Goal: Task Accomplishment & Management: Complete application form

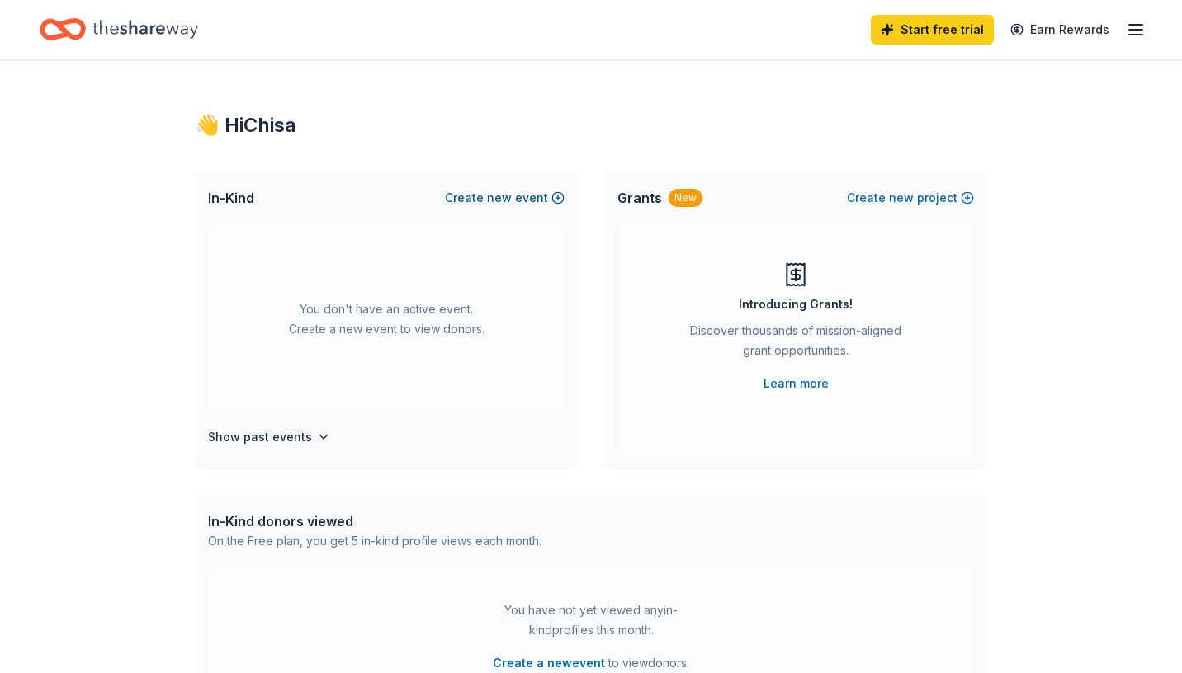
click at [512, 196] on span "new" at bounding box center [499, 198] width 25 height 20
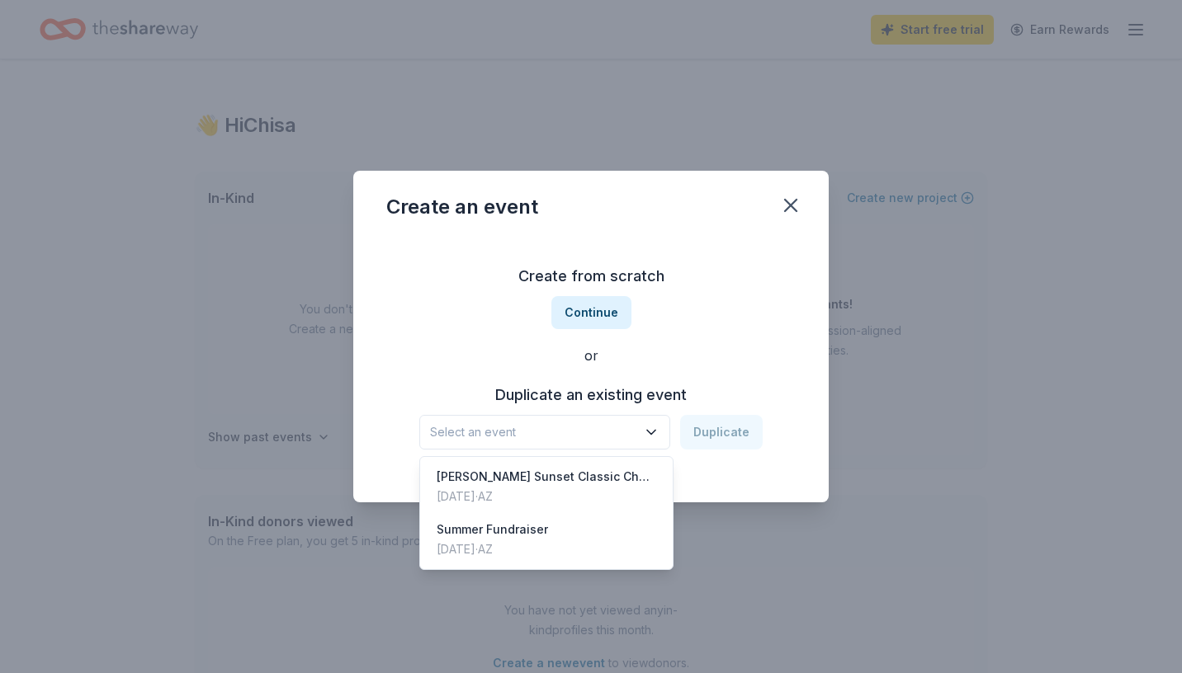
click at [649, 432] on icon "button" at bounding box center [651, 432] width 17 height 17
click at [605, 475] on div "[PERSON_NAME] Sunset Classic Charity Golf Tournament" at bounding box center [545, 477] width 219 height 20
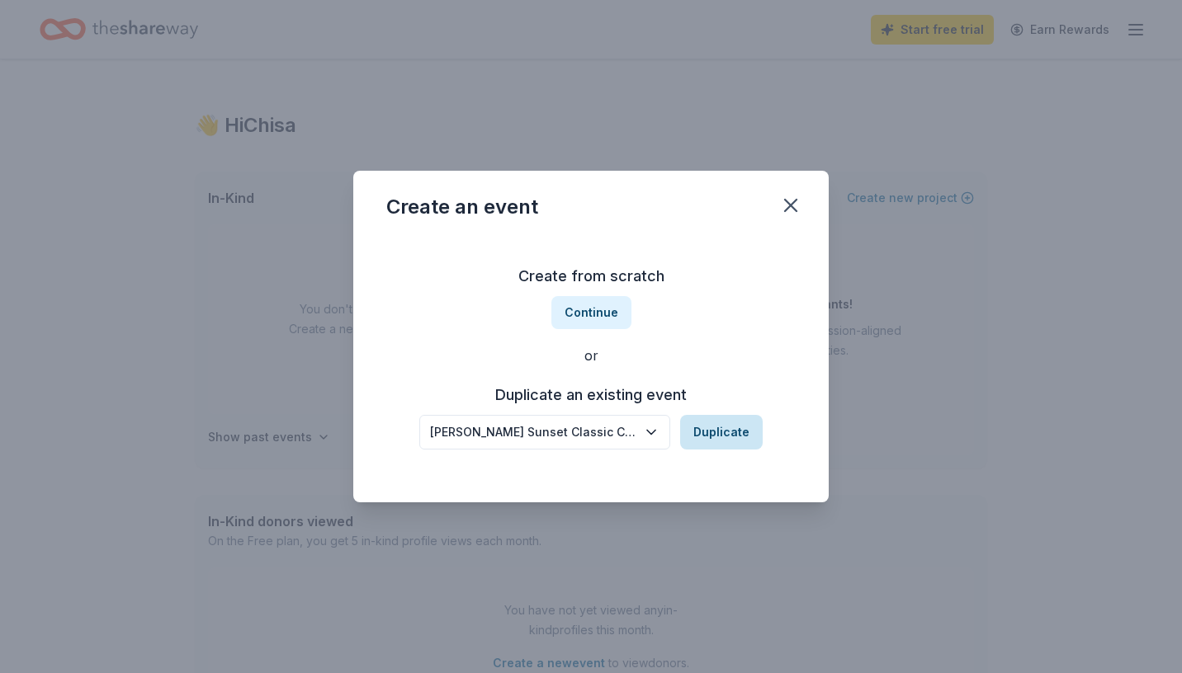
click at [718, 429] on button "Duplicate" at bounding box center [721, 432] width 83 height 35
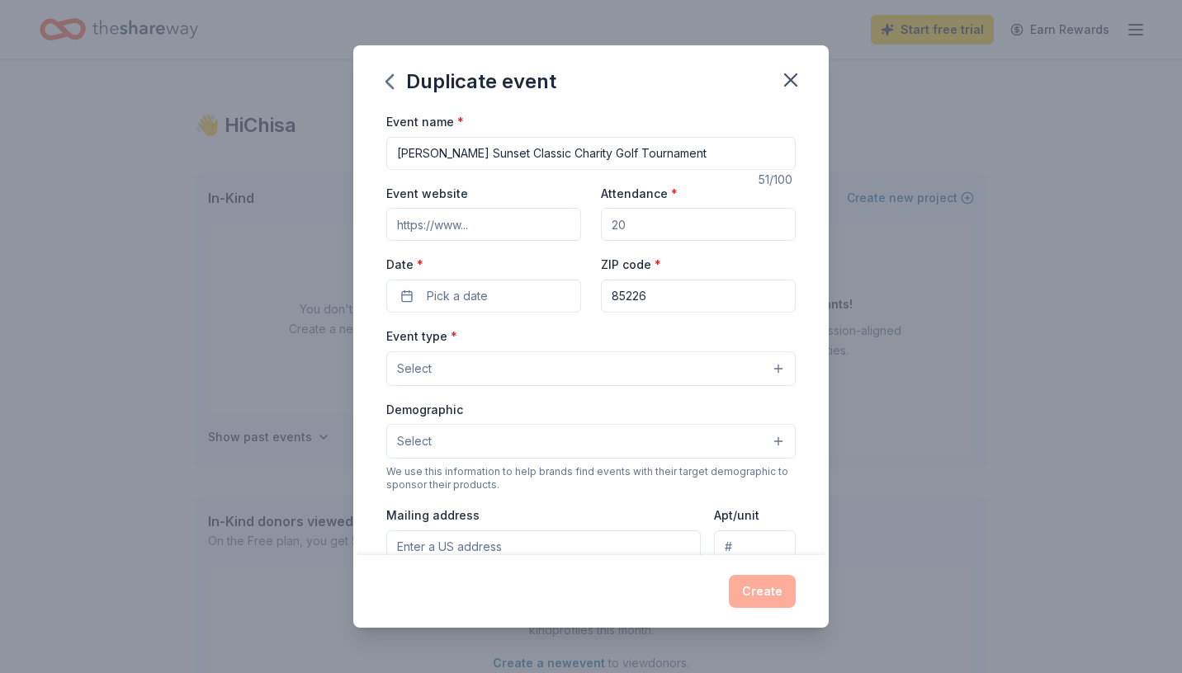
click at [528, 229] on input "Event website" at bounding box center [483, 224] width 195 height 33
click at [634, 226] on input "Attendance *" at bounding box center [698, 224] width 195 height 33
click at [634, 225] on input "Attendance *" at bounding box center [698, 224] width 195 height 33
type input "250"
click at [481, 292] on span "Pick a date" at bounding box center [457, 296] width 61 height 20
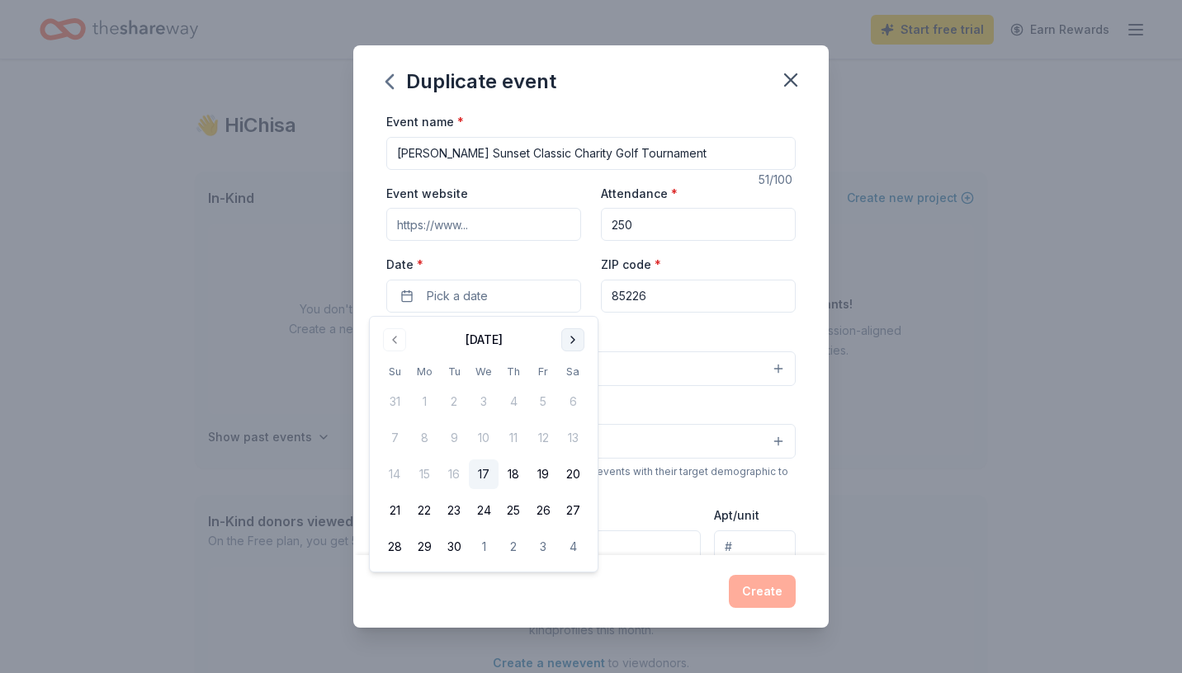
click at [575, 343] on button "Go to next month" at bounding box center [572, 339] width 23 height 23
click at [571, 336] on button "Go to next month" at bounding box center [572, 339] width 23 height 23
click at [452, 402] on button "2" at bounding box center [454, 402] width 30 height 30
click at [670, 292] on input "85226" at bounding box center [698, 296] width 195 height 33
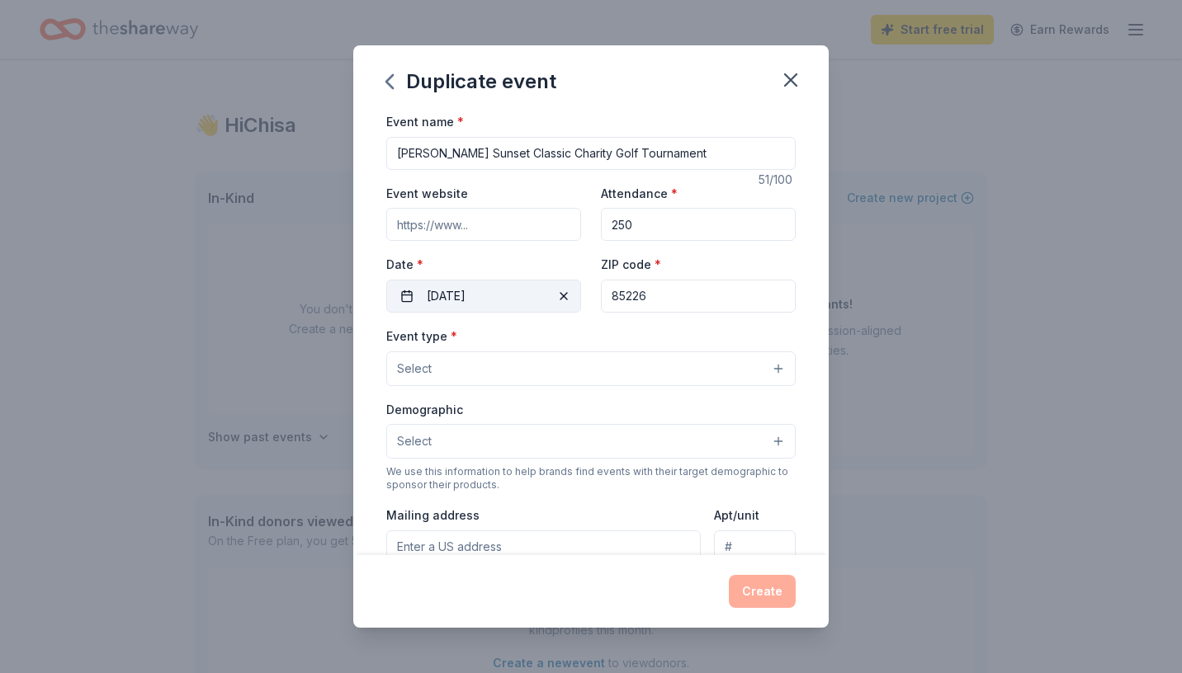
drag, startPoint x: 663, startPoint y: 305, endPoint x: 565, endPoint y: 291, distance: 98.4
click at [565, 294] on div "Event website Attendance * 250 Date * 12/02/2025 ZIP code * 85226" at bounding box center [590, 248] width 409 height 130
drag, startPoint x: 667, startPoint y: 291, endPoint x: 584, endPoint y: 282, distance: 83.0
click at [584, 282] on div "Event website Attendance * 250 Date * 12/02/2025 ZIP code * 85226" at bounding box center [590, 248] width 409 height 130
click at [559, 363] on button "Select" at bounding box center [590, 369] width 409 height 35
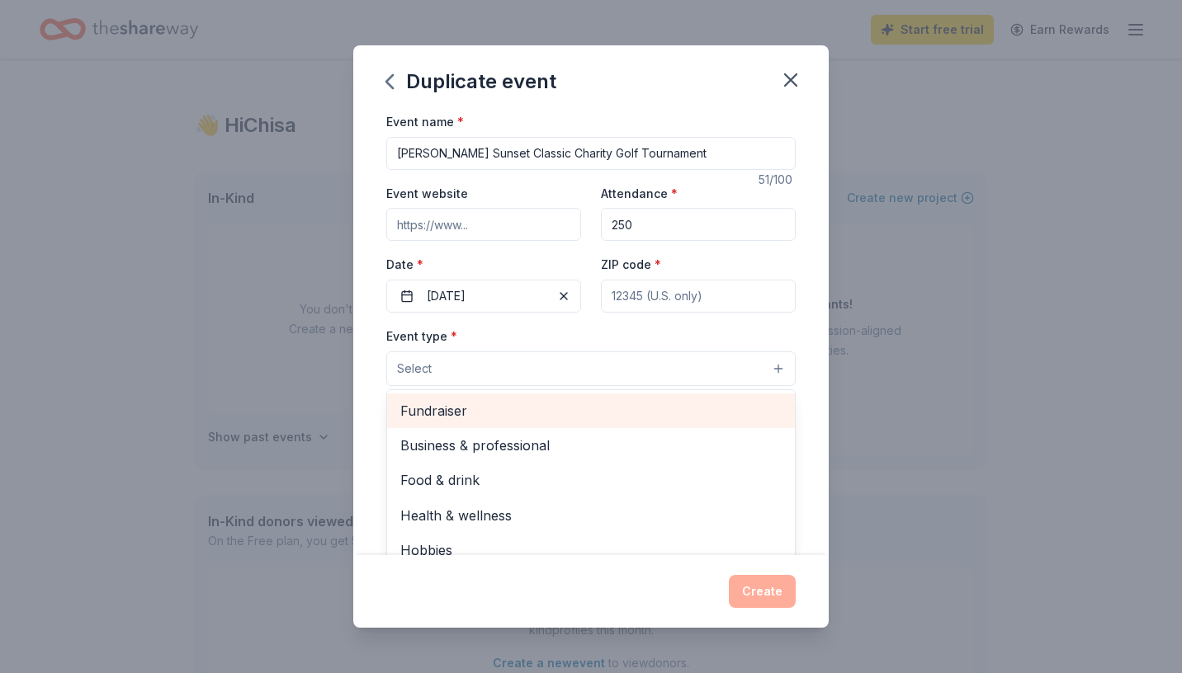
click at [470, 418] on span "Fundraiser" at bounding box center [590, 410] width 381 height 21
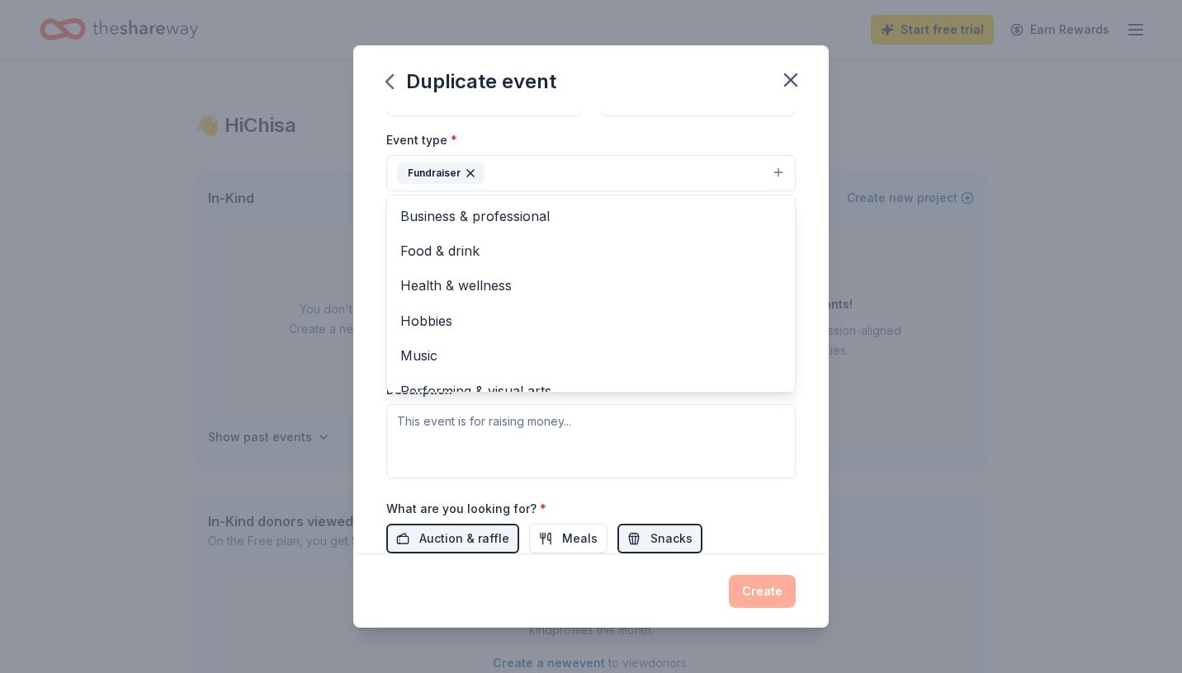
click at [372, 319] on div "Event name * Tommy Bahama Sunset Classic Charity Golf Tournament 51 /100 Event …" at bounding box center [590, 333] width 475 height 444
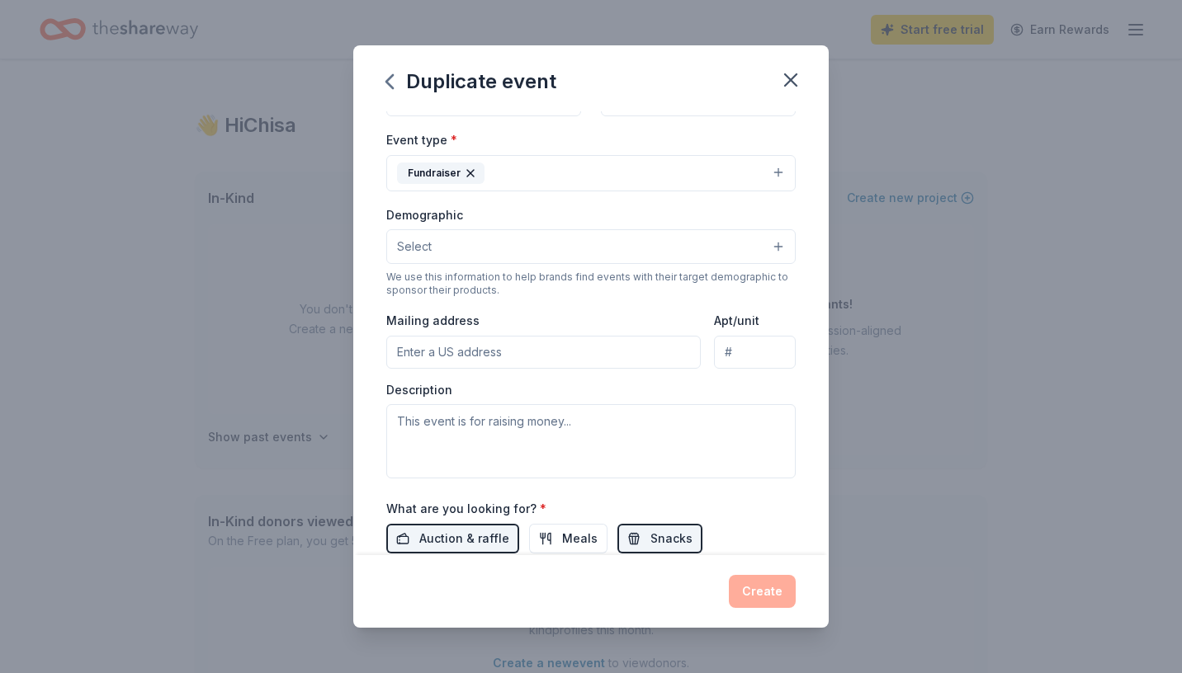
click at [455, 234] on button "Select" at bounding box center [590, 246] width 409 height 35
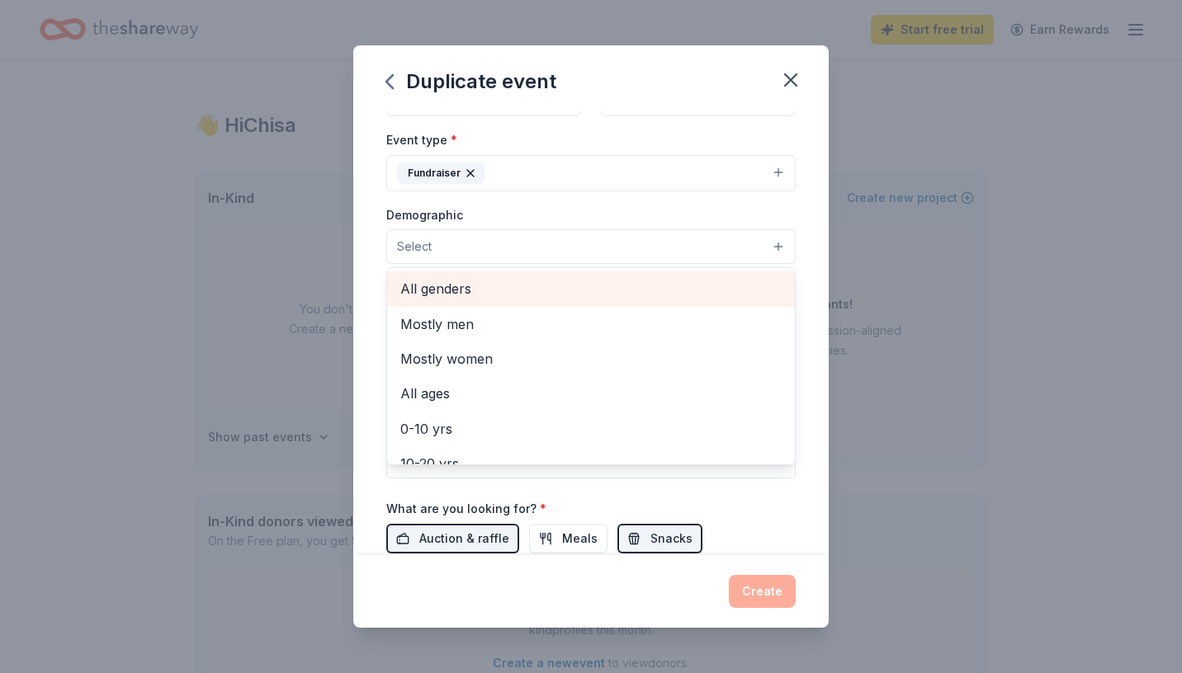
click at [439, 292] on span "All genders" at bounding box center [590, 288] width 381 height 21
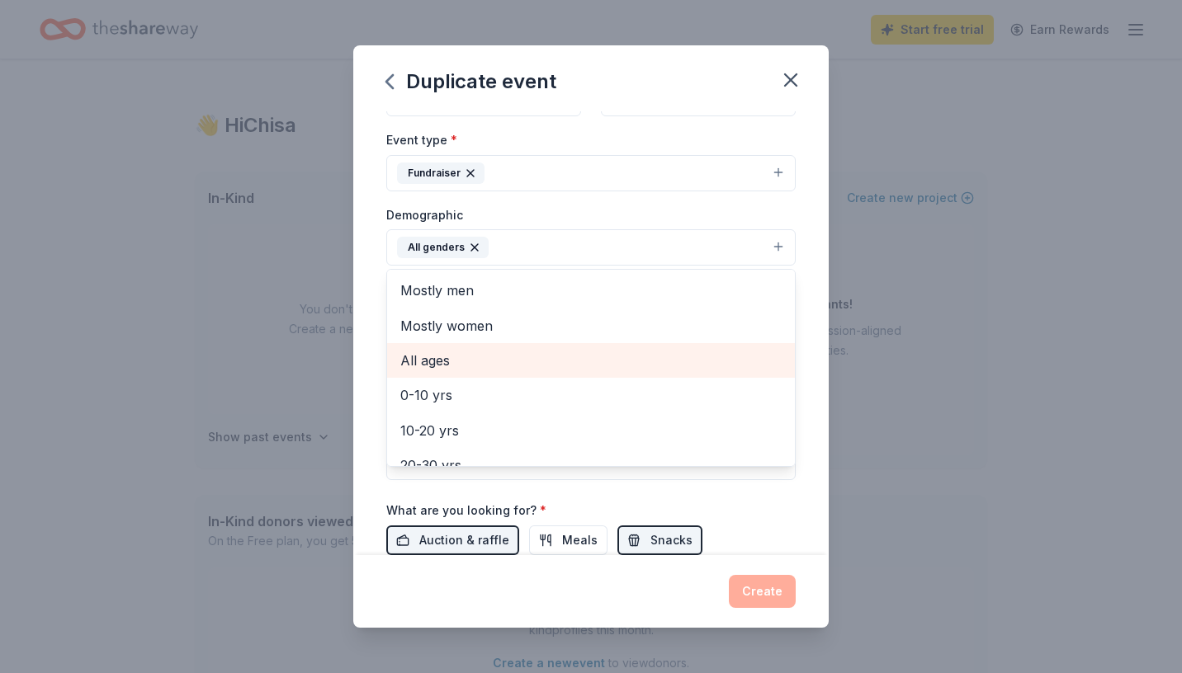
click at [436, 361] on span "All ages" at bounding box center [590, 360] width 381 height 21
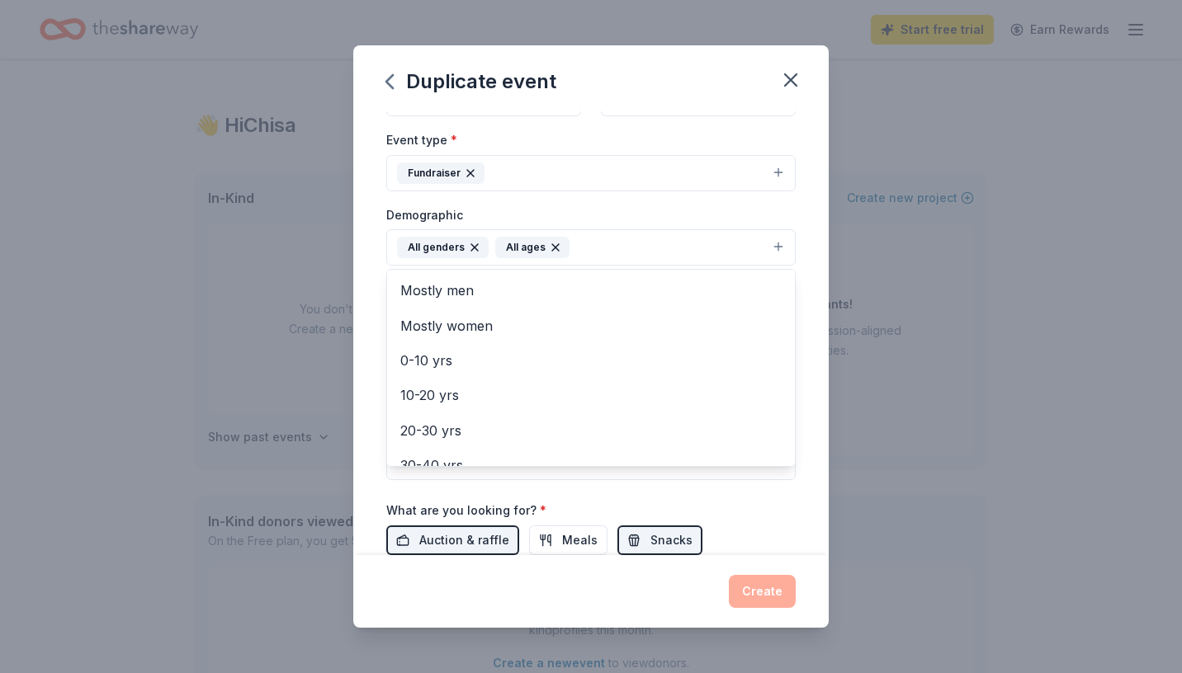
click at [378, 378] on div "Event name * Tommy Bahama Sunset Classic Charity Golf Tournament 51 /100 Event …" at bounding box center [590, 333] width 475 height 444
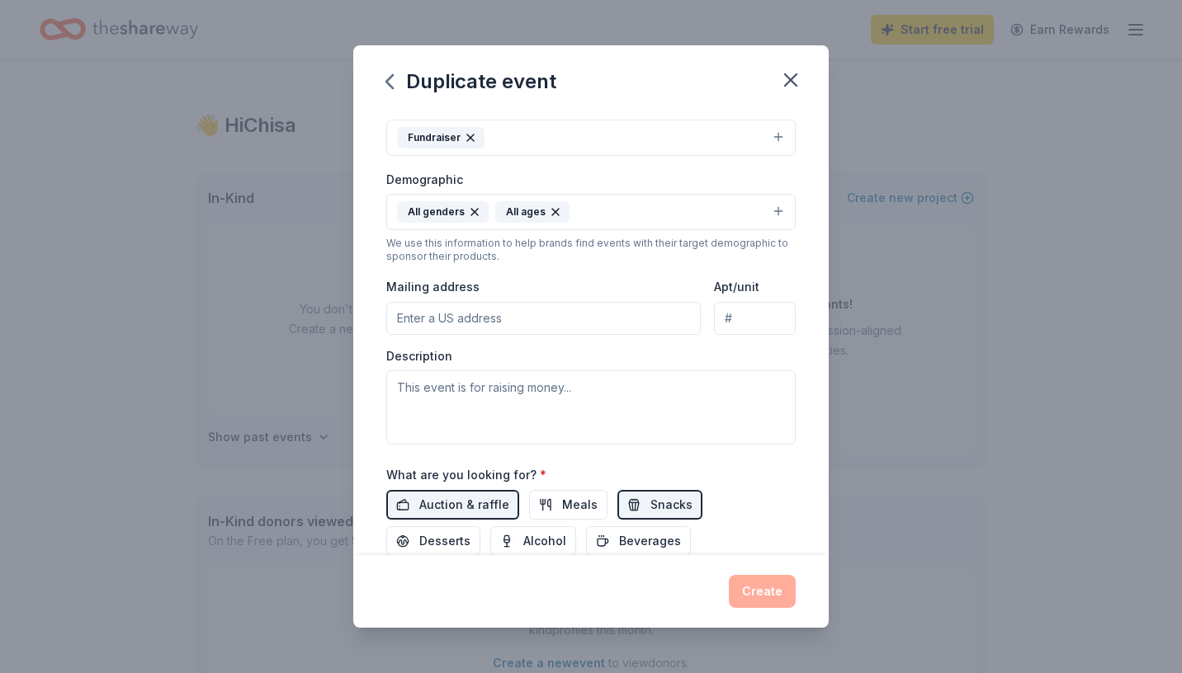
scroll to position [234, 0]
click at [434, 311] on input "Mailing address" at bounding box center [543, 316] width 314 height 33
type input "6150 West Chandler Boulevard, Chandler, AZ, 85226"
click at [748, 314] on input "Apt/unit" at bounding box center [755, 316] width 82 height 33
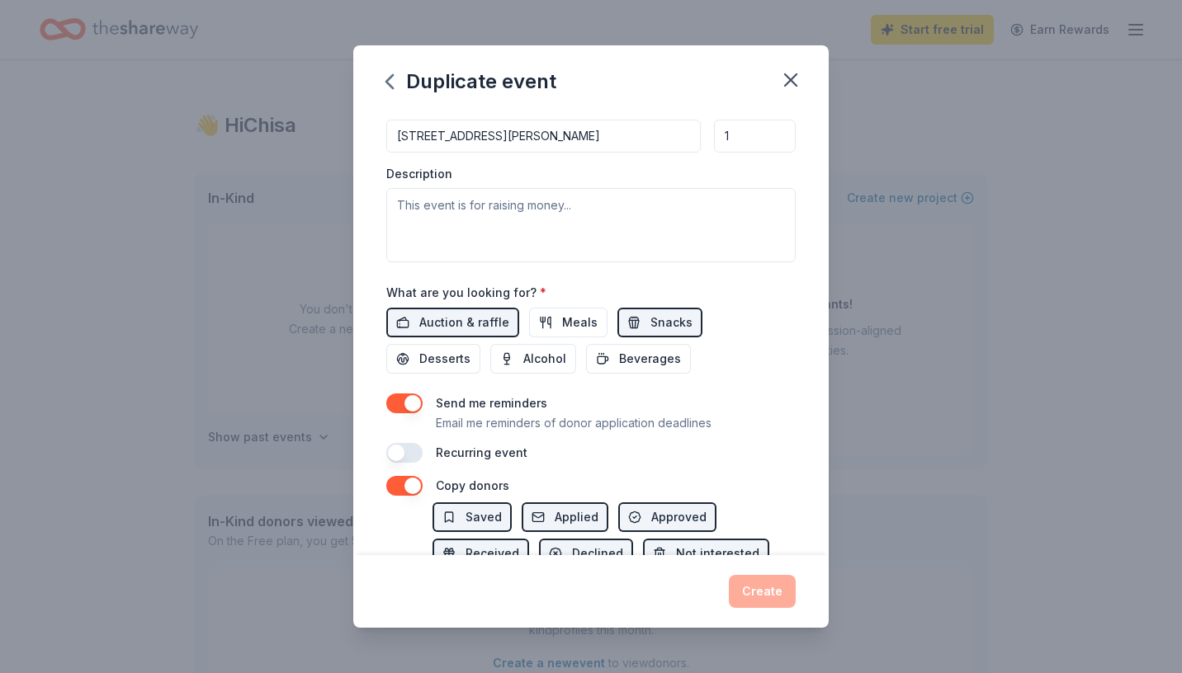
scroll to position [416, 0]
type input "1"
click at [523, 361] on span "Alcohol" at bounding box center [544, 357] width 43 height 20
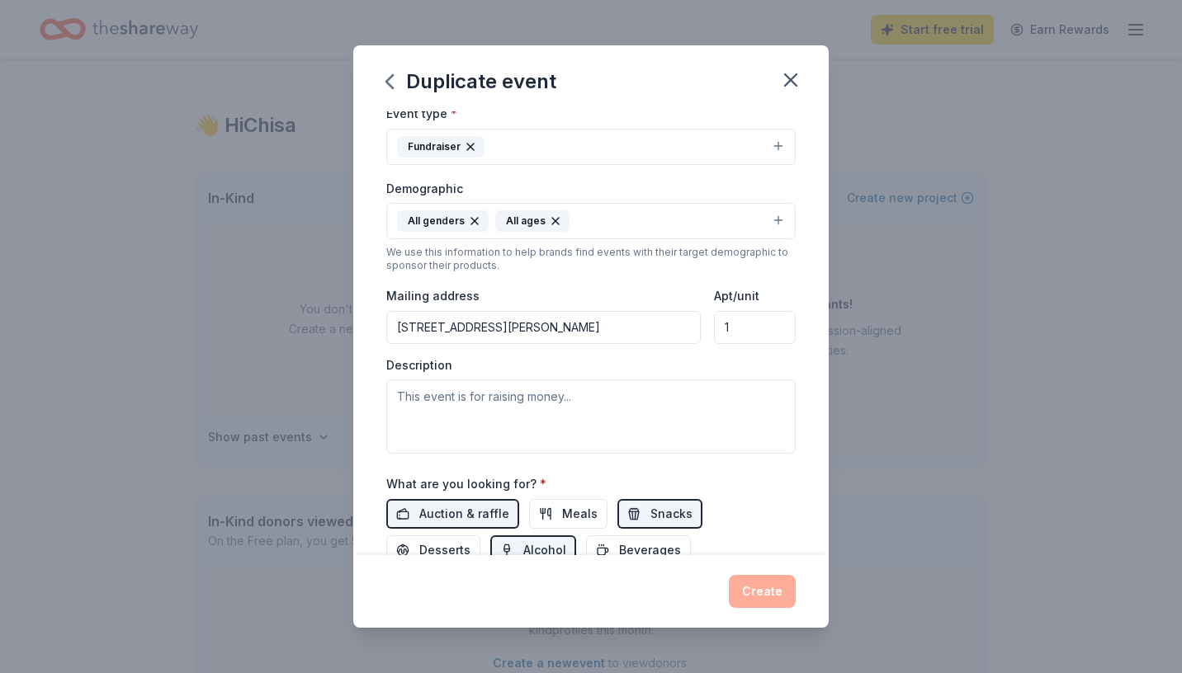
scroll to position [0, 0]
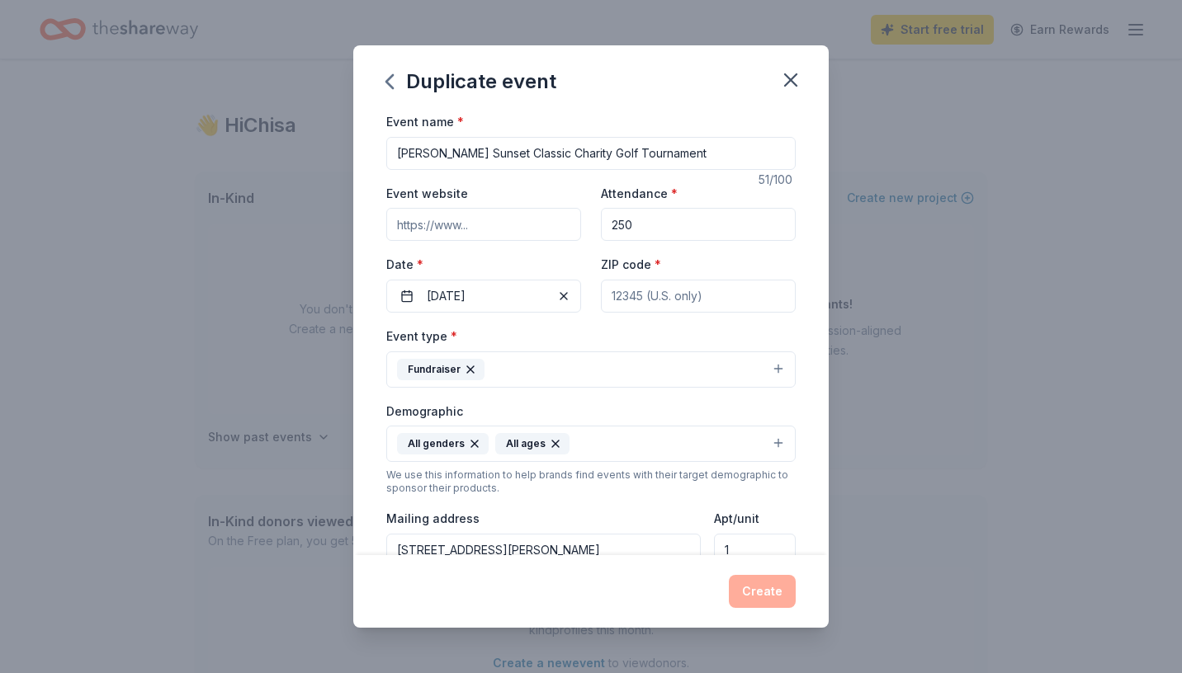
click at [461, 231] on input "Event website" at bounding box center [483, 224] width 195 height 33
paste input "https://ccngolf2025.givesmart.com"
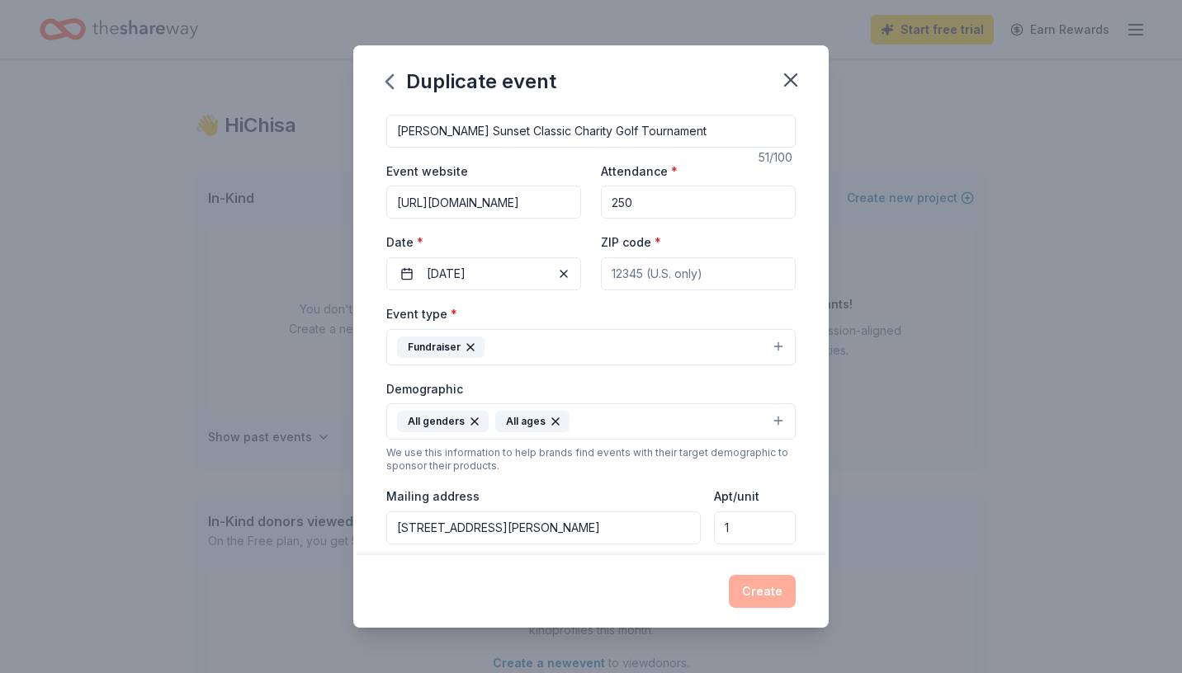
scroll to position [23, 0]
type input "https://ccngolf2025.givesmart.com"
click at [776, 345] on button "Fundraiser" at bounding box center [590, 346] width 409 height 36
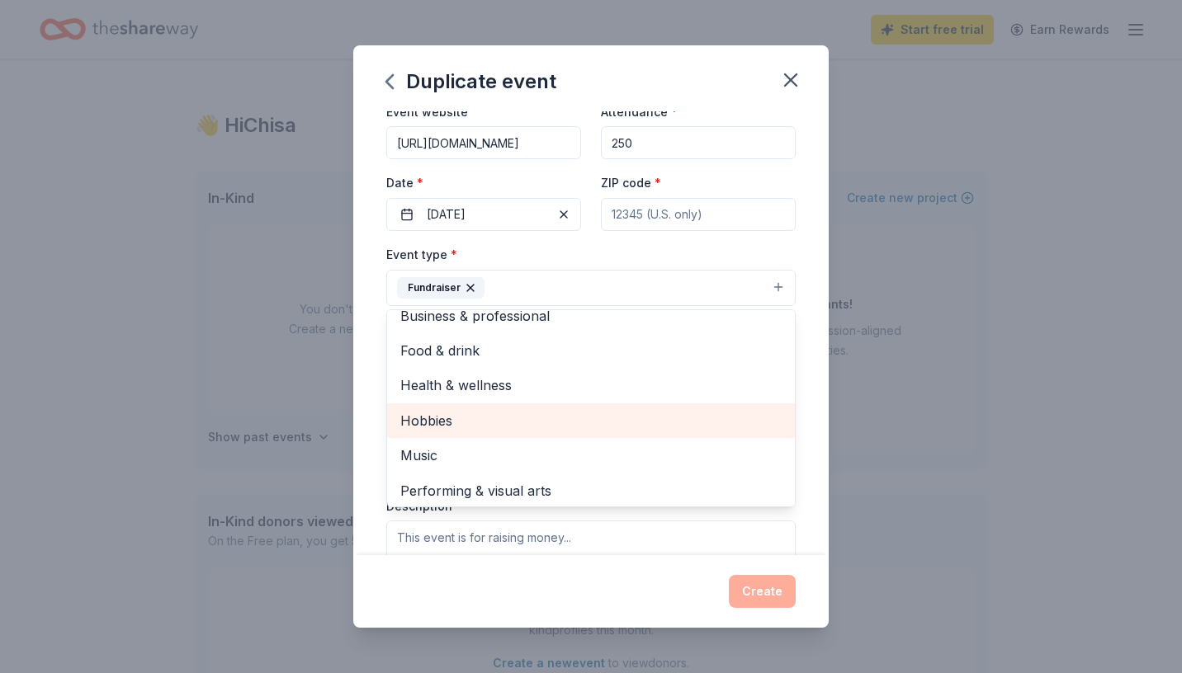
scroll to position [0, 0]
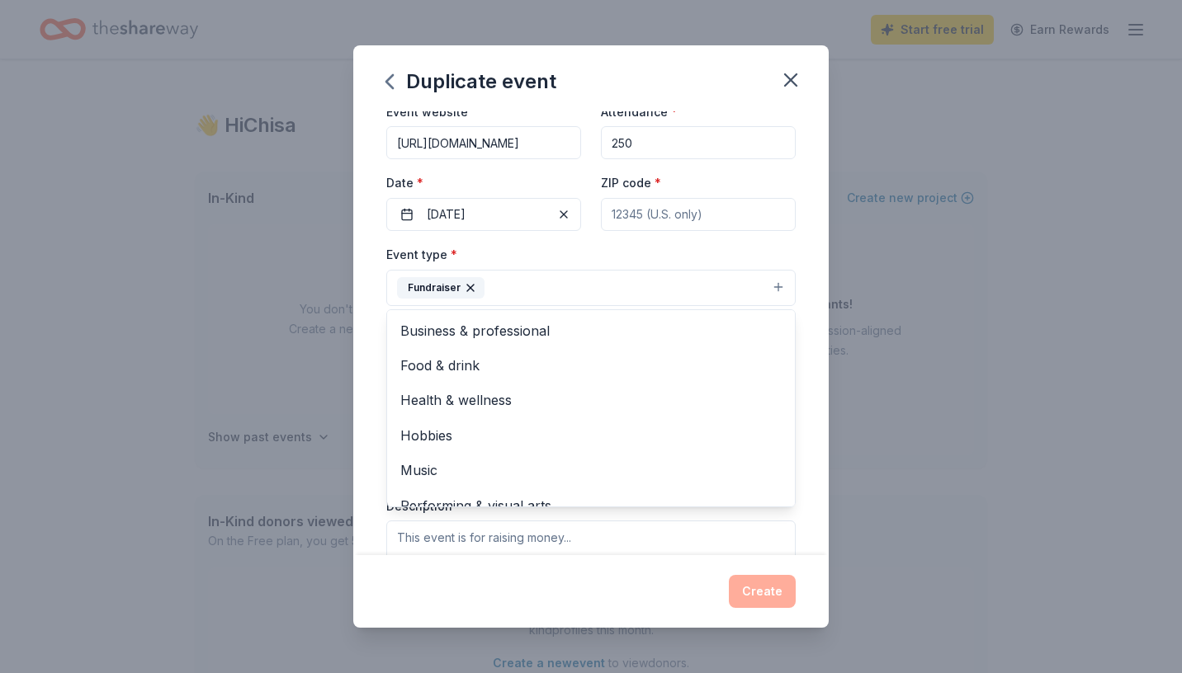
click at [367, 403] on div "Event name * Tommy Bahama Sunset Classic Charity Golf Tournament 51 /100 Event …" at bounding box center [590, 333] width 475 height 444
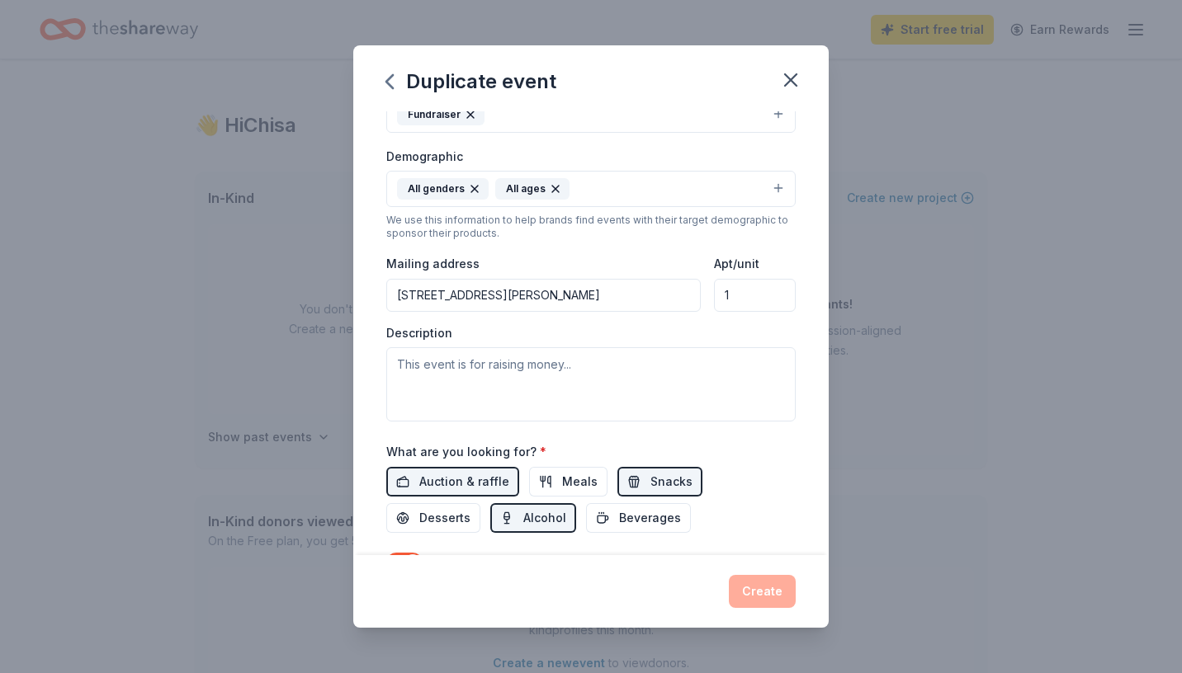
scroll to position [267, 0]
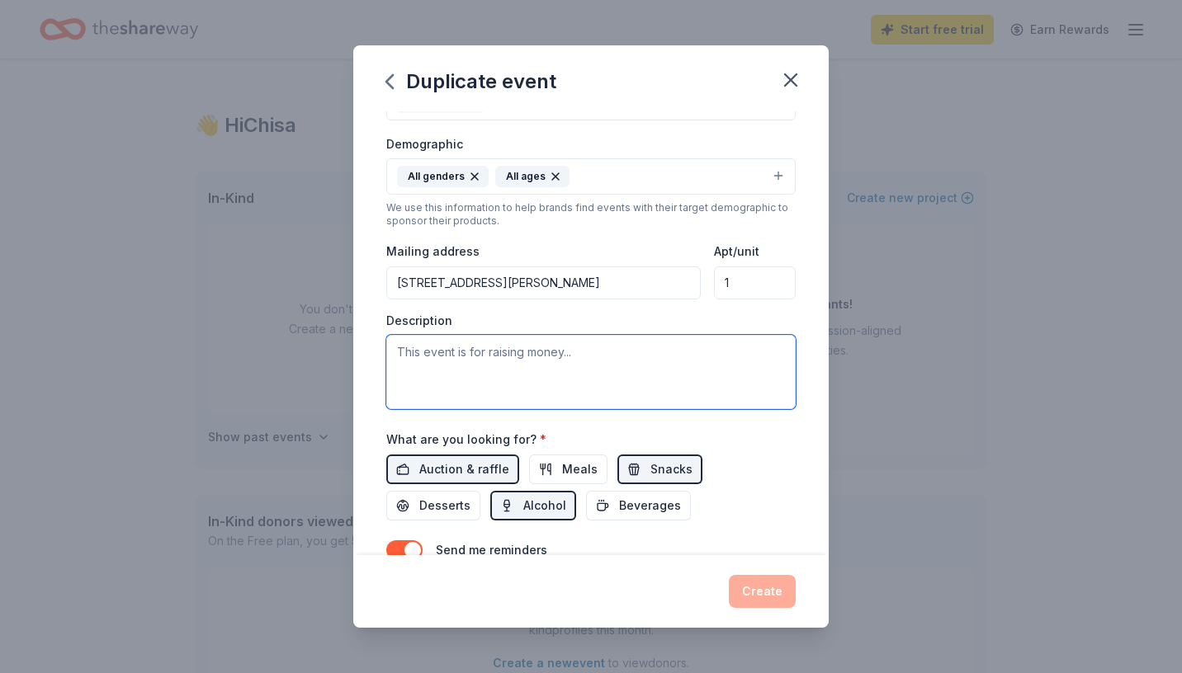
click at [474, 356] on textarea at bounding box center [590, 372] width 409 height 74
drag, startPoint x: 576, startPoint y: 355, endPoint x: 375, endPoint y: 353, distance: 201.3
click at [375, 354] on div "Event name * Tommy Bahama Sunset Classic Charity Golf Tournament 51 /100 Event …" at bounding box center [590, 333] width 475 height 444
click at [674, 359] on textarea at bounding box center [590, 372] width 409 height 74
click at [633, 360] on textarea at bounding box center [590, 372] width 409 height 74
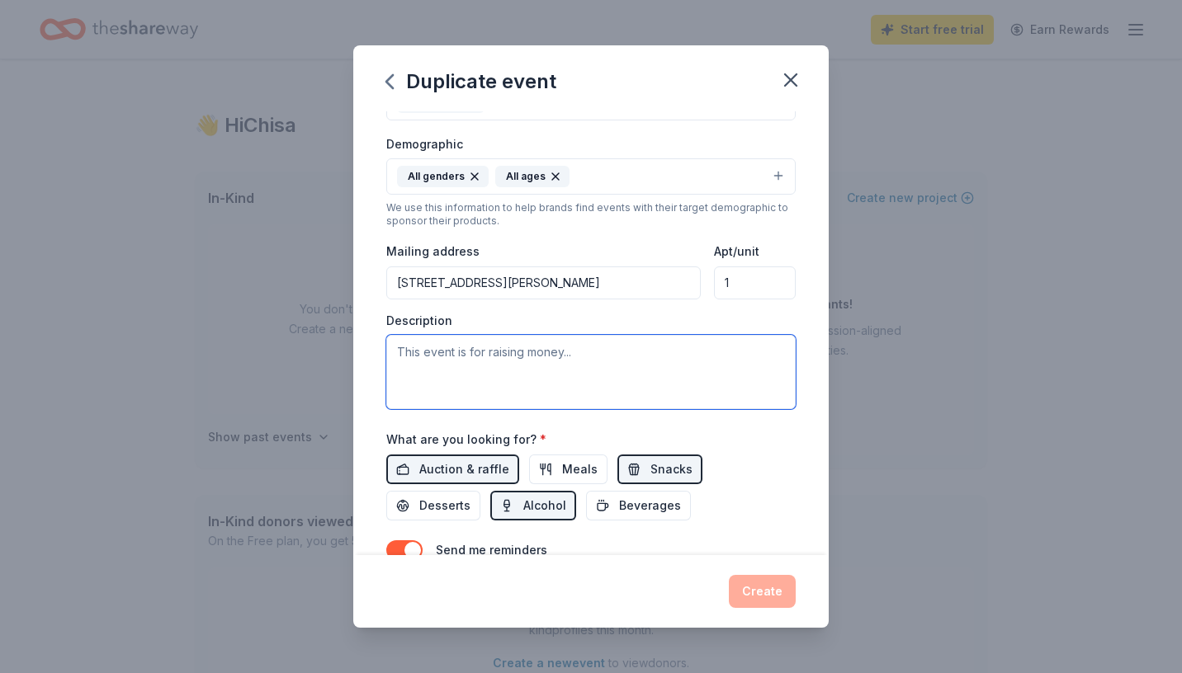
paste textarea "The 12th Annual [PERSON_NAME] Sunset Classic is raising money for Children’s [M…"
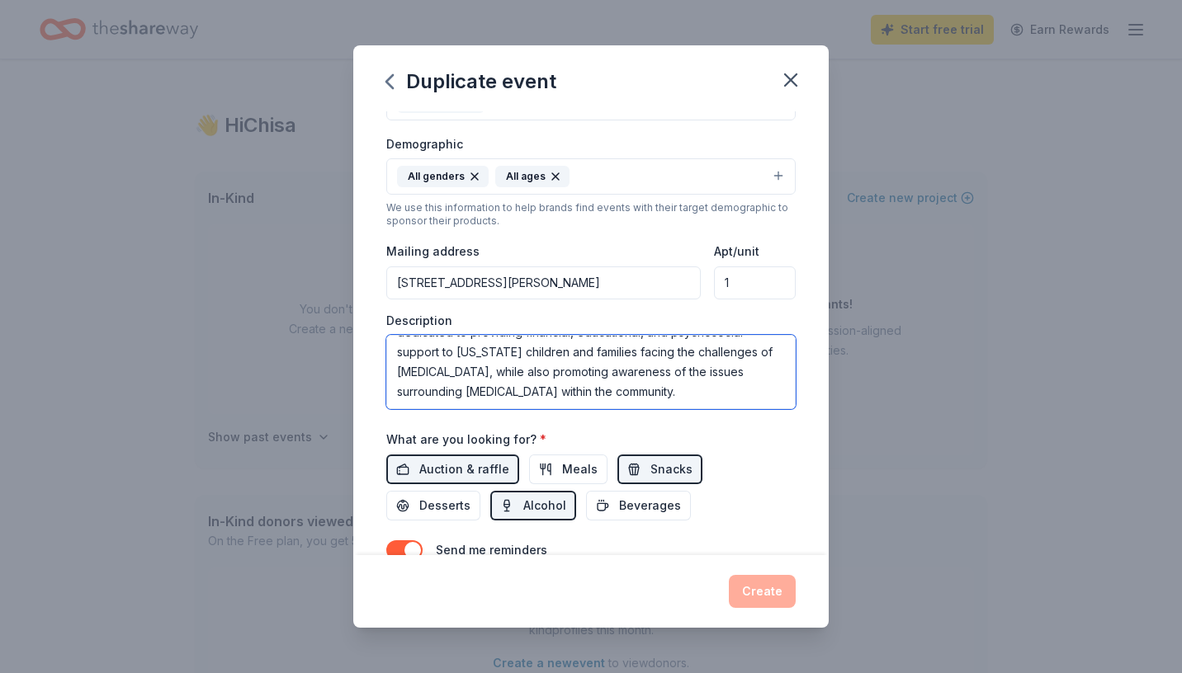
scroll to position [79, 0]
type textarea "The 12th Annual [PERSON_NAME] Sunset Classic is raising money for Children’s [M…"
click at [644, 526] on div "Event name * Tommy Bahama Sunset Classic Charity Golf Tournament 51 /100 Event …" at bounding box center [590, 227] width 409 height 766
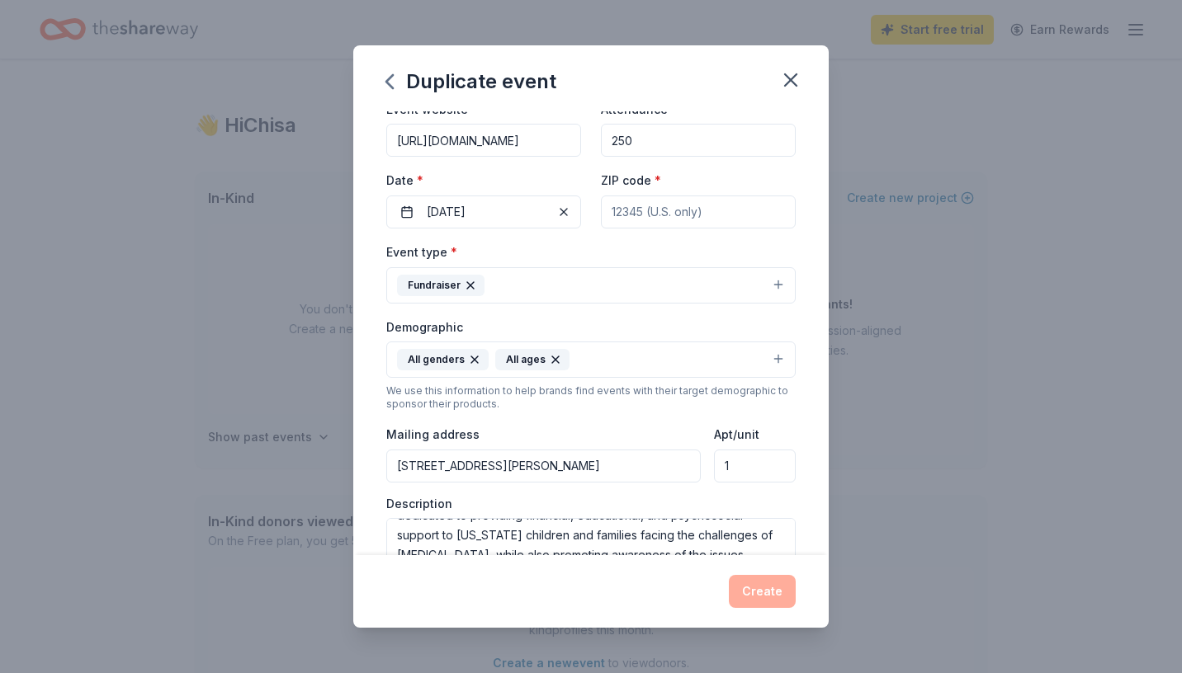
scroll to position [0, 0]
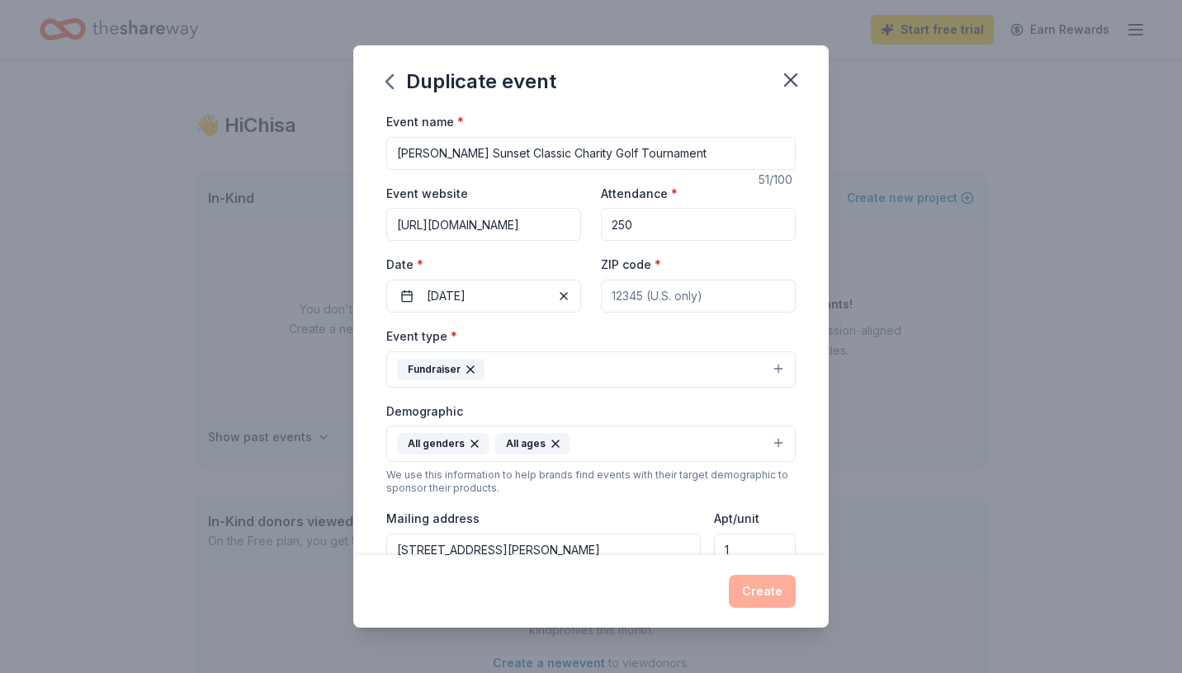
click at [677, 295] on input "ZIP code *" at bounding box center [698, 296] width 195 height 33
type input "85255"
click at [635, 337] on div "Event type * Fundraiser" at bounding box center [590, 357] width 409 height 62
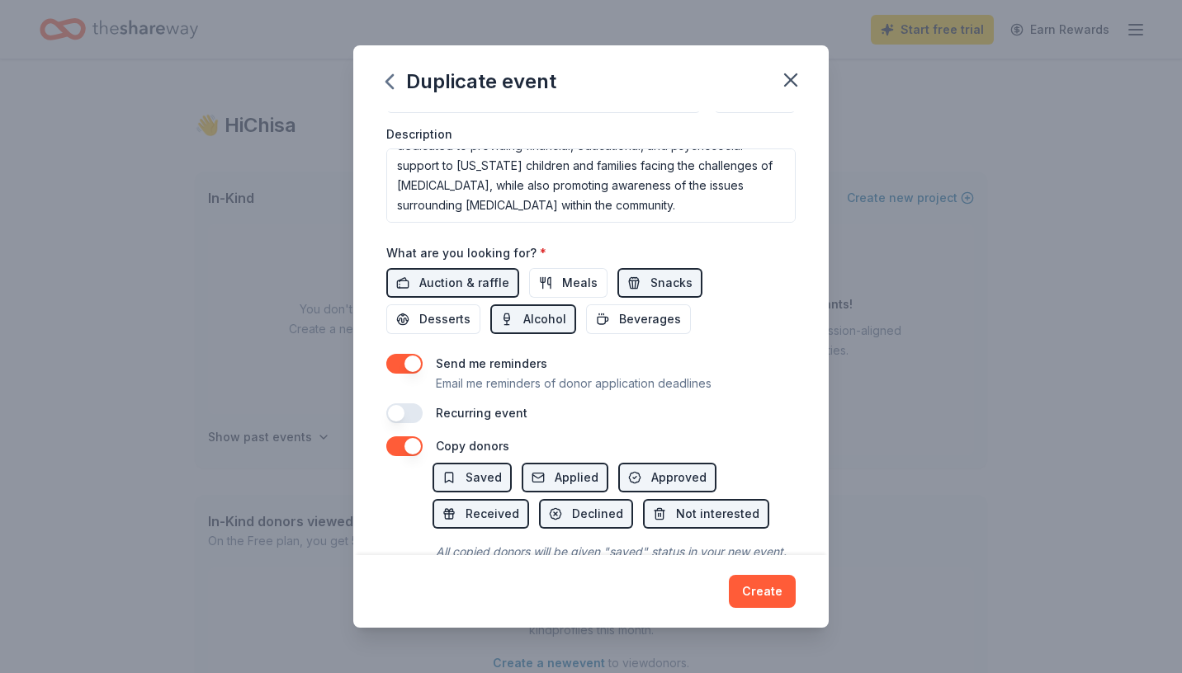
scroll to position [510, 0]
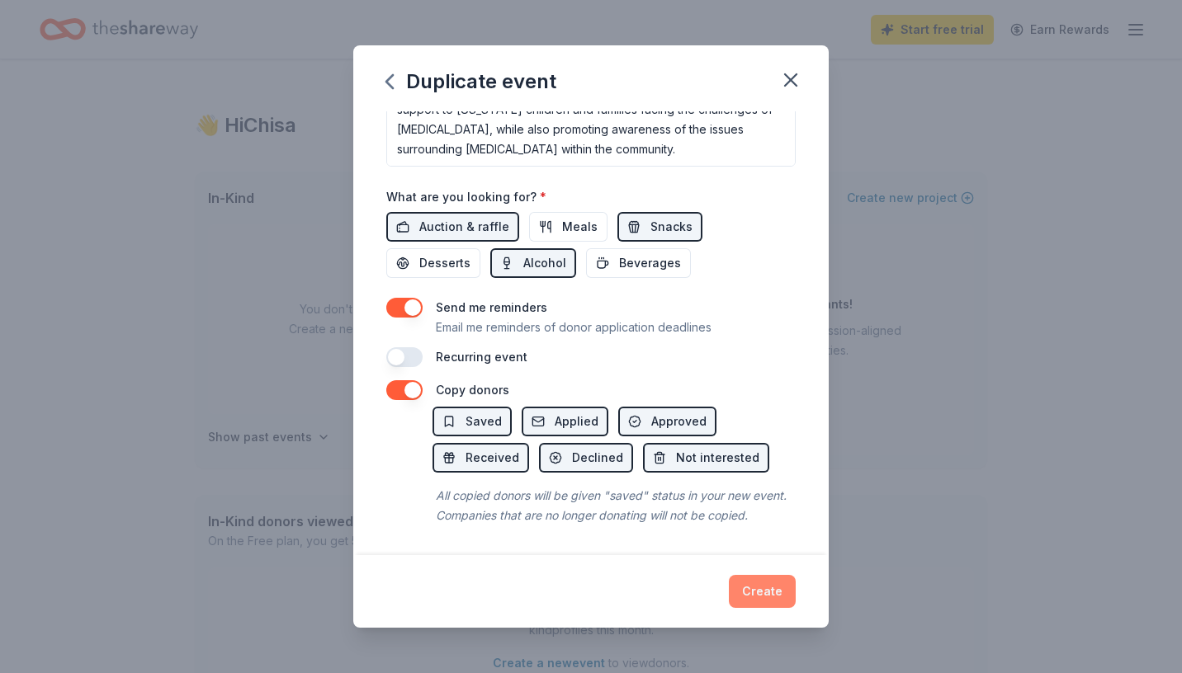
click at [752, 584] on button "Create" at bounding box center [762, 591] width 67 height 33
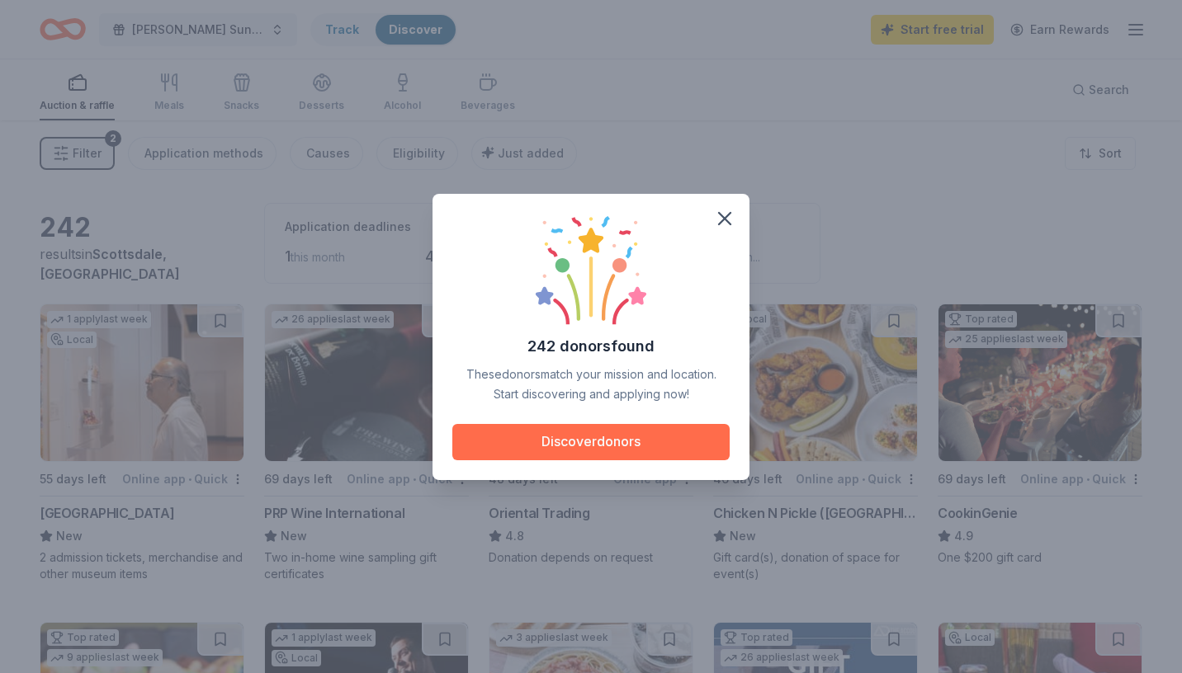
click at [558, 441] on button "Discover donors" at bounding box center [590, 442] width 277 height 36
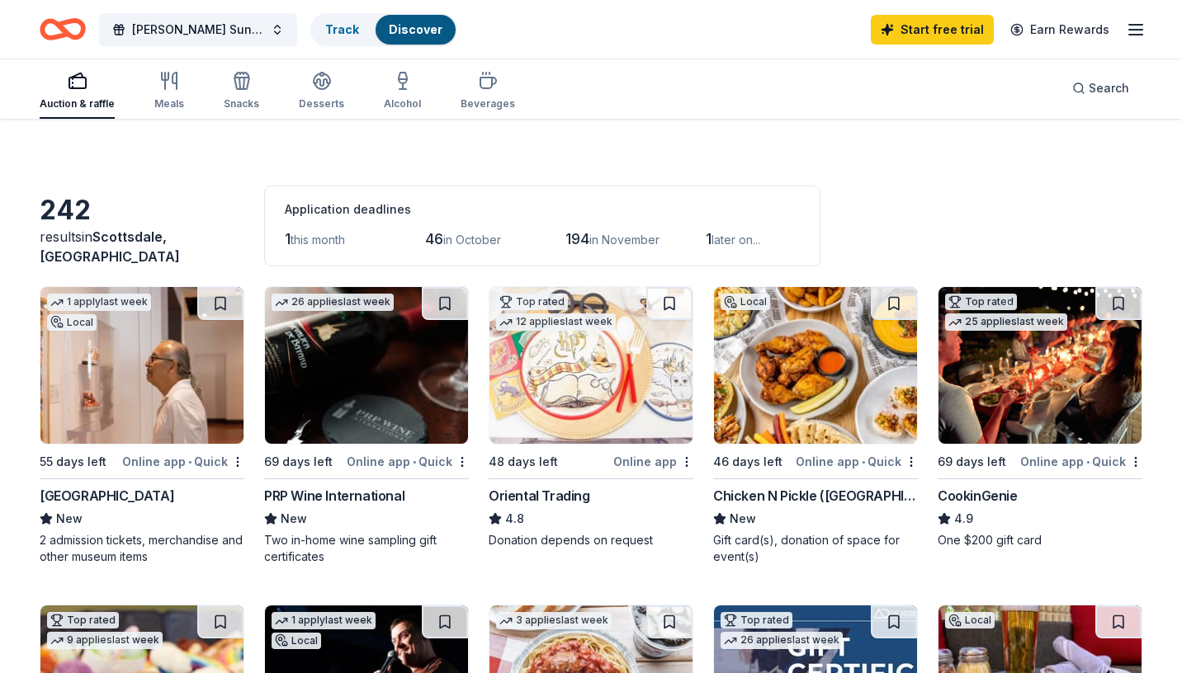
scroll to position [26, 0]
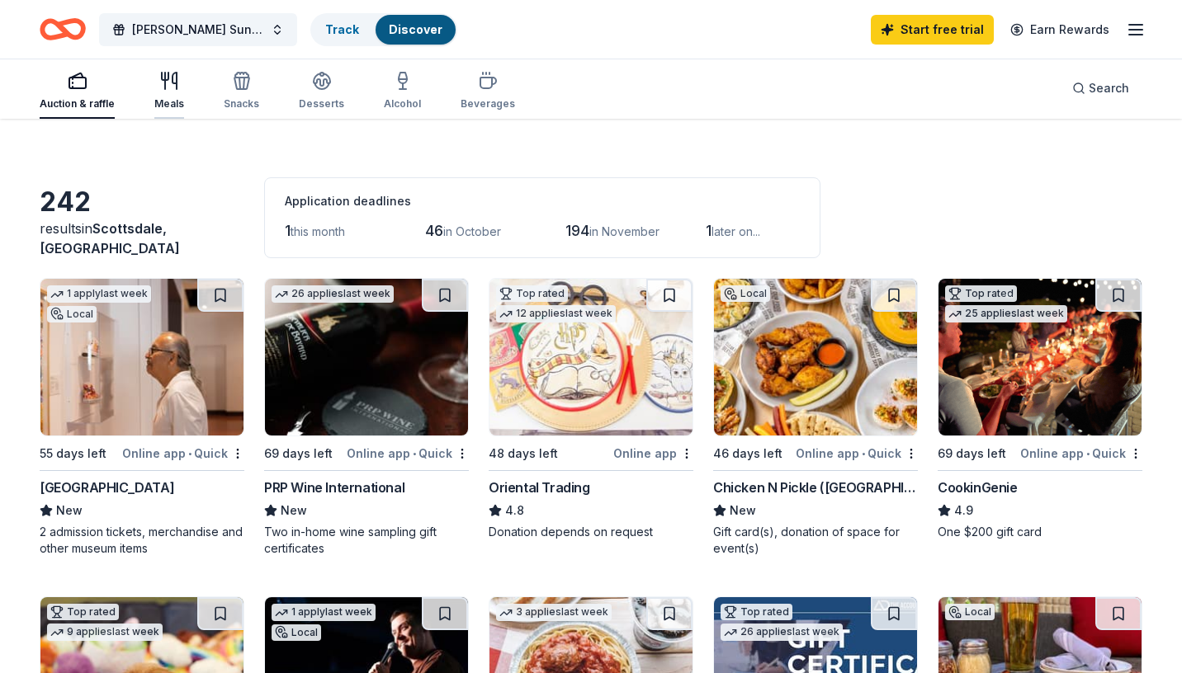
click at [159, 93] on div "Meals" at bounding box center [169, 91] width 30 height 40
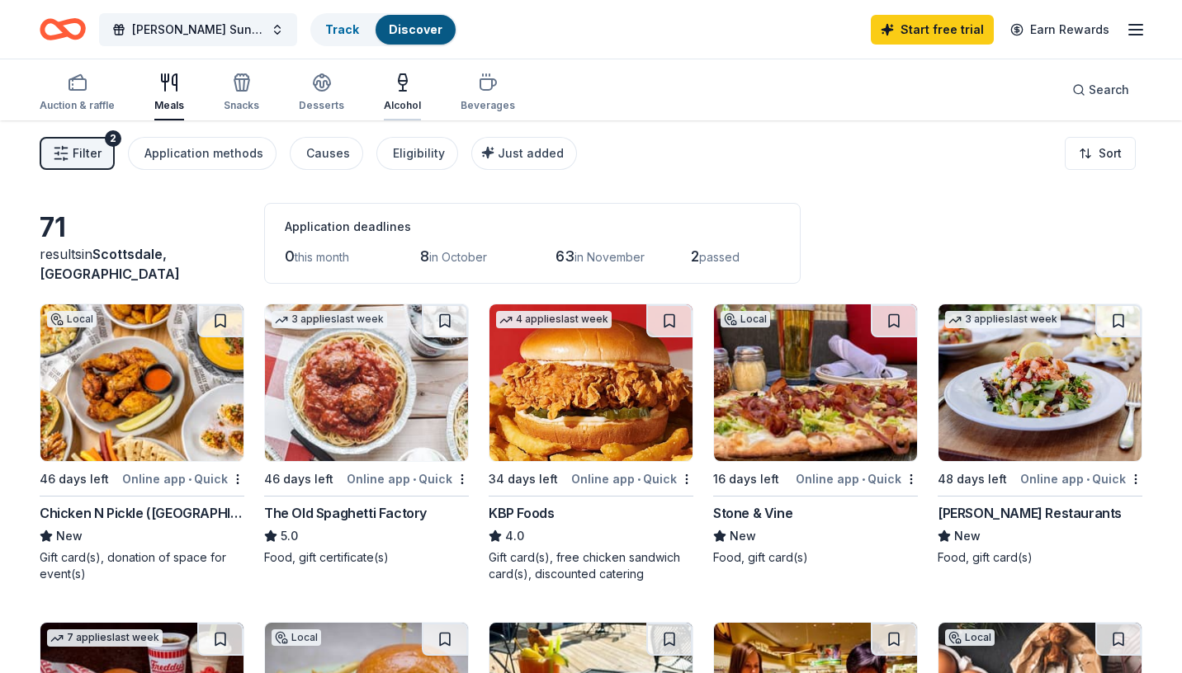
click at [402, 98] on div "Alcohol" at bounding box center [402, 93] width 37 height 40
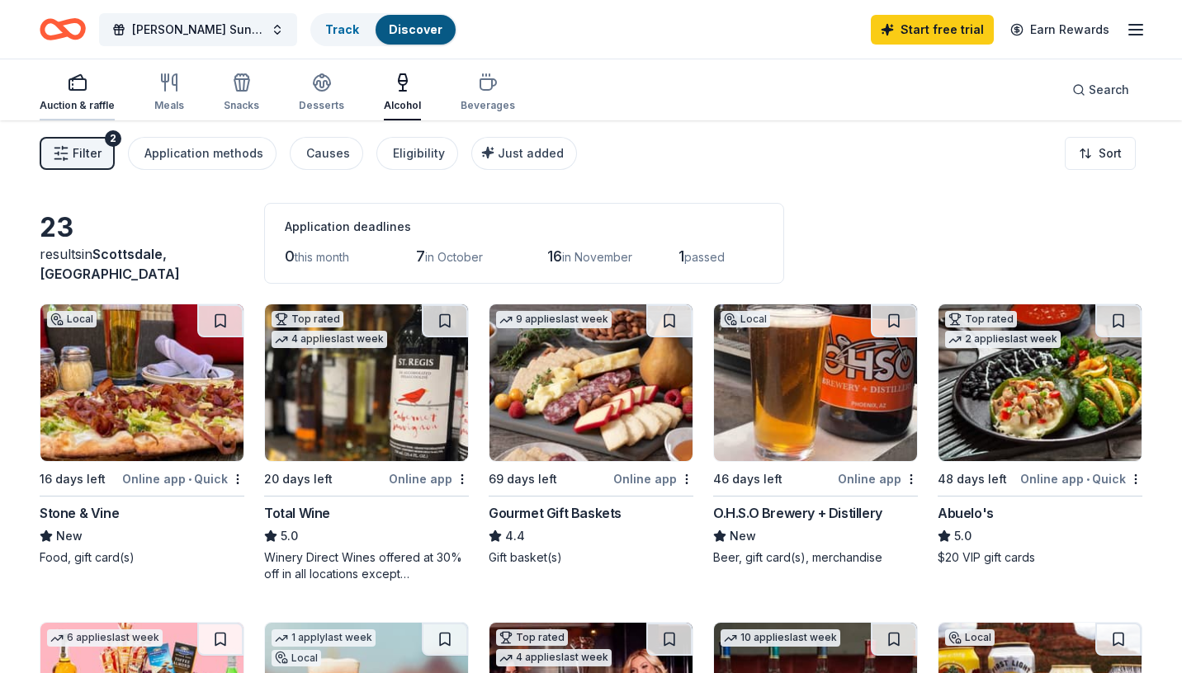
click at [84, 83] on rect "button" at bounding box center [77, 84] width 17 height 11
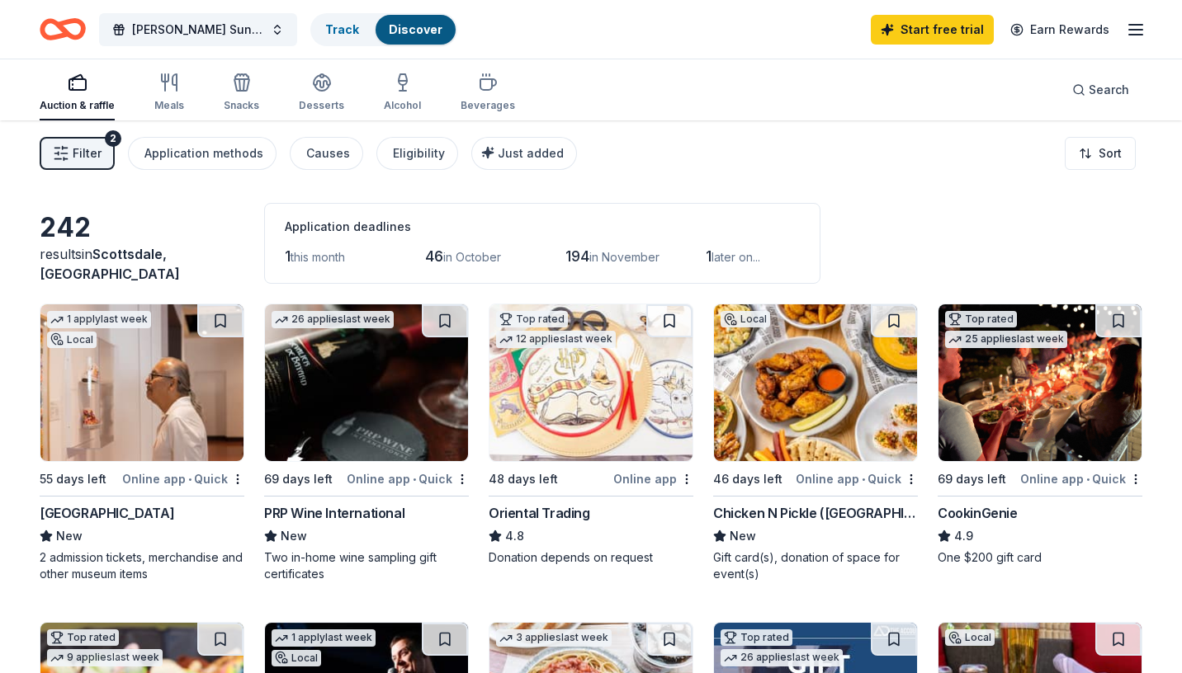
click at [1039, 392] on img at bounding box center [1039, 382] width 203 height 157
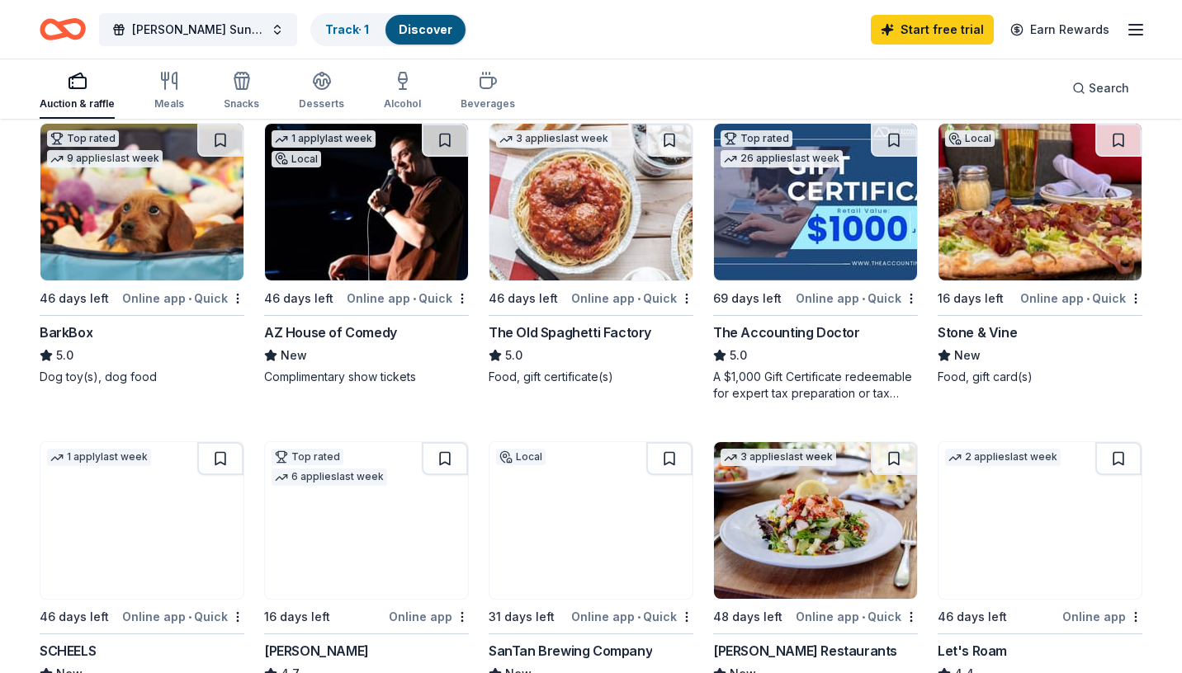
scroll to position [493, 0]
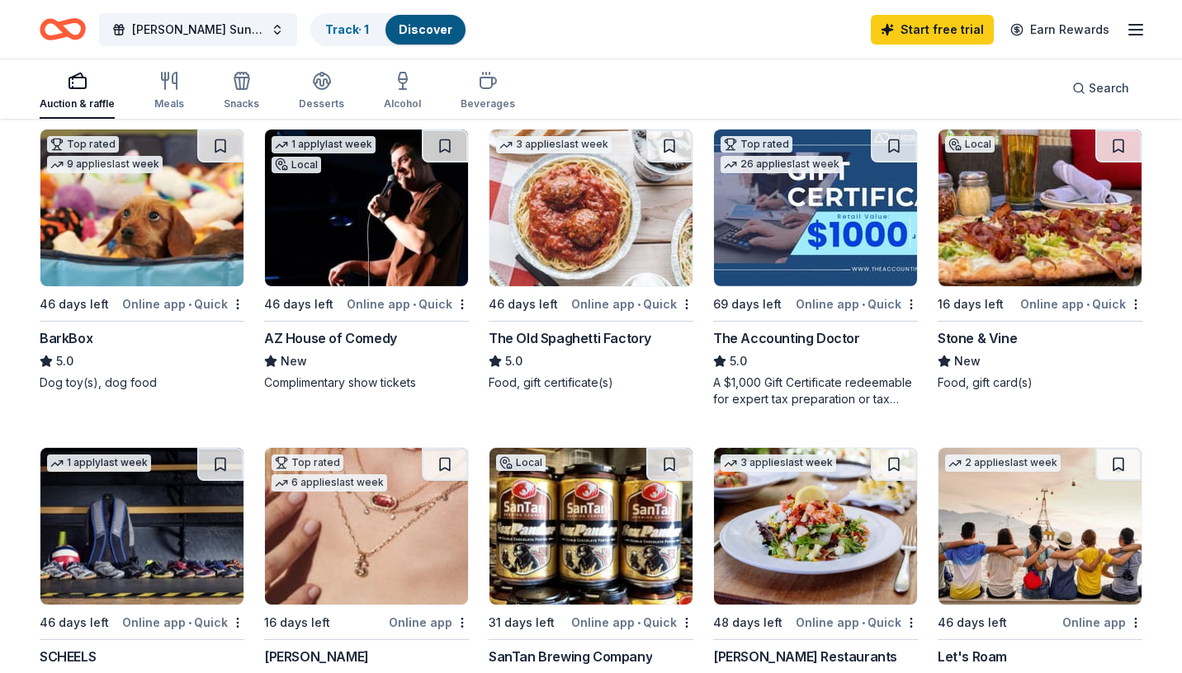
click at [1059, 222] on img at bounding box center [1039, 208] width 203 height 157
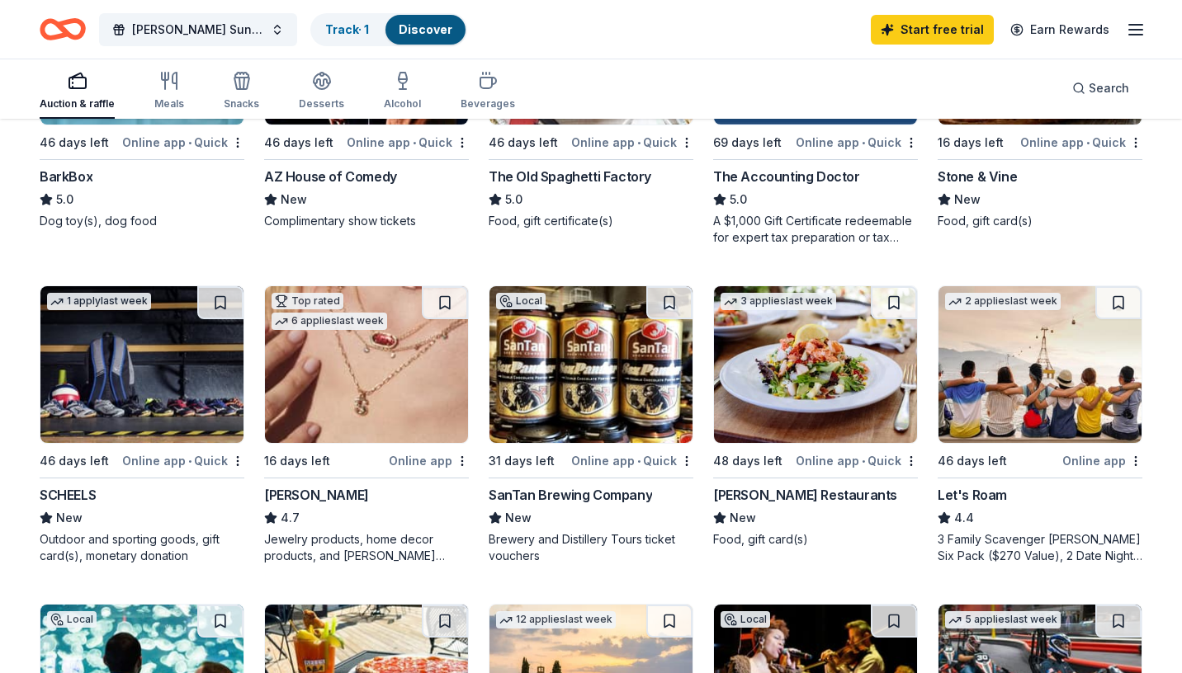
scroll to position [725, 0]
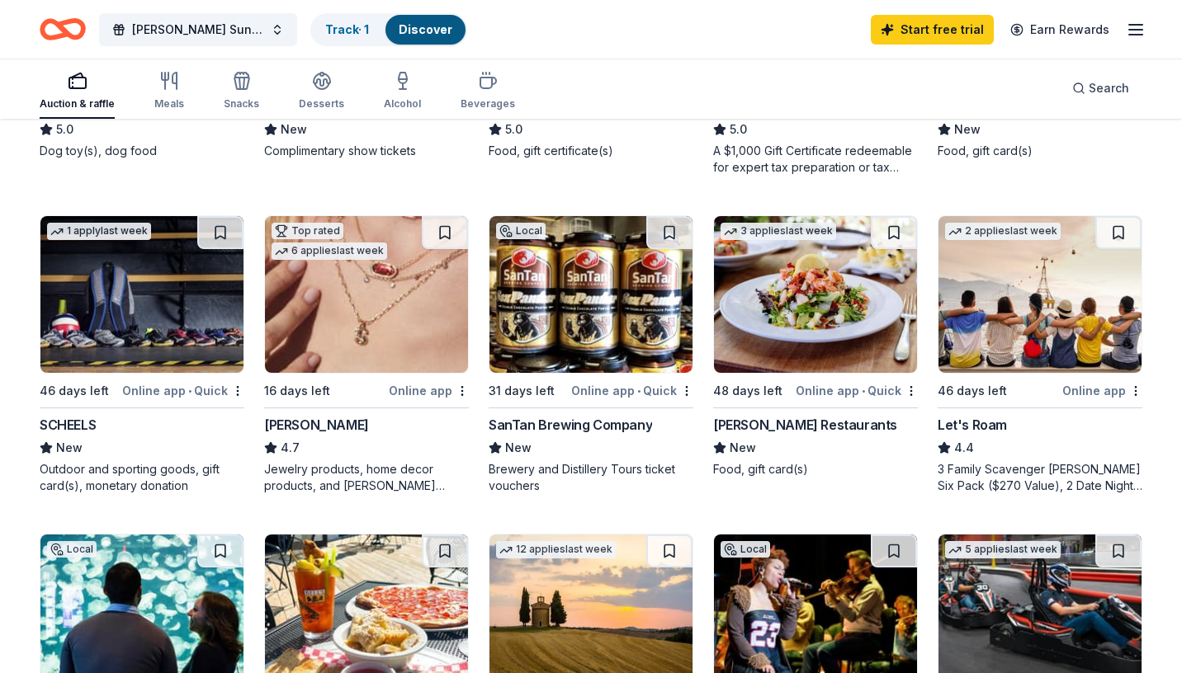
click at [793, 356] on img at bounding box center [815, 294] width 203 height 157
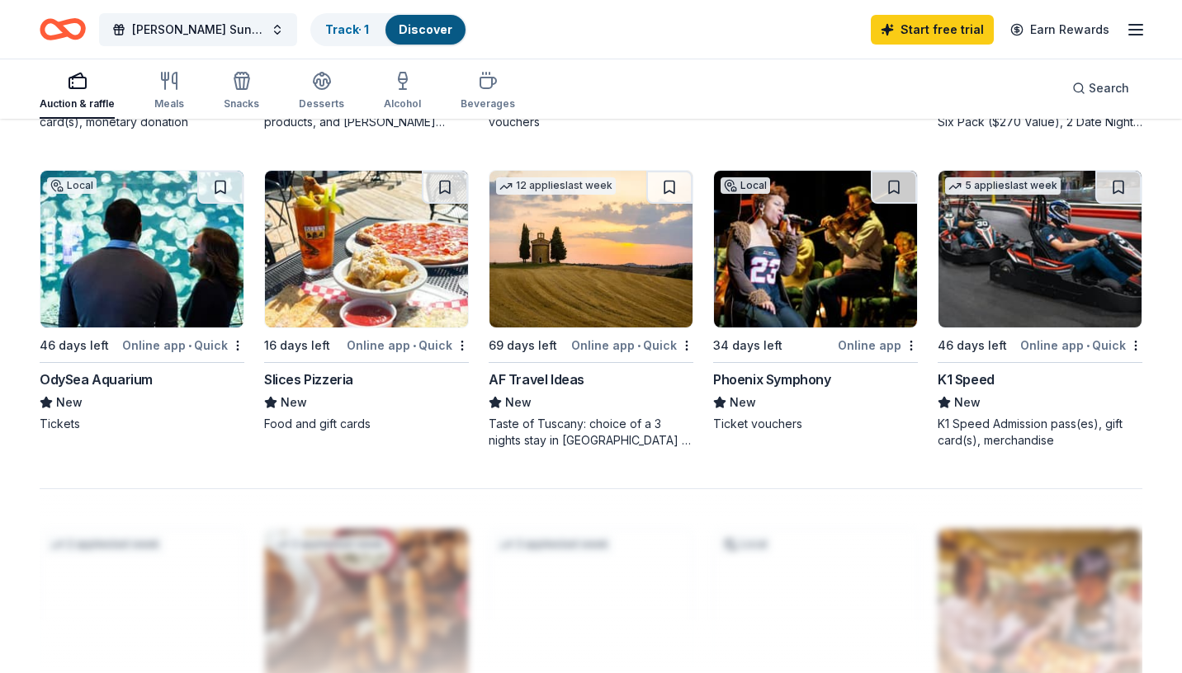
scroll to position [1091, 0]
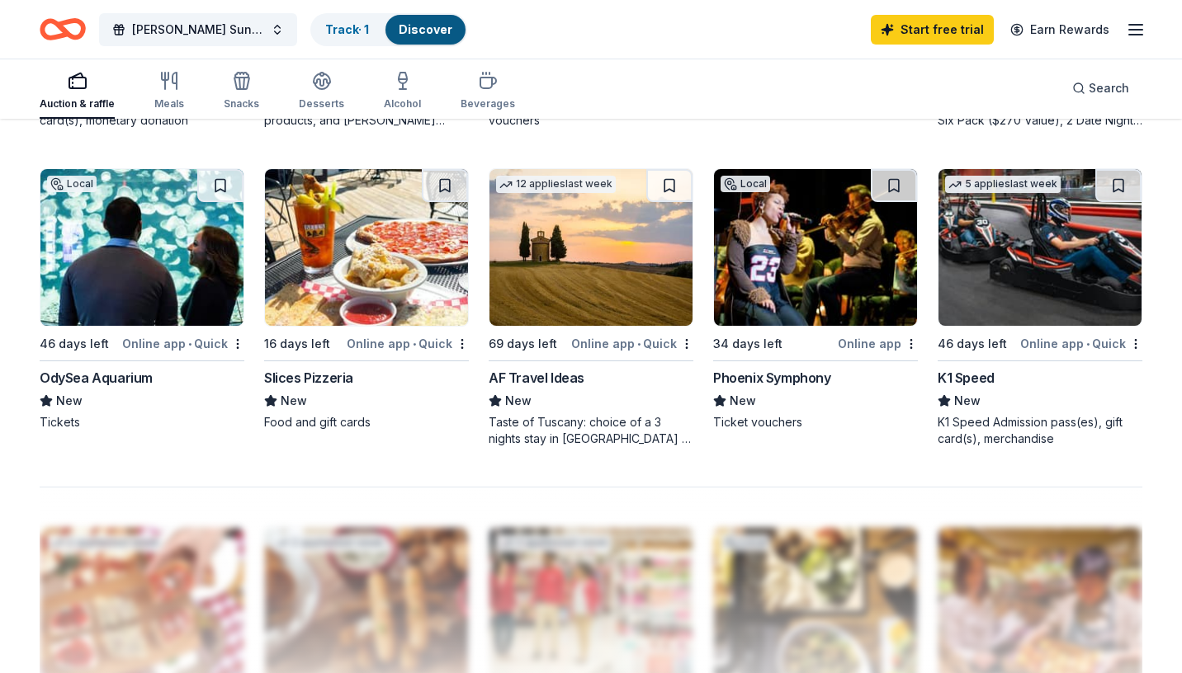
click at [371, 296] on img at bounding box center [366, 247] width 203 height 157
click at [600, 298] on img at bounding box center [590, 247] width 203 height 157
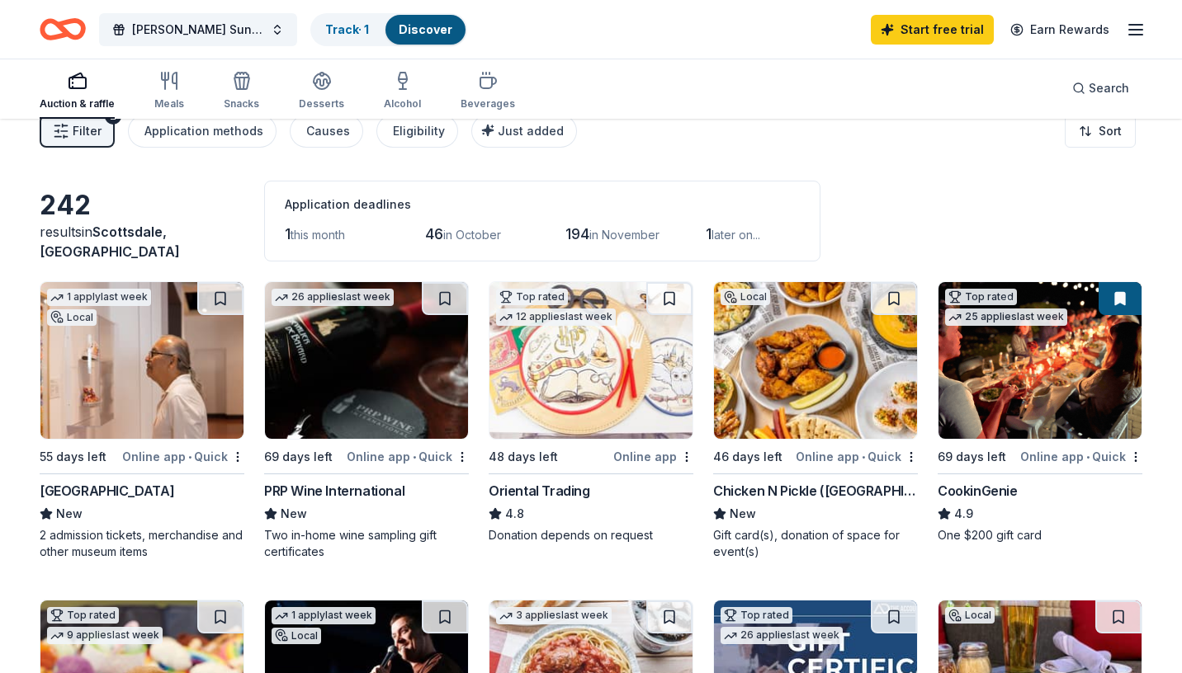
scroll to position [0, 0]
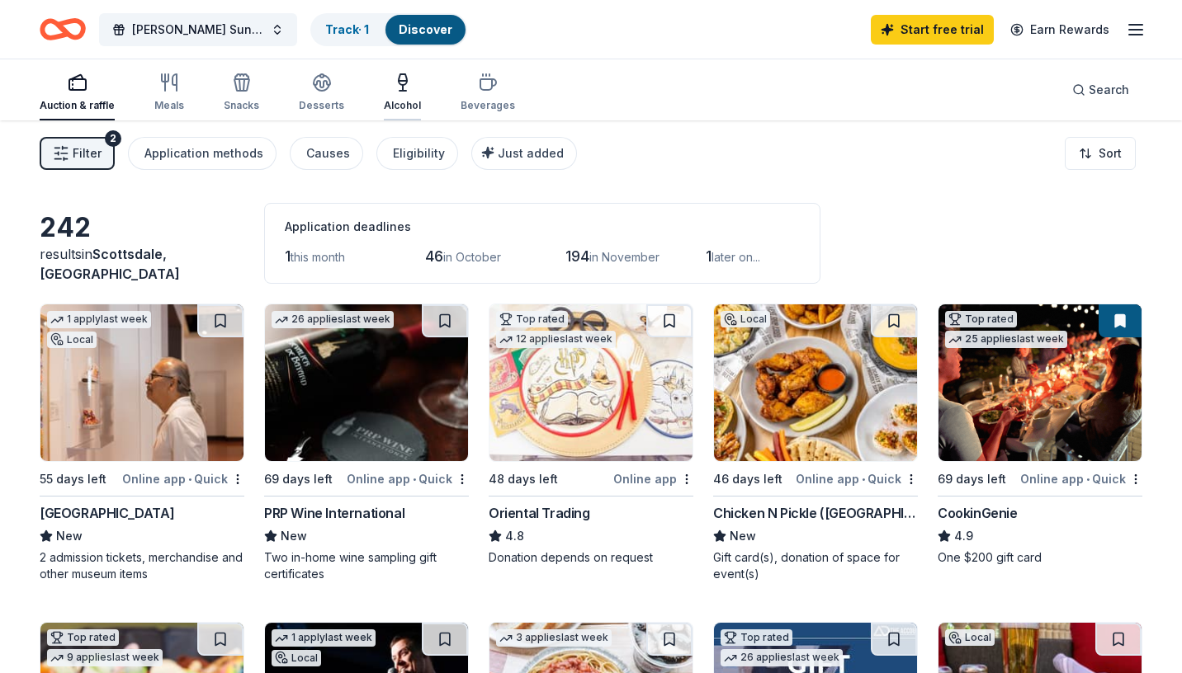
click at [406, 104] on div "Alcohol" at bounding box center [402, 105] width 37 height 13
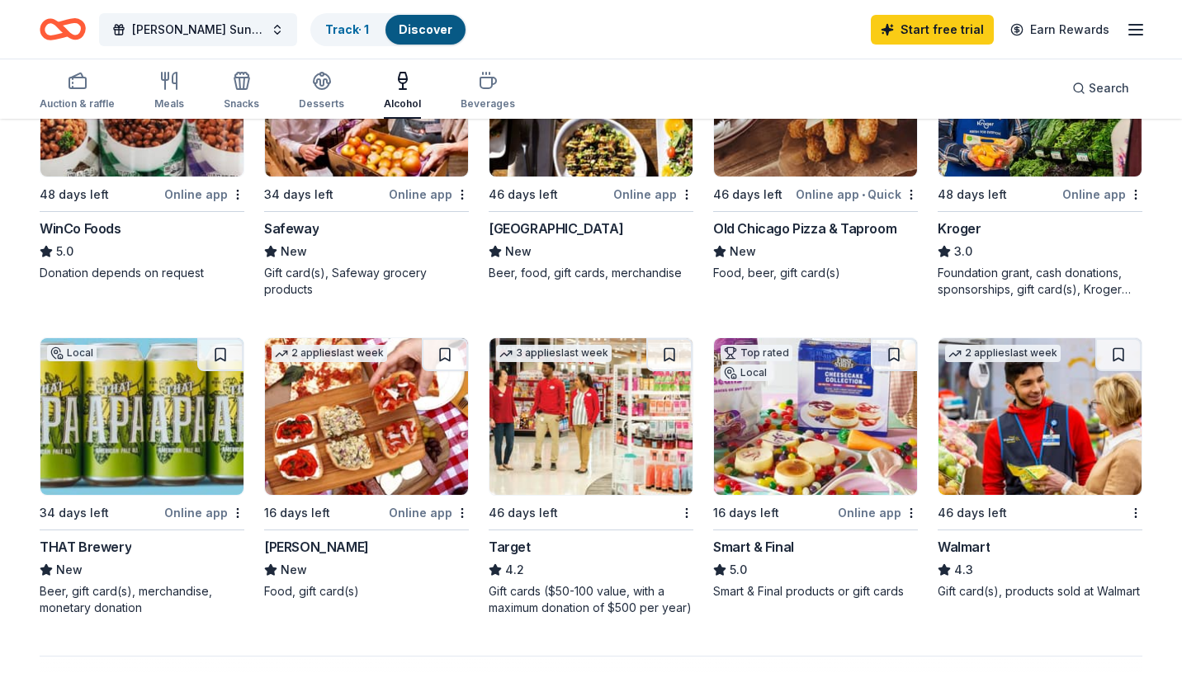
scroll to position [909, 0]
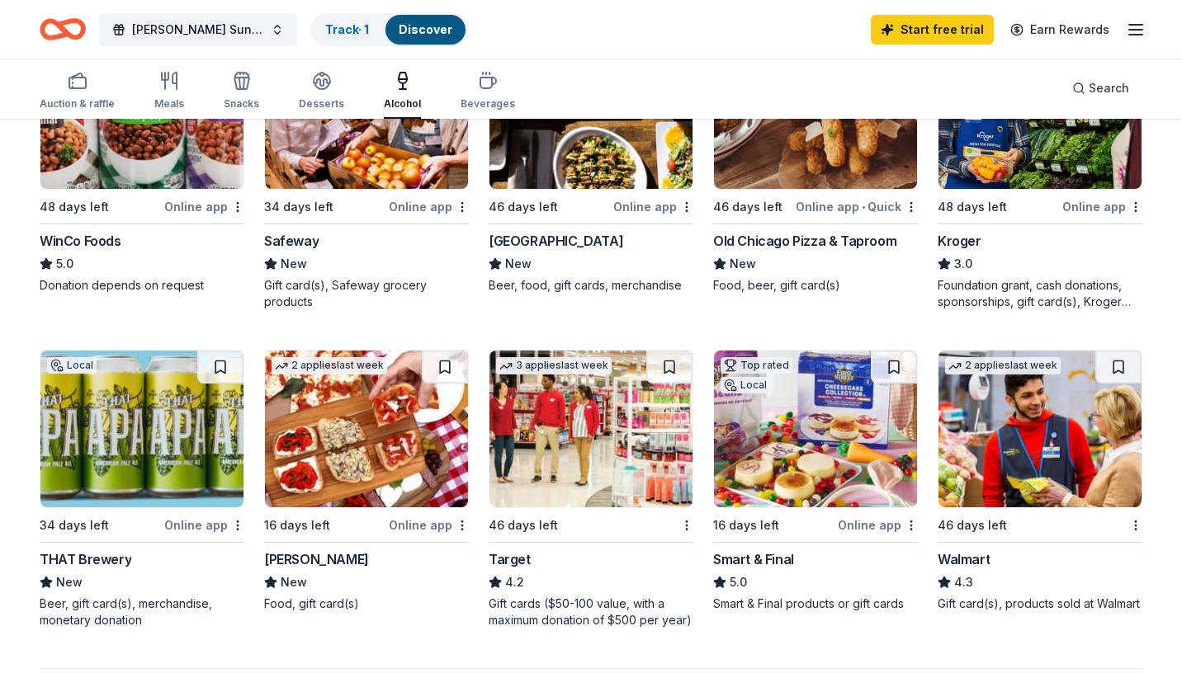
click at [771, 408] on img at bounding box center [815, 429] width 203 height 157
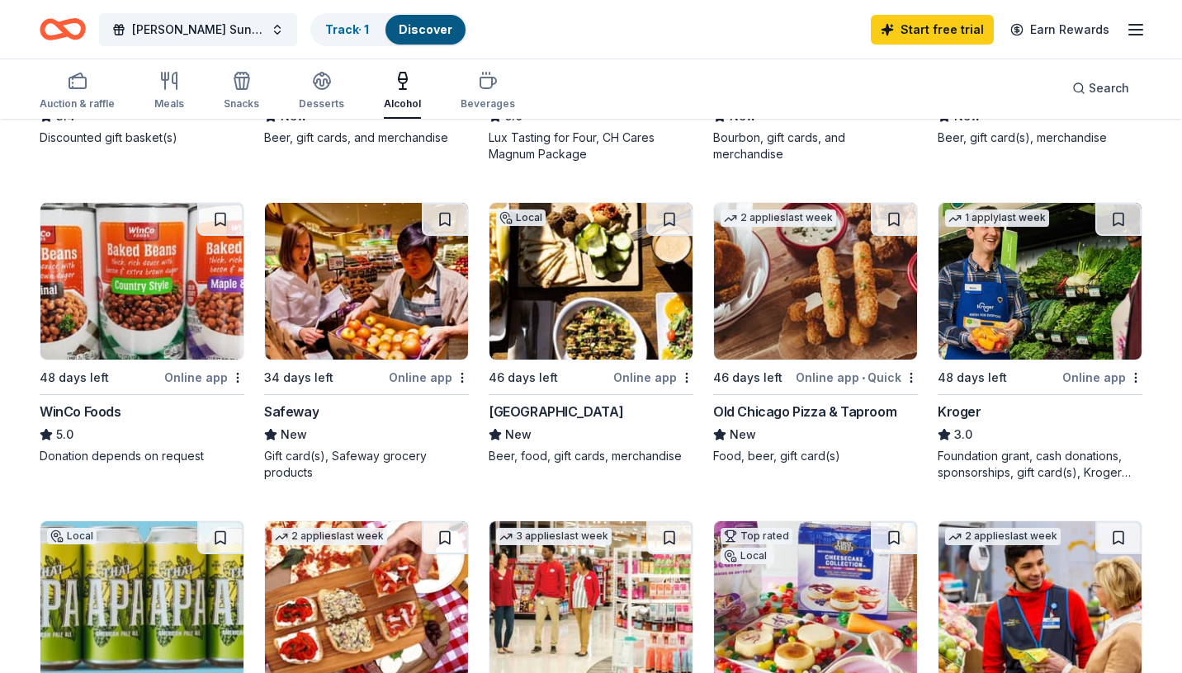
scroll to position [729, 0]
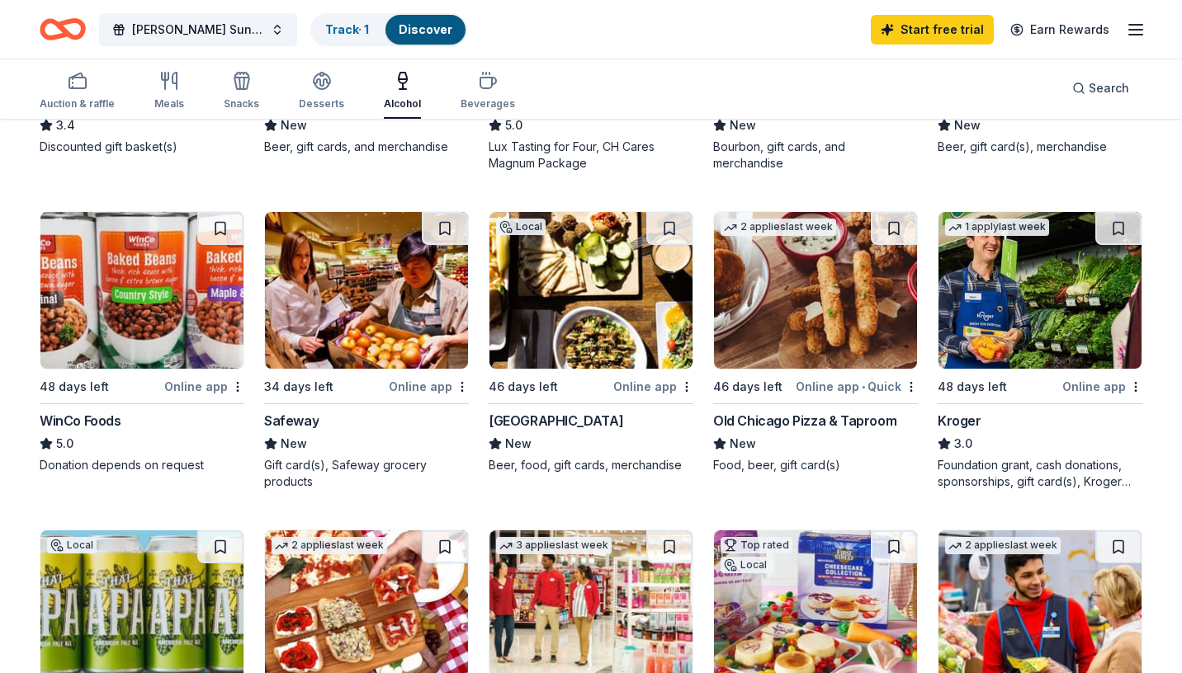
click at [823, 323] on img at bounding box center [815, 290] width 203 height 157
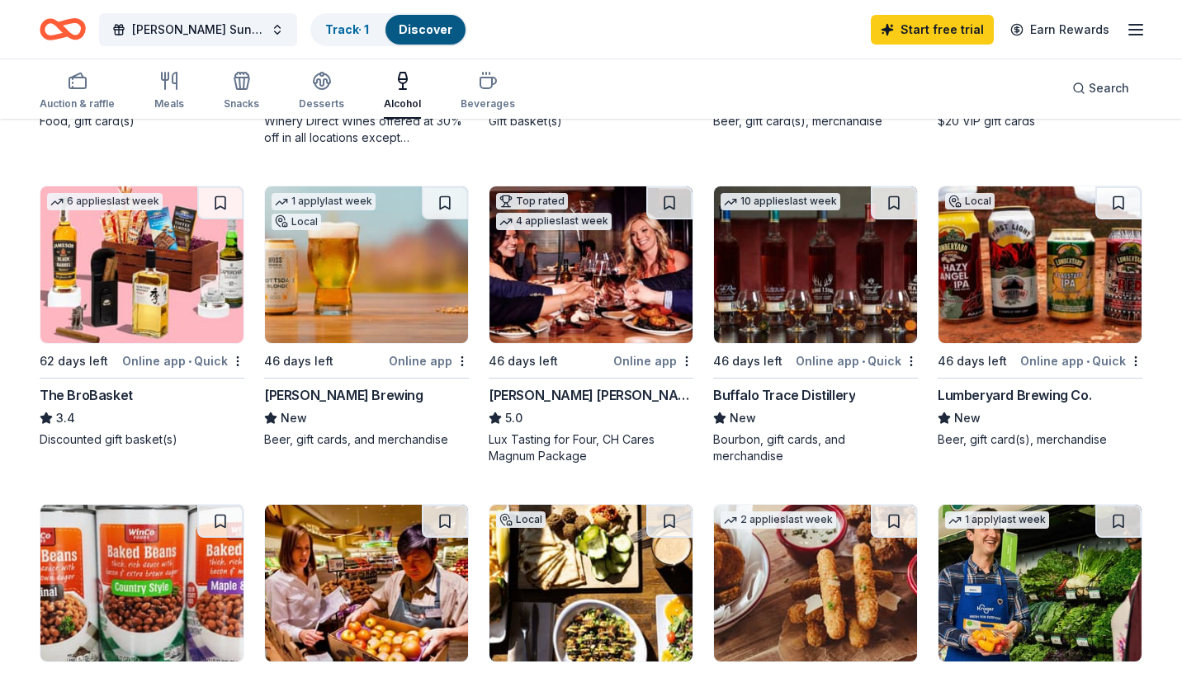
scroll to position [438, 0]
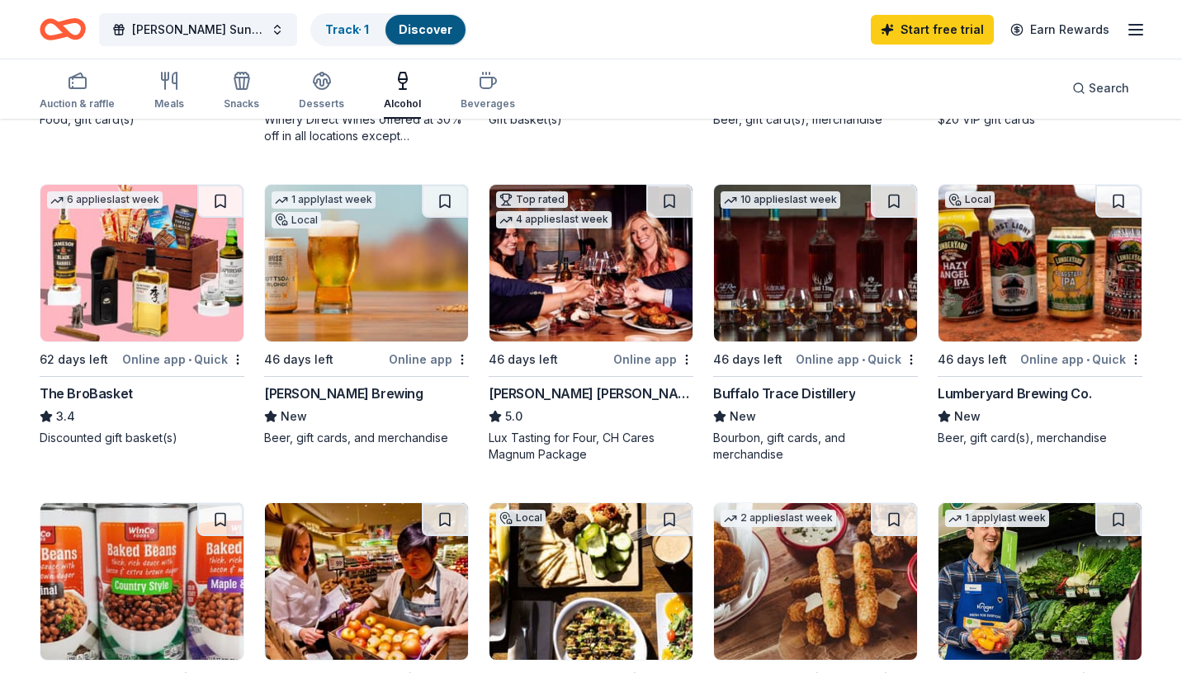
click at [752, 271] on img at bounding box center [815, 263] width 203 height 157
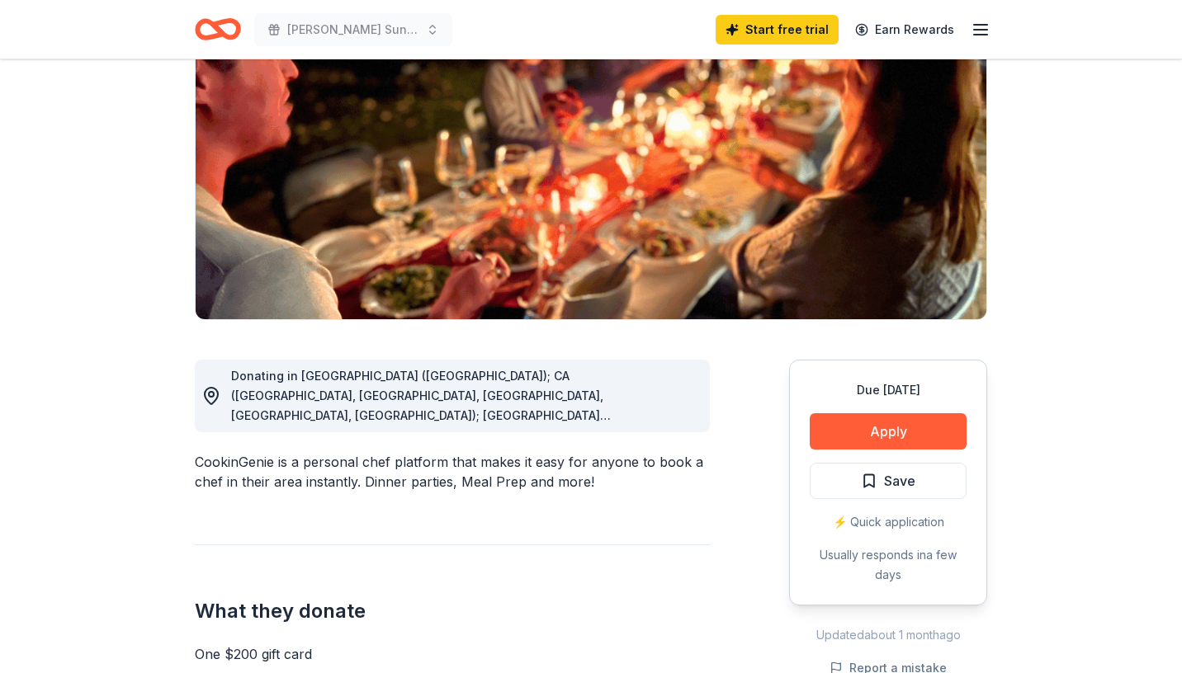
scroll to position [183, 0]
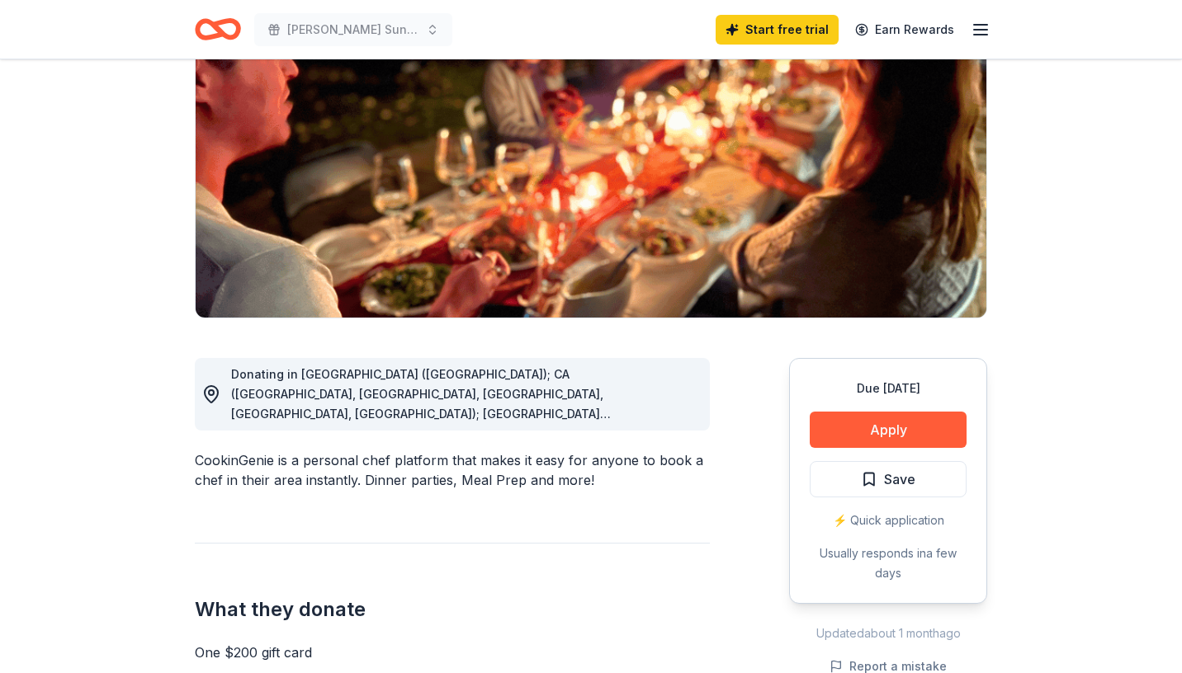
drag, startPoint x: 273, startPoint y: 459, endPoint x: 176, endPoint y: 460, distance: 97.4
drag, startPoint x: 270, startPoint y: 458, endPoint x: 182, endPoint y: 458, distance: 87.5
drag, startPoint x: 201, startPoint y: 458, endPoint x: 260, endPoint y: 460, distance: 58.6
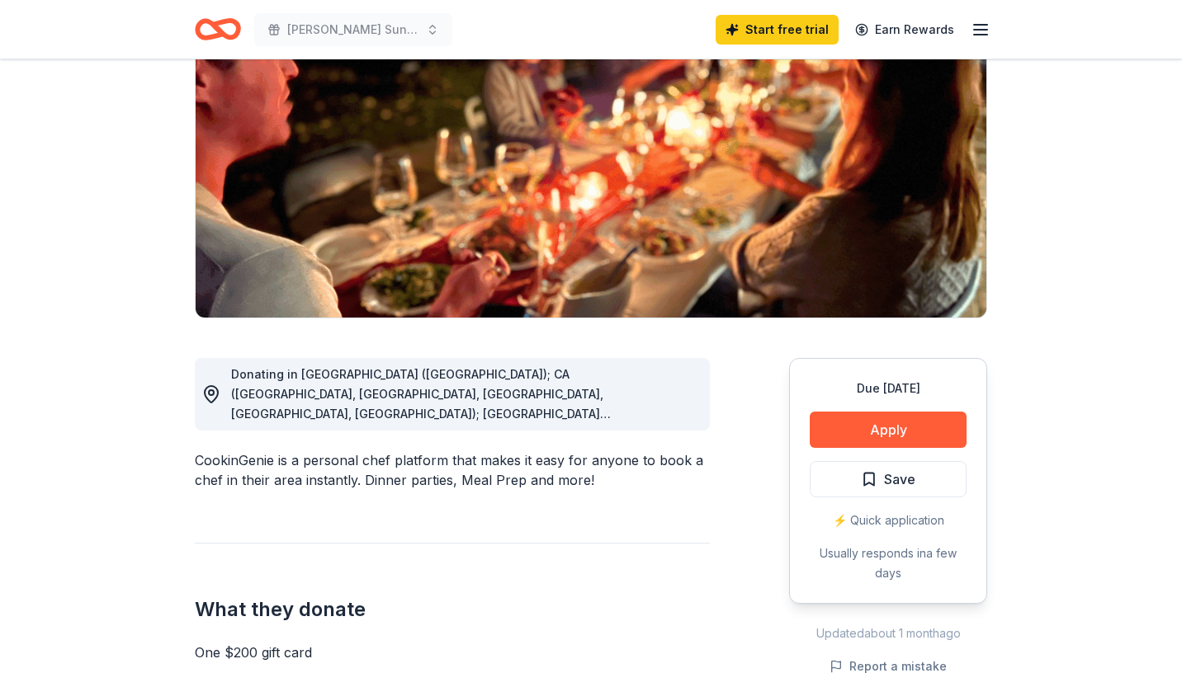
click at [260, 460] on div "CookinGenie is a personal chef platform that makes it easy for anyone to book a…" at bounding box center [452, 471] width 515 height 40
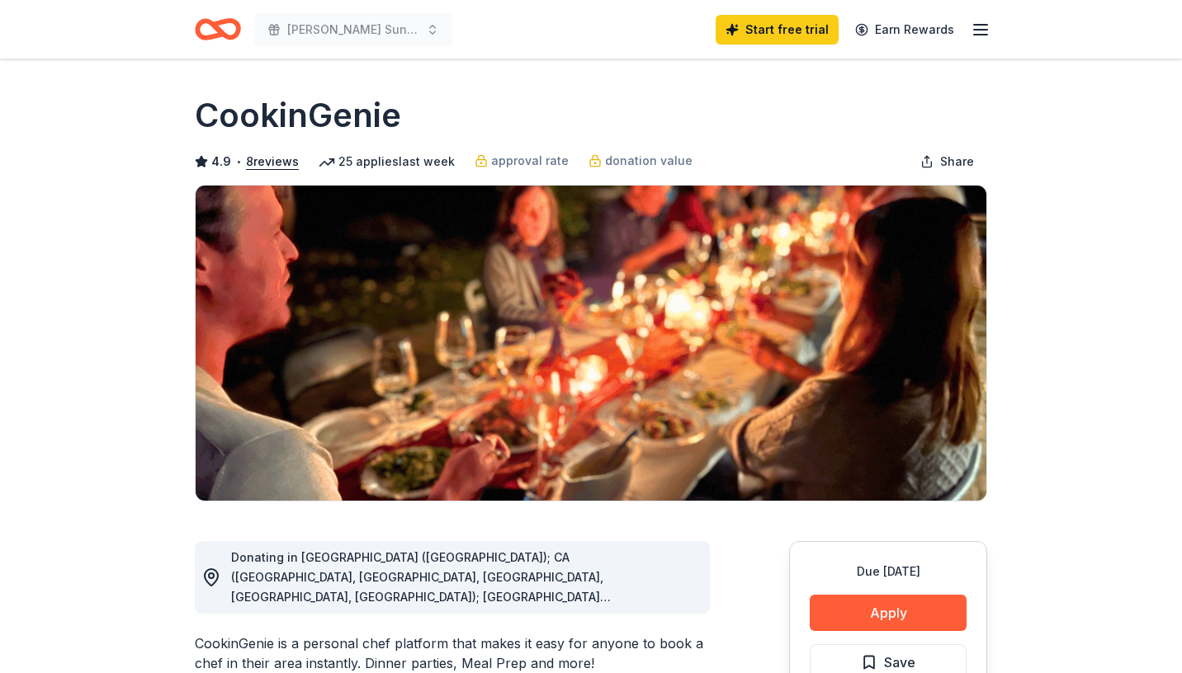
drag, startPoint x: 398, startPoint y: 107, endPoint x: 194, endPoint y: 107, distance: 203.8
drag, startPoint x: 208, startPoint y: 107, endPoint x: 273, endPoint y: 106, distance: 65.2
click at [274, 106] on h1 "CookinGenie" at bounding box center [298, 115] width 206 height 46
click at [874, 615] on button "Apply" at bounding box center [887, 613] width 157 height 36
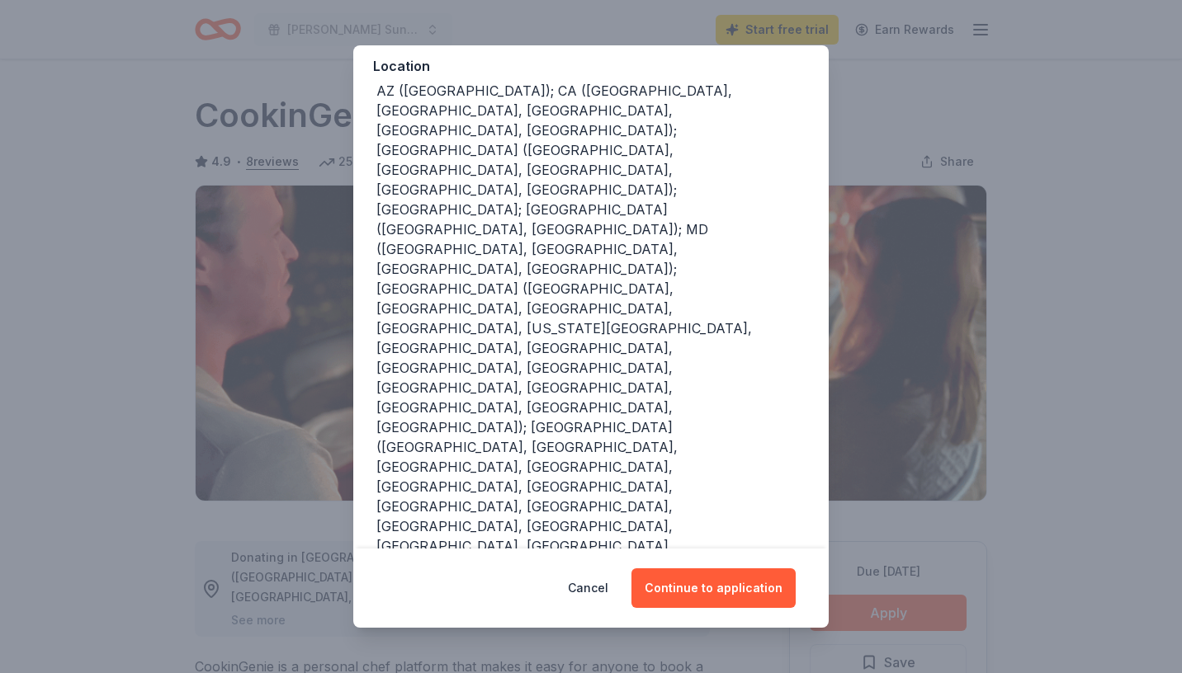
scroll to position [235, 0]
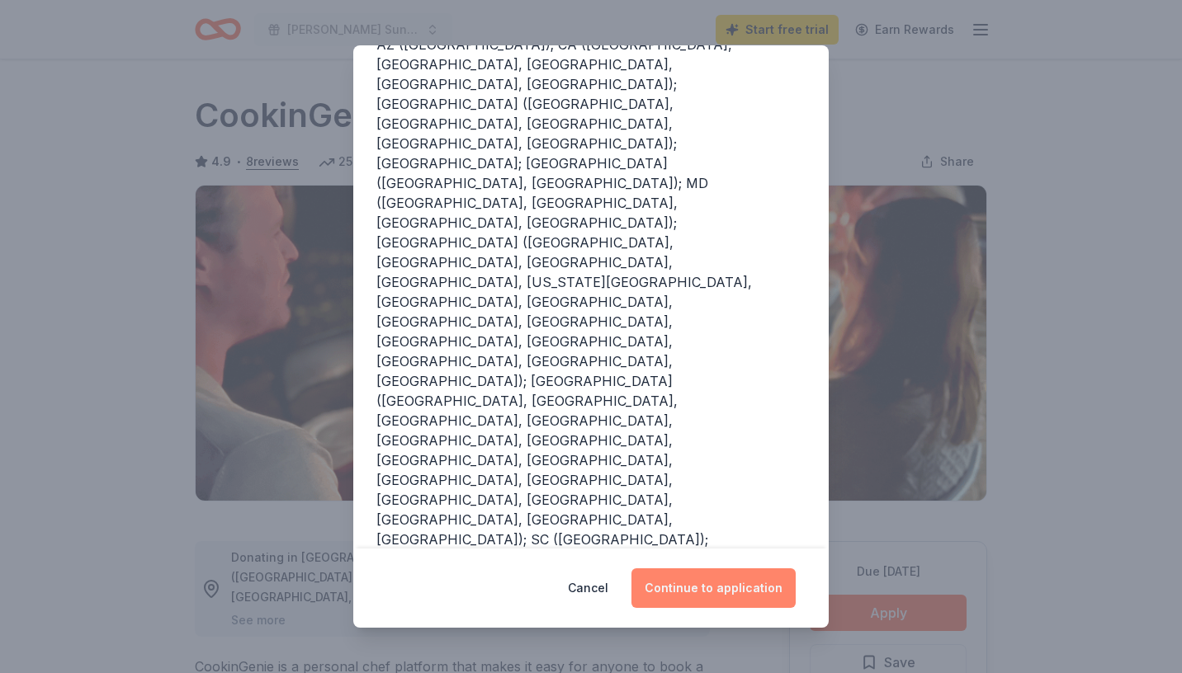
click at [687, 589] on button "Continue to application" at bounding box center [713, 589] width 164 height 40
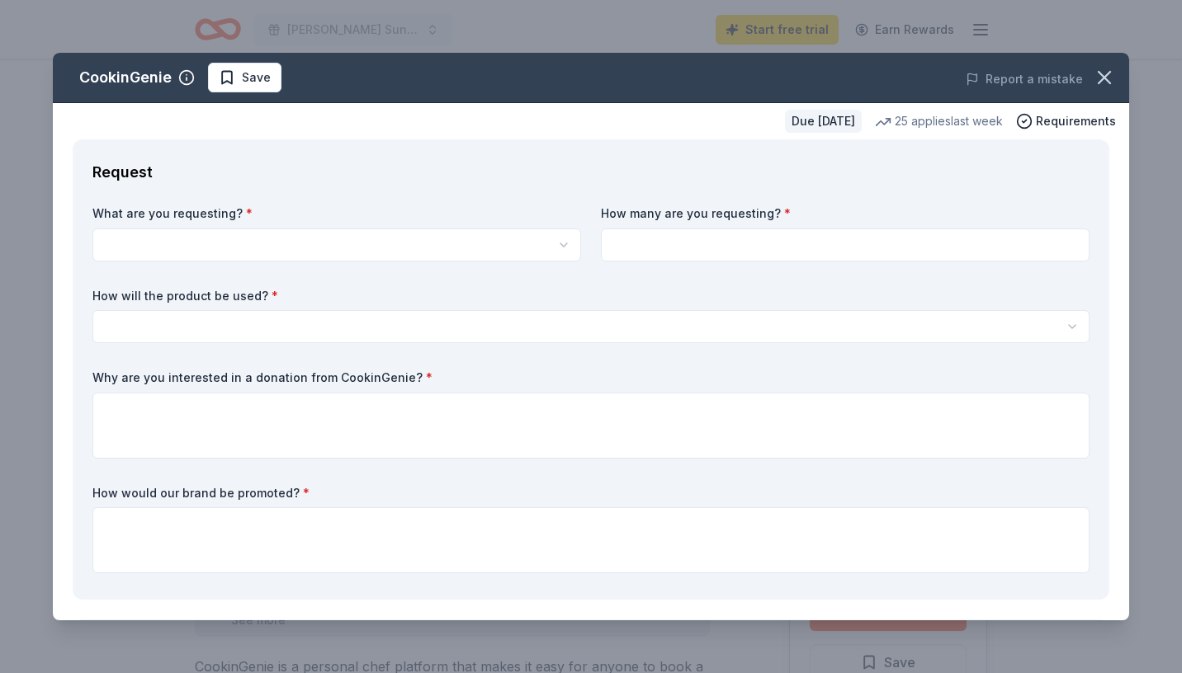
click at [540, 253] on html "Tommy Bahama Sunset Classic Charity Golf Tournament Start free trial Earn Rewar…" at bounding box center [591, 336] width 1182 height 673
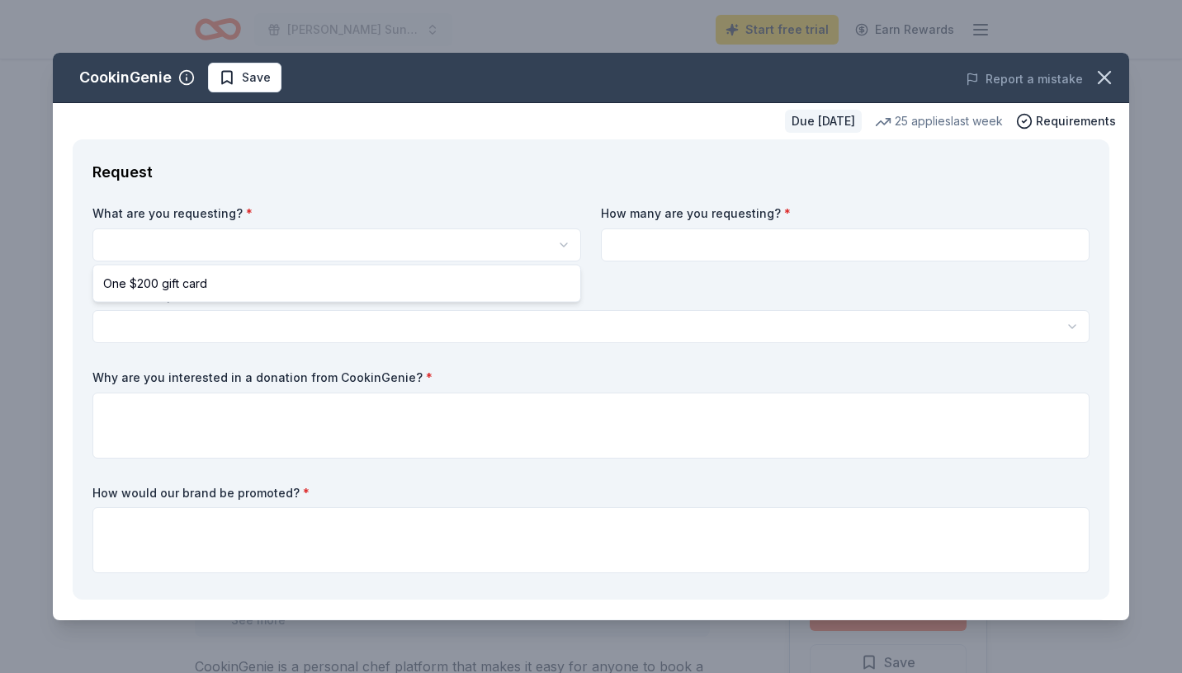
select select "One $200 gift card"
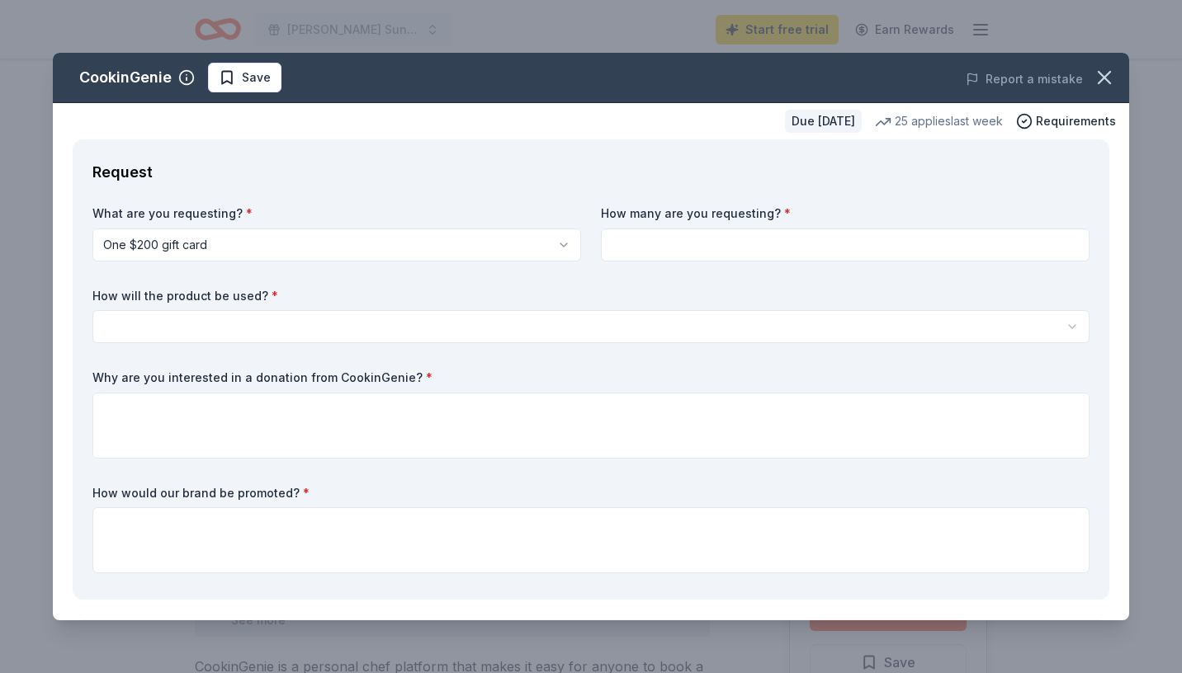
click at [649, 250] on input at bounding box center [845, 245] width 488 height 33
type input "1"
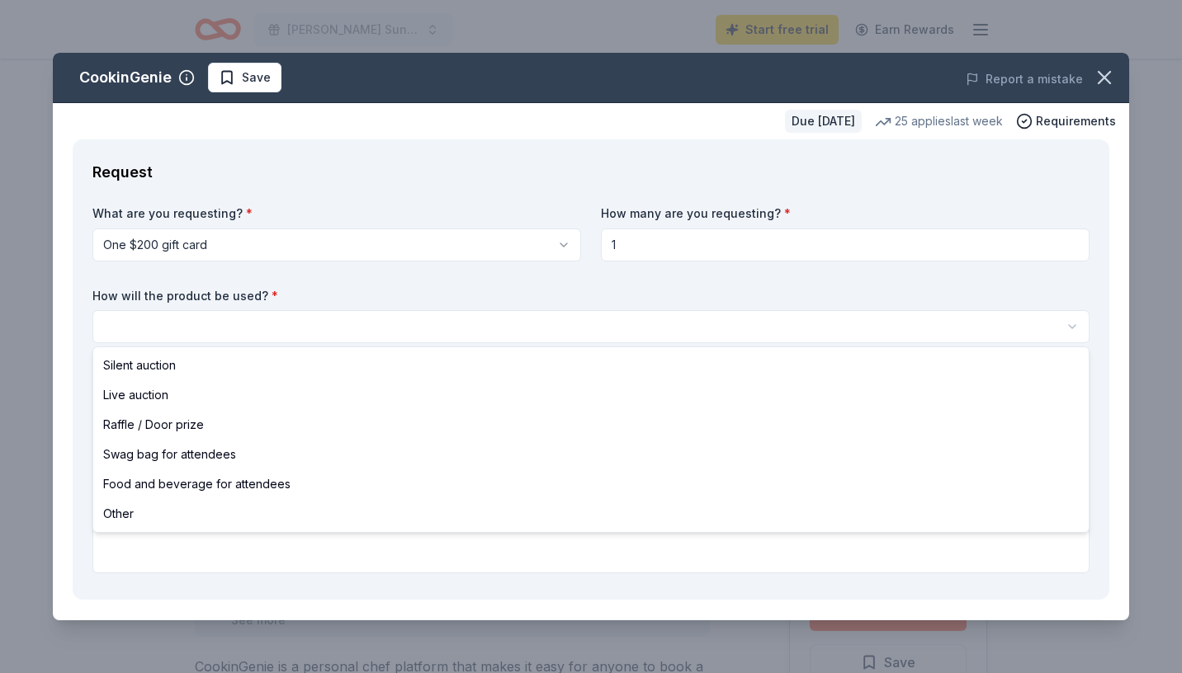
click at [348, 328] on html "Tommy Bahama Sunset Classic Charity Golf Tournament Start free trial Earn Rewar…" at bounding box center [591, 336] width 1182 height 673
select select "silentAuction"
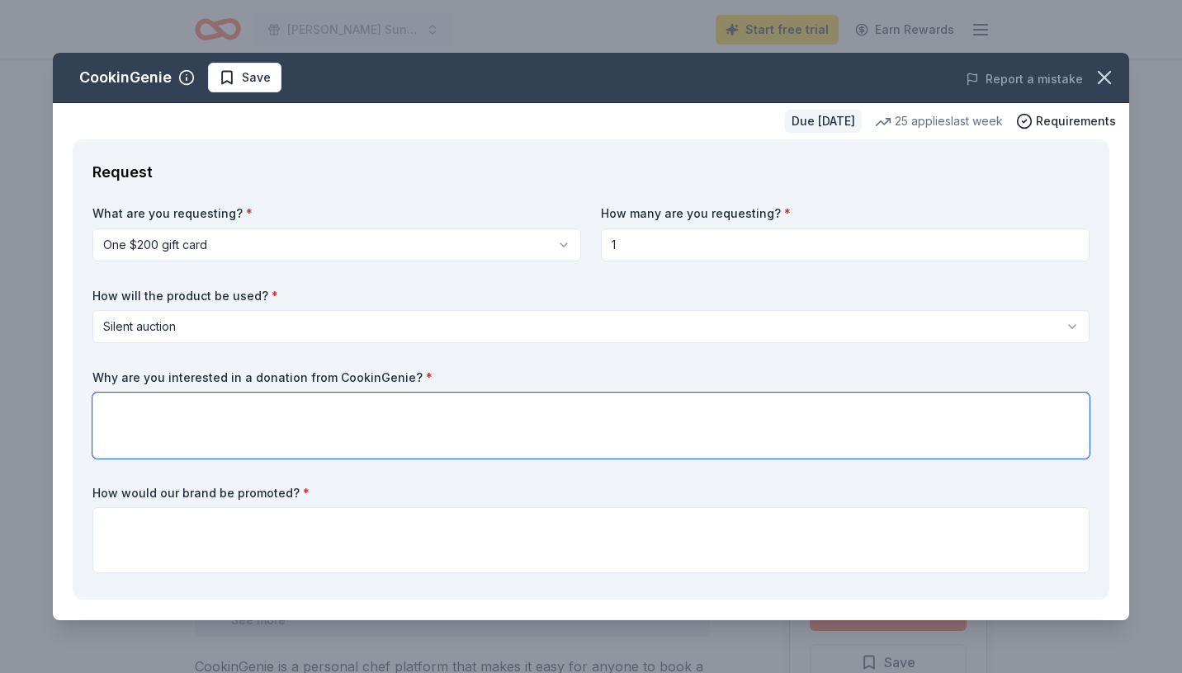
click at [248, 415] on textarea at bounding box center [590, 426] width 997 height 66
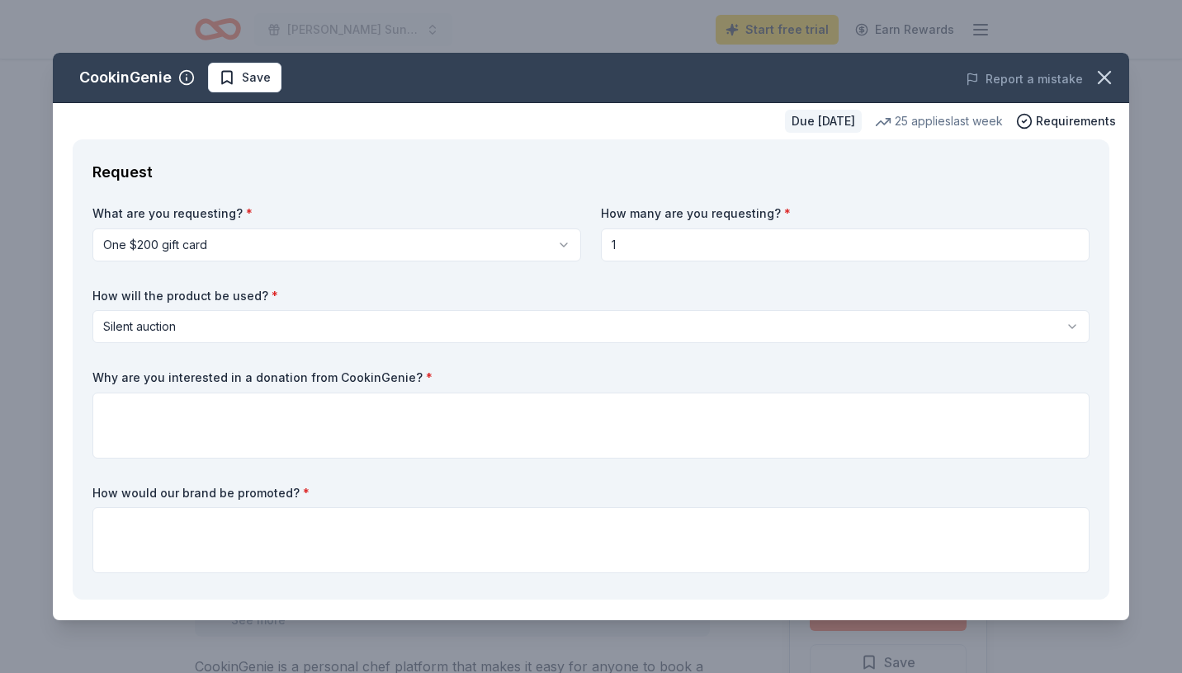
drag, startPoint x: 402, startPoint y: 375, endPoint x: 216, endPoint y: 367, distance: 185.8
click at [216, 367] on div "What are you requesting? * One $200 gift card One $200 gift card How many are y…" at bounding box center [590, 392] width 997 height 375
drag, startPoint x: 97, startPoint y: 369, endPoint x: 332, endPoint y: 369, distance: 234.3
click at [333, 370] on div "What are you requesting? * One $200 gift card One $200 gift card How many are y…" at bounding box center [590, 392] width 997 height 375
drag, startPoint x: 319, startPoint y: 498, endPoint x: 119, endPoint y: 490, distance: 200.7
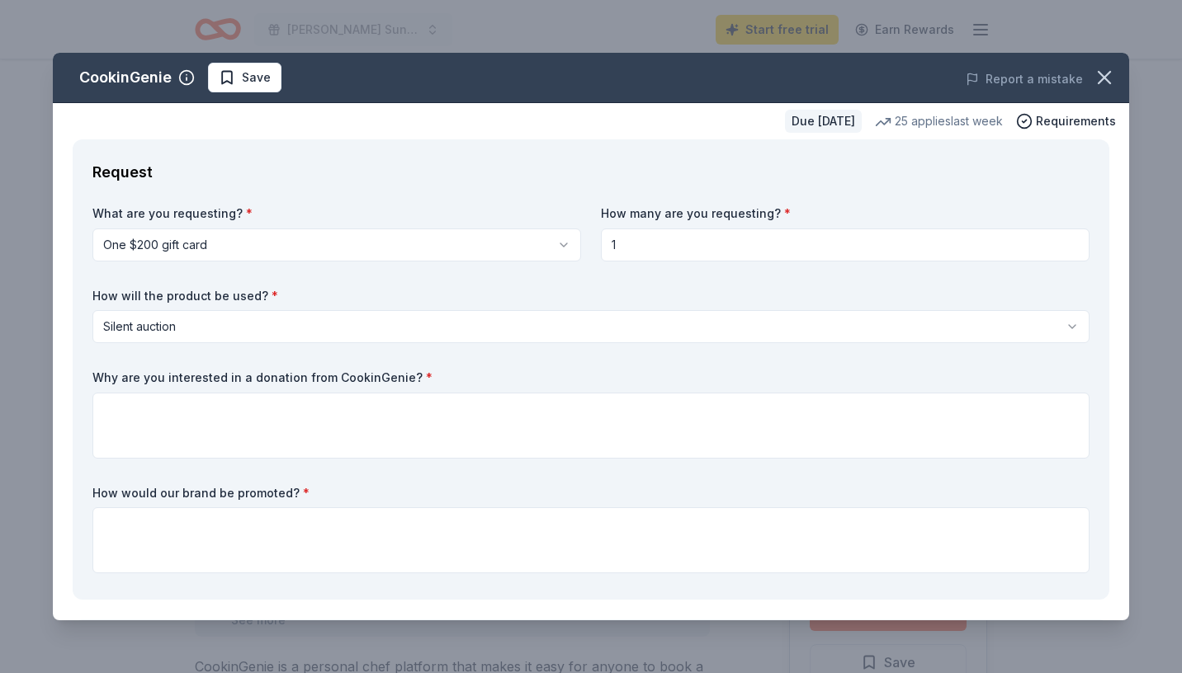
click at [118, 489] on label "How would our brand be promoted? *" at bounding box center [590, 493] width 997 height 17
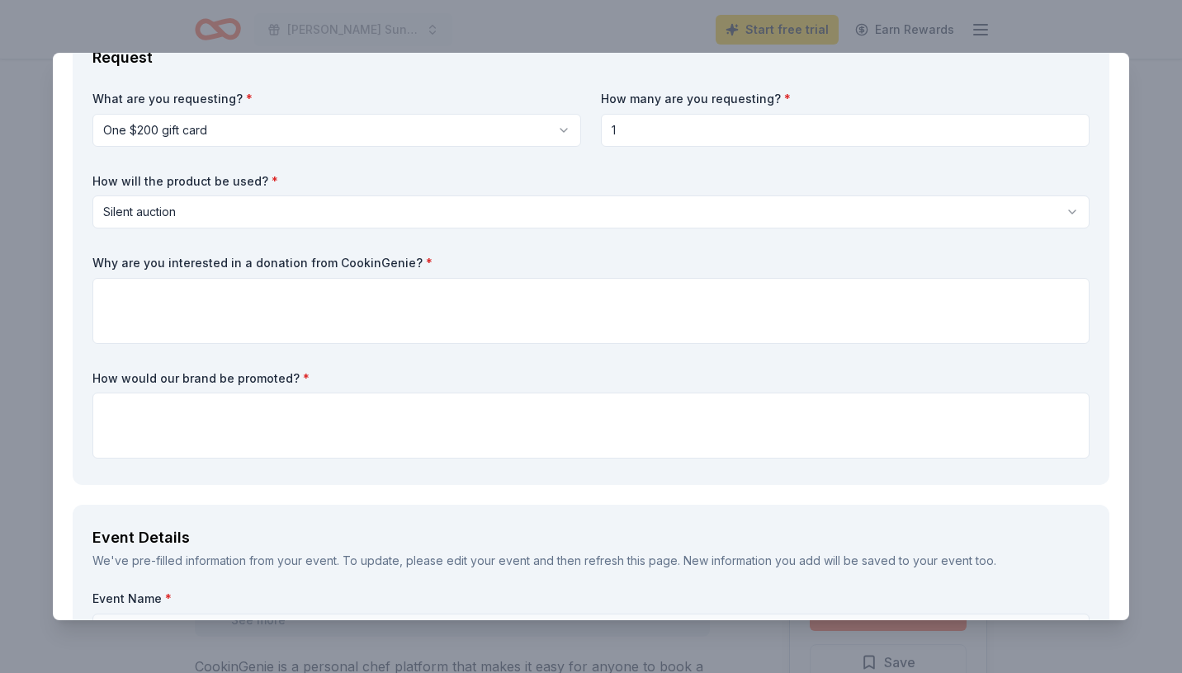
scroll to position [0, 0]
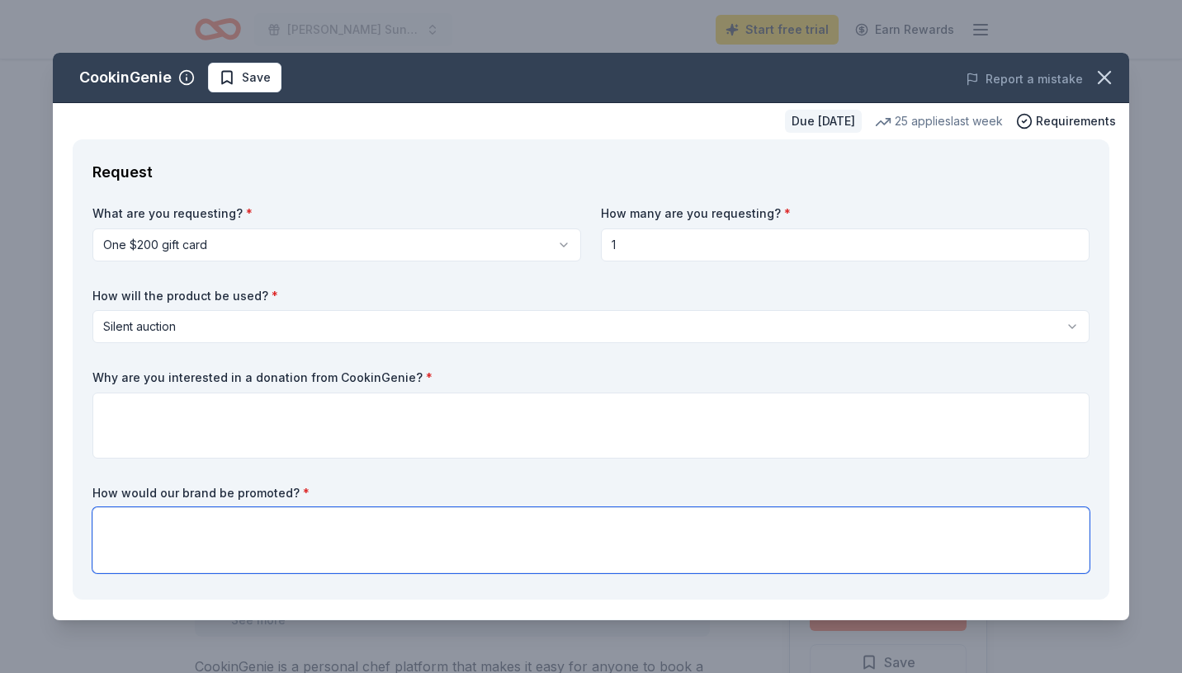
click at [153, 531] on textarea at bounding box center [590, 540] width 997 height 66
click at [296, 528] on textarea "We would promote on social media, on our event website" at bounding box center [590, 540] width 997 height 66
click at [459, 518] on textarea "We would promote on social media & on our event website" at bounding box center [590, 540] width 997 height 66
click at [295, 526] on textarea "We would promote on social media & on our event website" at bounding box center [590, 540] width 997 height 66
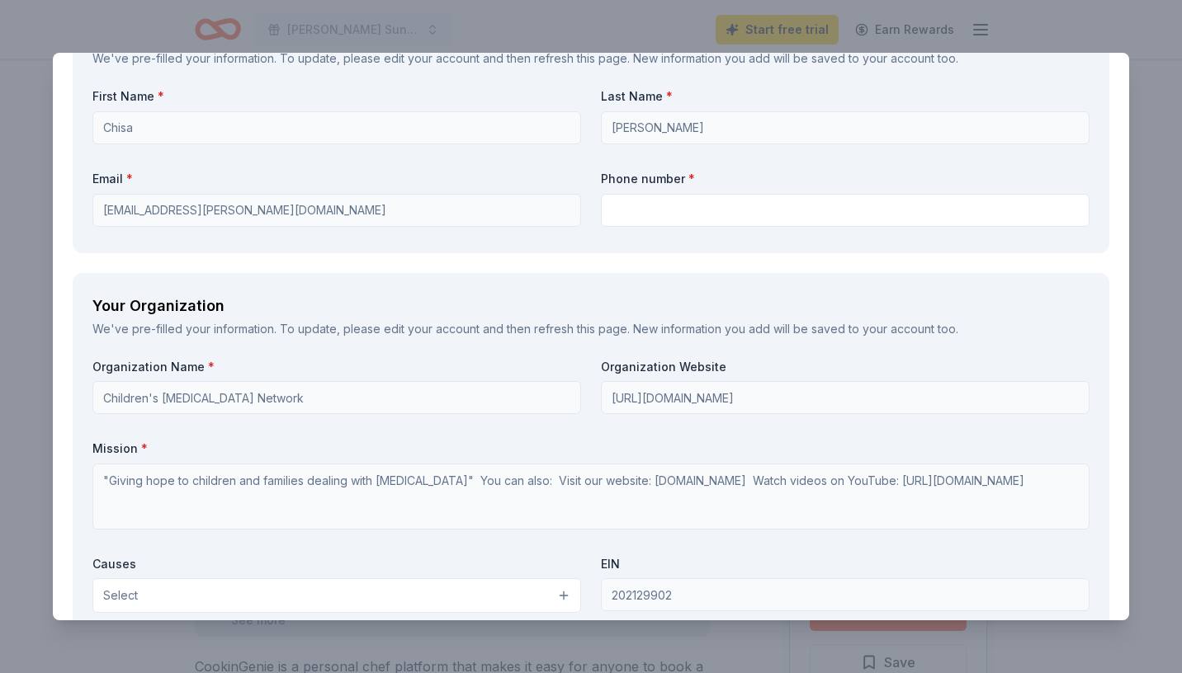
scroll to position [1289, 0]
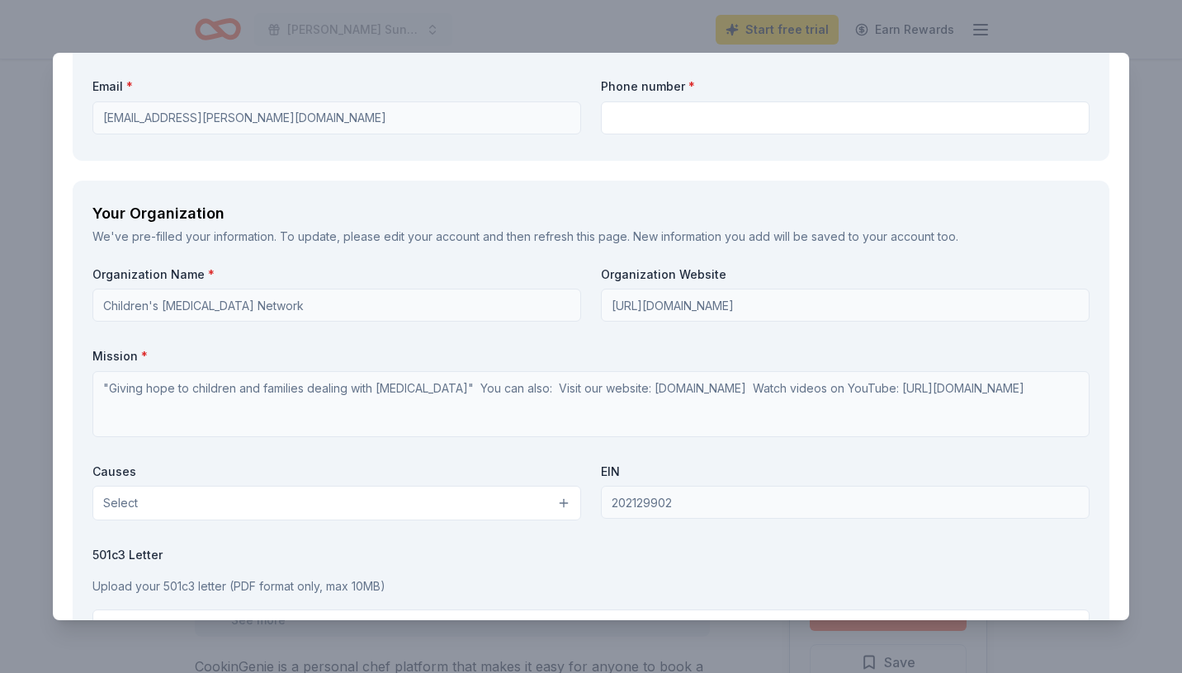
type textarea "We would promote on social media, at the event & on our event website"
click at [561, 503] on button "Select" at bounding box center [336, 503] width 488 height 35
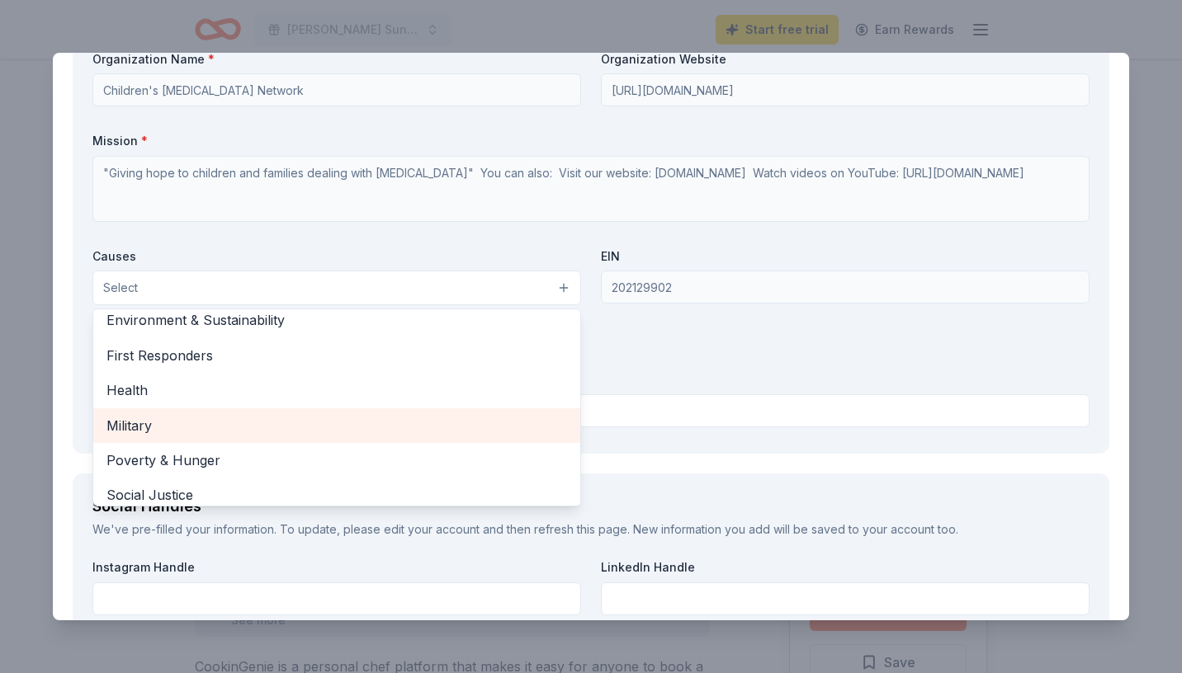
scroll to position [184, 0]
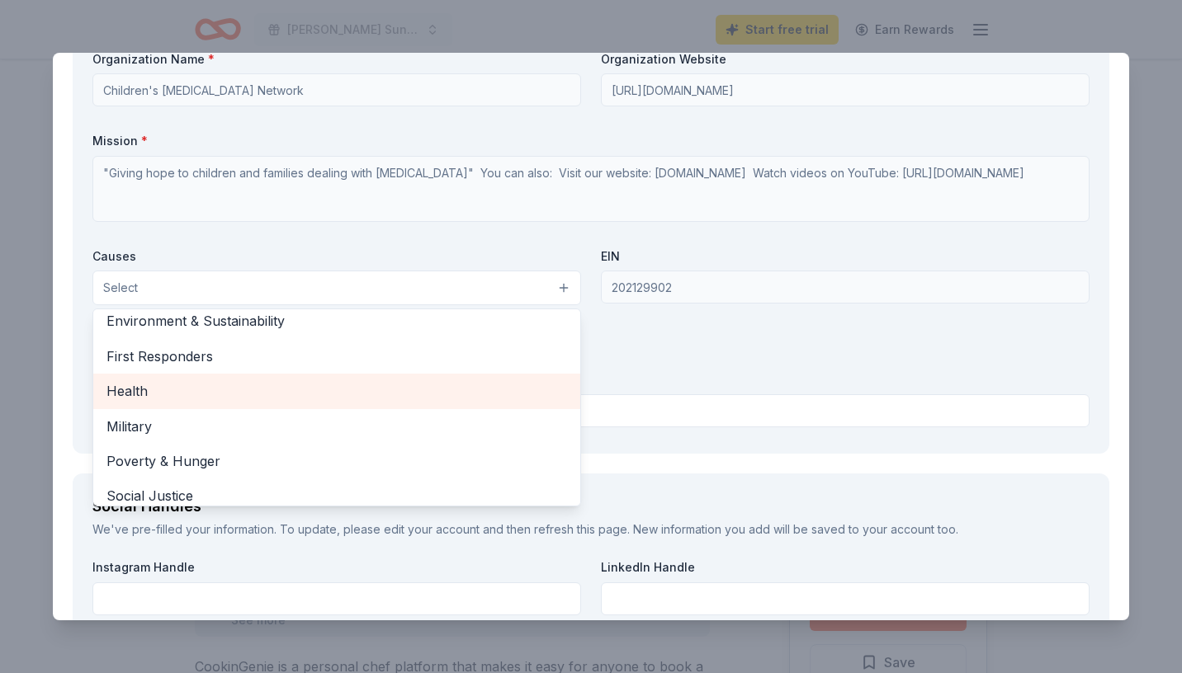
click at [321, 390] on span "Health" at bounding box center [336, 390] width 460 height 21
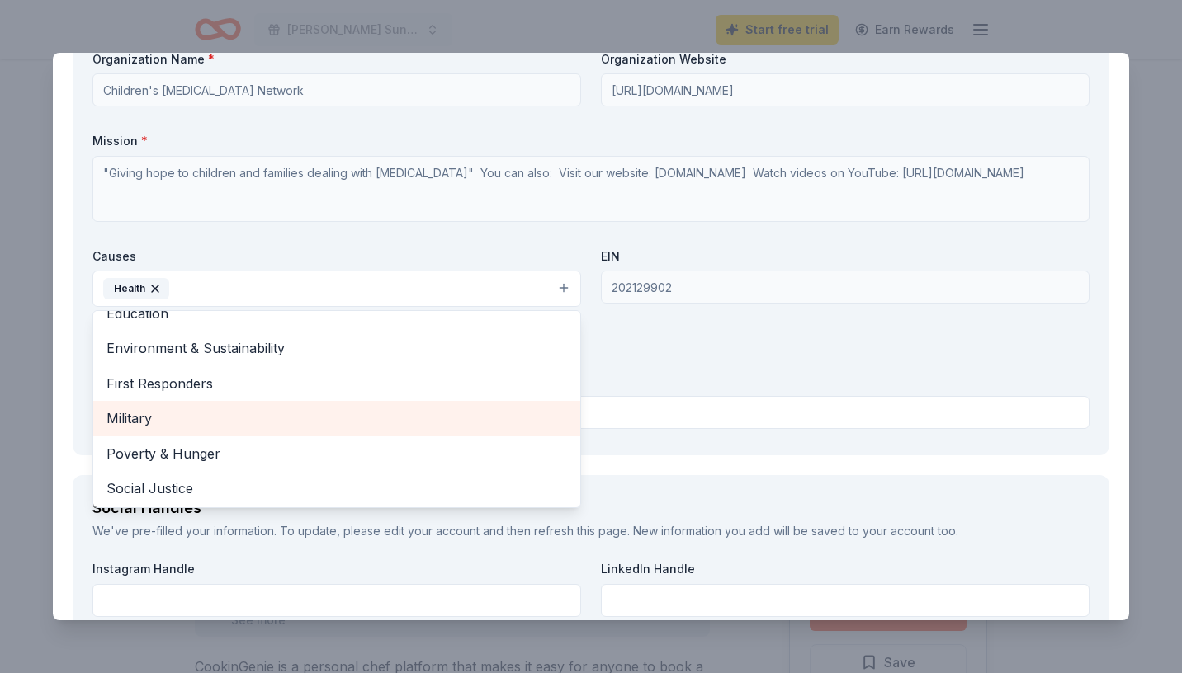
scroll to position [195, 0]
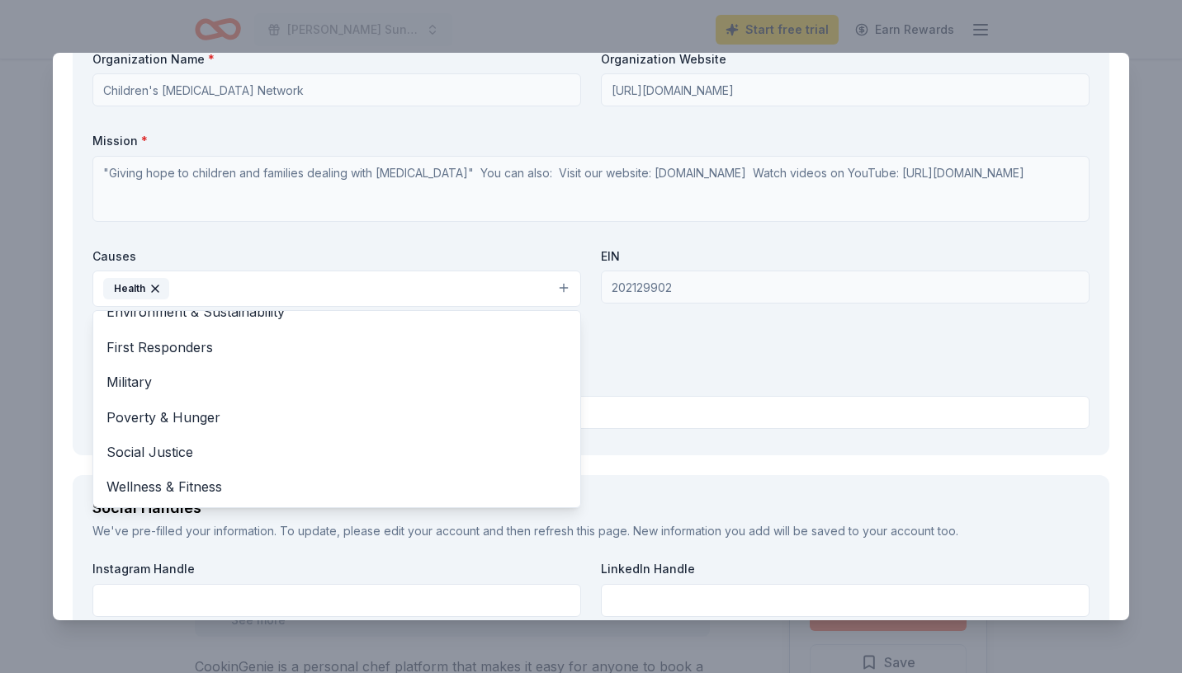
click at [651, 349] on div "Organization Name * Children's Cancer Network Organization Website http://www.c…" at bounding box center [590, 243] width 997 height 385
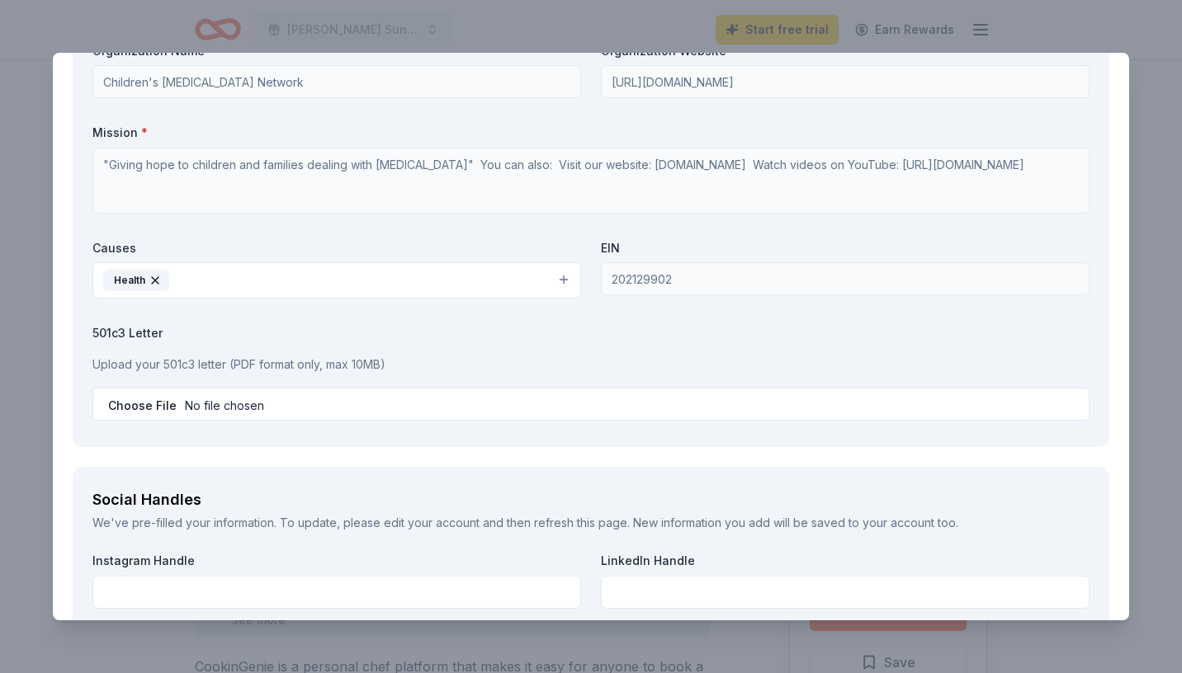
scroll to position [1515, 0]
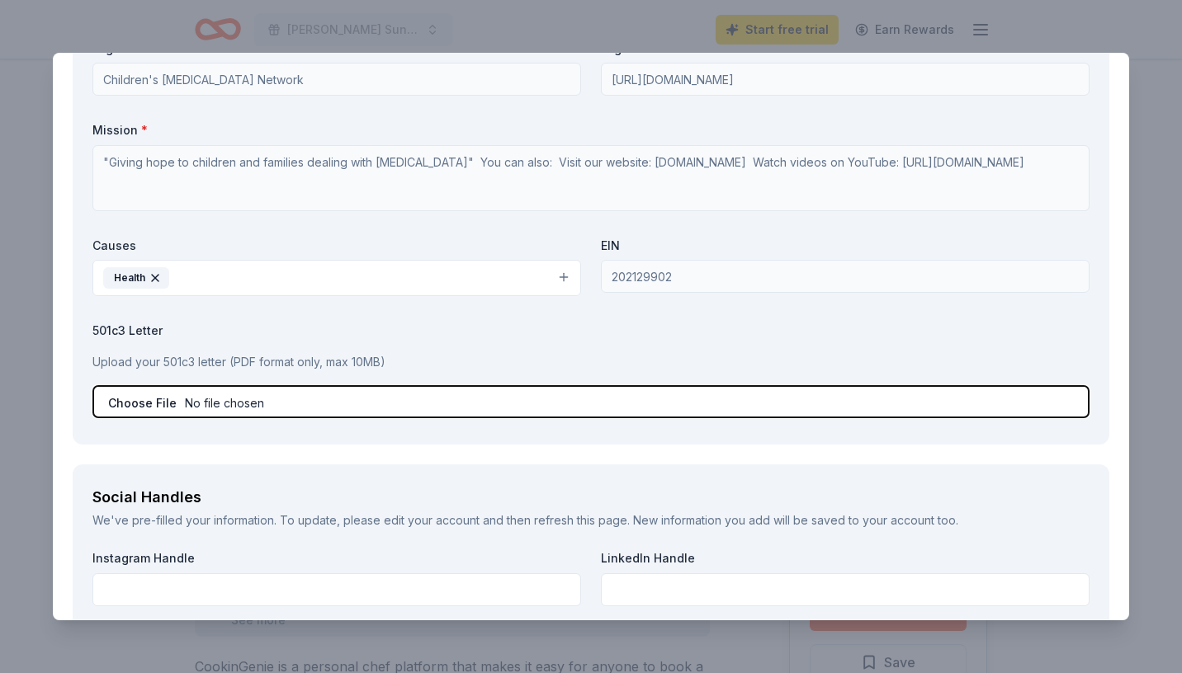
click at [142, 400] on input "file" at bounding box center [590, 401] width 997 height 33
type input "C:\fakepath\501c3 Letter Children's Cancer Network.pdf"
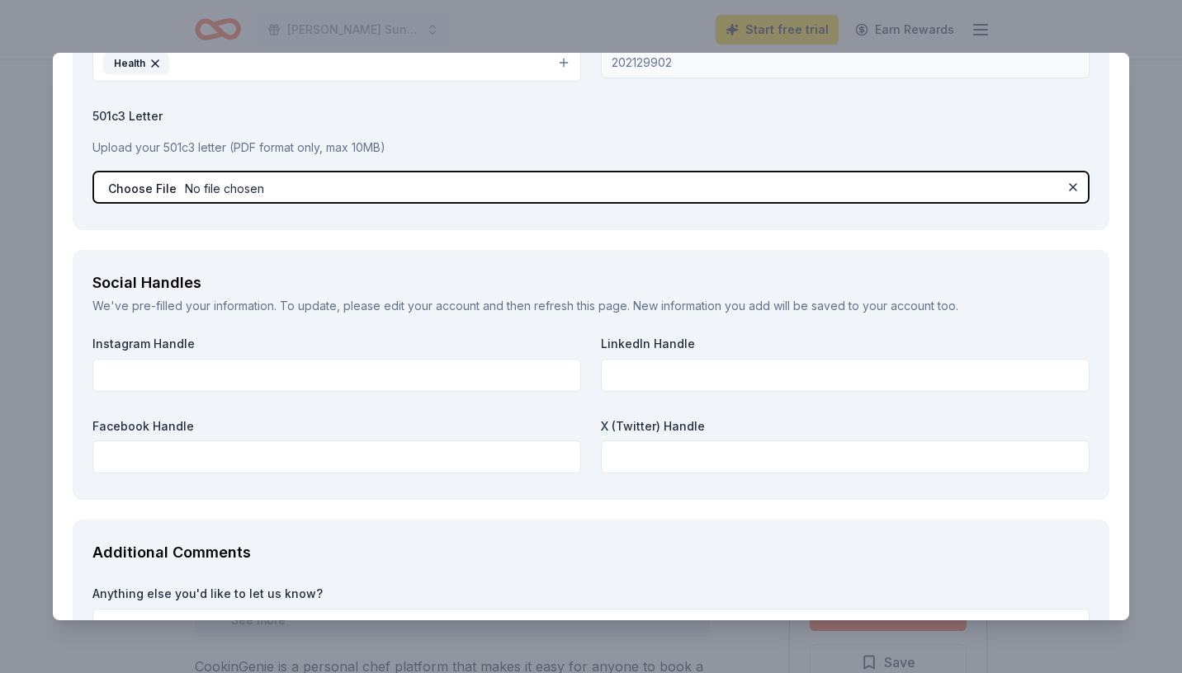
scroll to position [1733, 0]
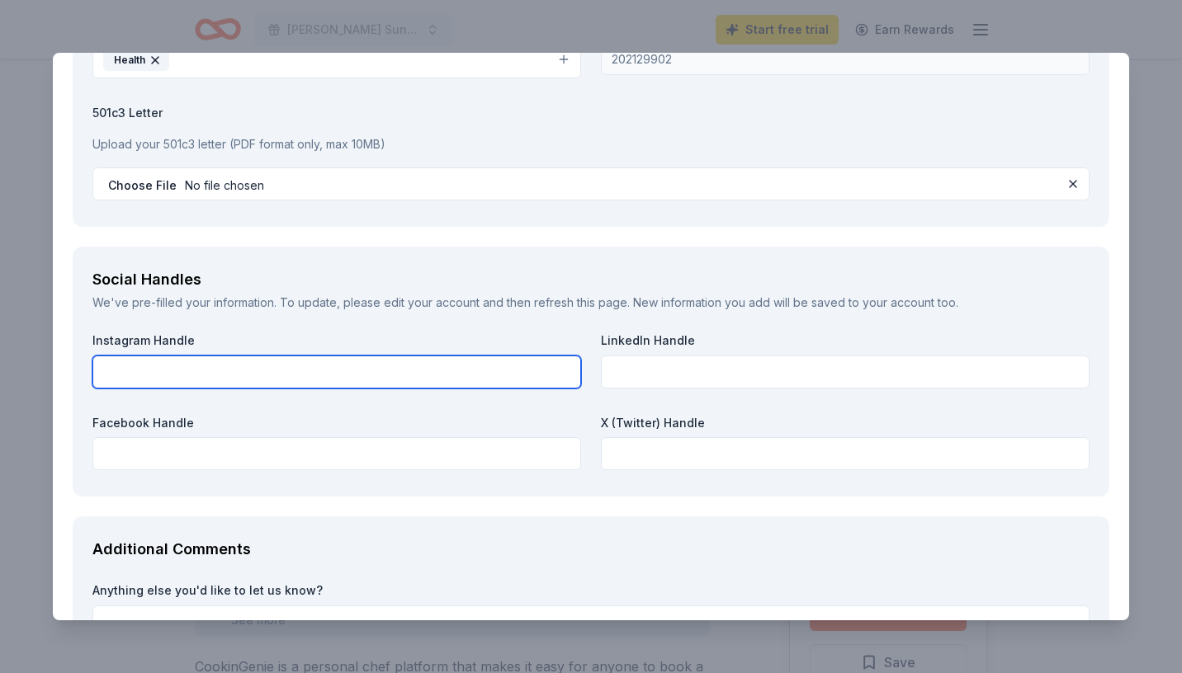
click at [461, 372] on input "text" at bounding box center [336, 372] width 488 height 33
type input "ChildrensCancerNetwork1"
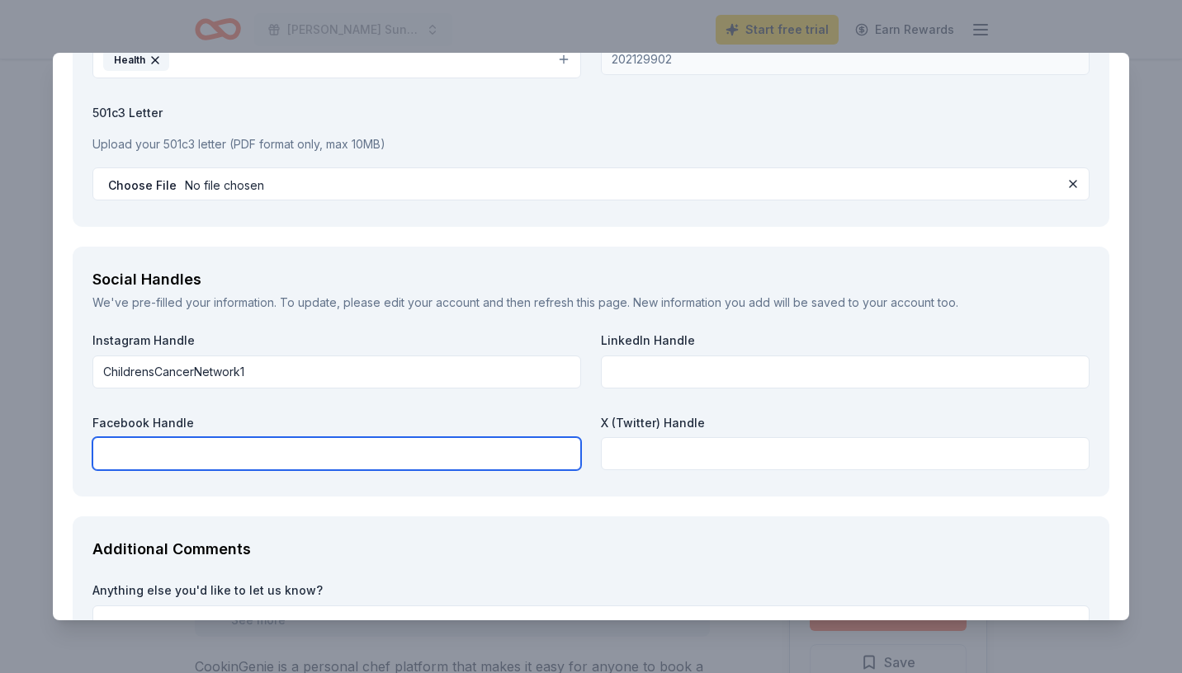
click at [408, 438] on input "text" at bounding box center [336, 453] width 488 height 33
drag, startPoint x: 345, startPoint y: 455, endPoint x: 53, endPoint y: 436, distance: 292.7
type input "Children's [MEDICAL_DATA] Network"
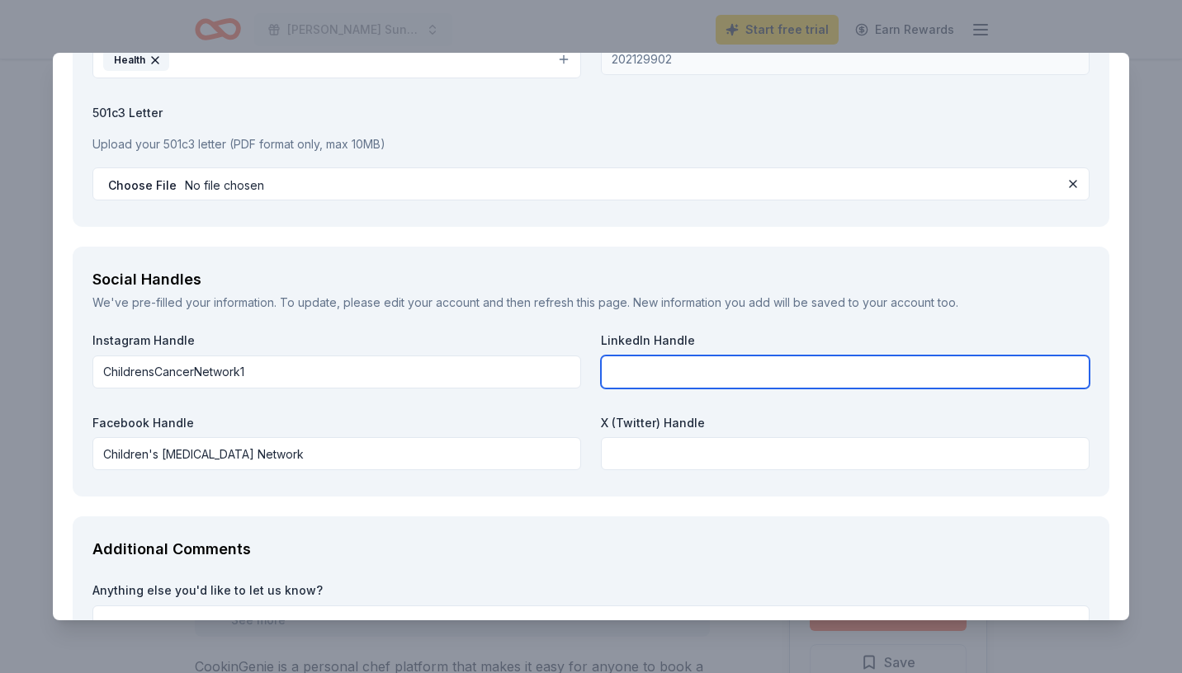
click at [638, 356] on input "text" at bounding box center [845, 372] width 488 height 33
paste input "Children's [MEDICAL_DATA] Network"
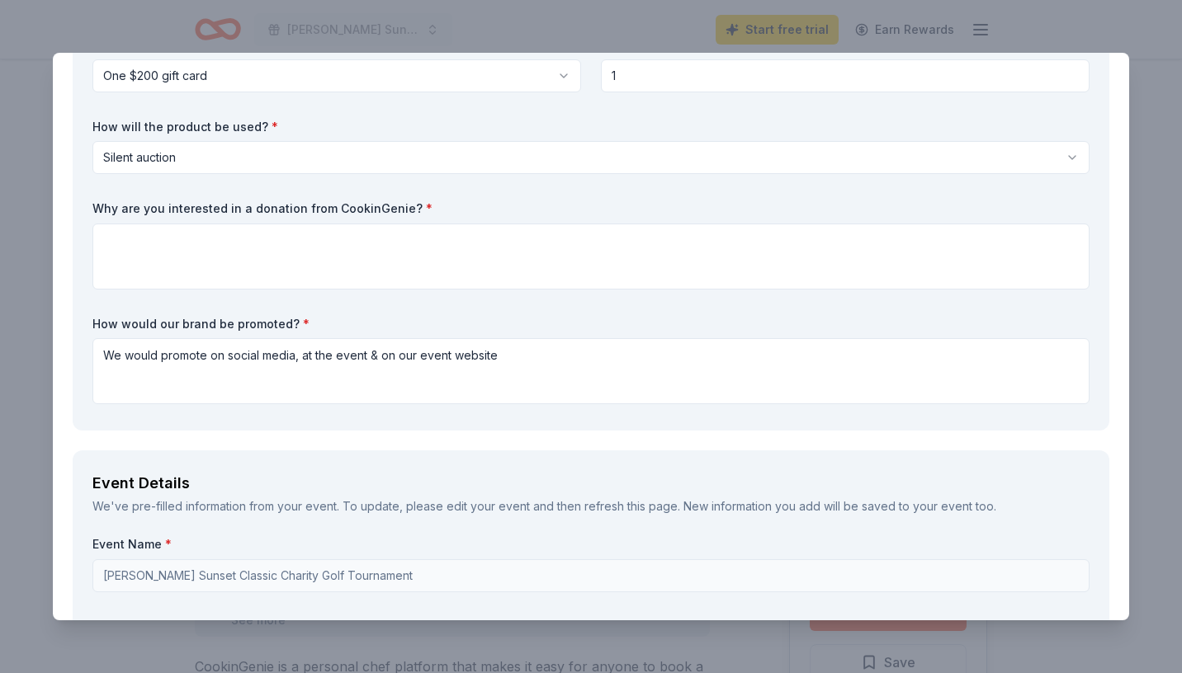
scroll to position [148, 0]
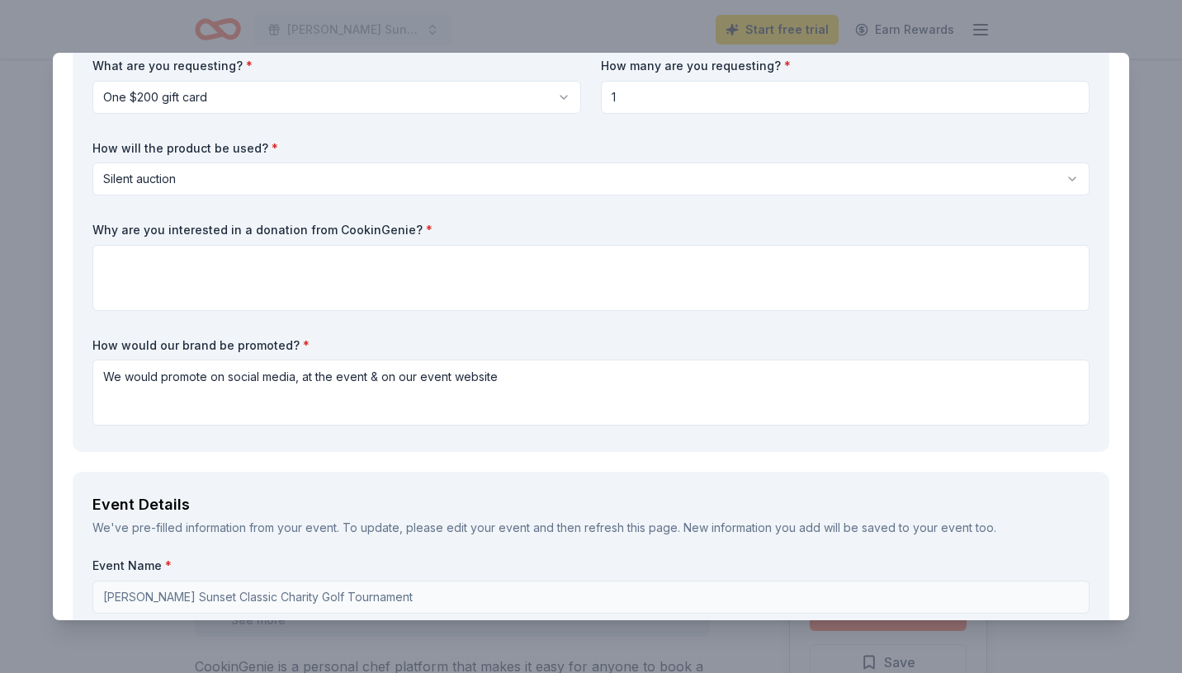
type input "Children's [MEDICAL_DATA] Network"
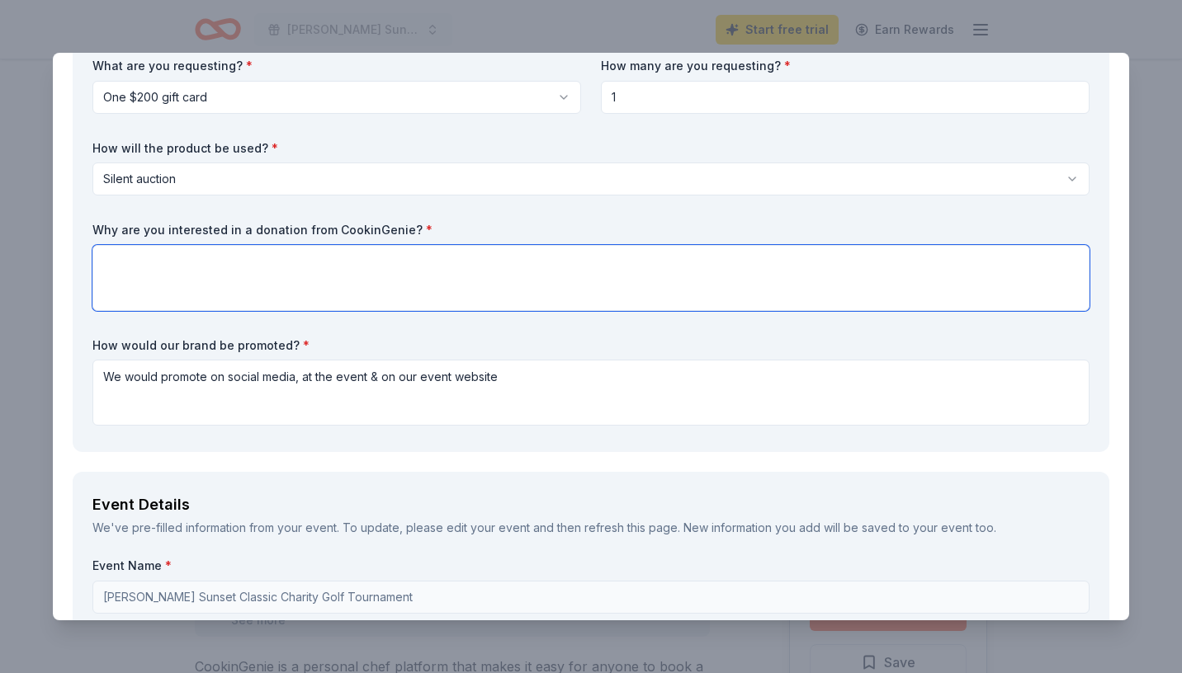
click at [364, 267] on textarea at bounding box center [590, 278] width 997 height 66
paste textarea "We are interested in CookinGenie because its unique in-home dining experiences"
paste textarea "It’s a perfect fit for our event, as it combines the joy of food and hospitality"
click at [579, 262] on textarea "We are interested in CookinGenie because its unique in-home dining experiences …" at bounding box center [590, 278] width 997 height 66
click at [984, 266] on textarea "We are interested in CookinGenie because its unique in-home dining experiences …" at bounding box center [590, 278] width 997 height 66
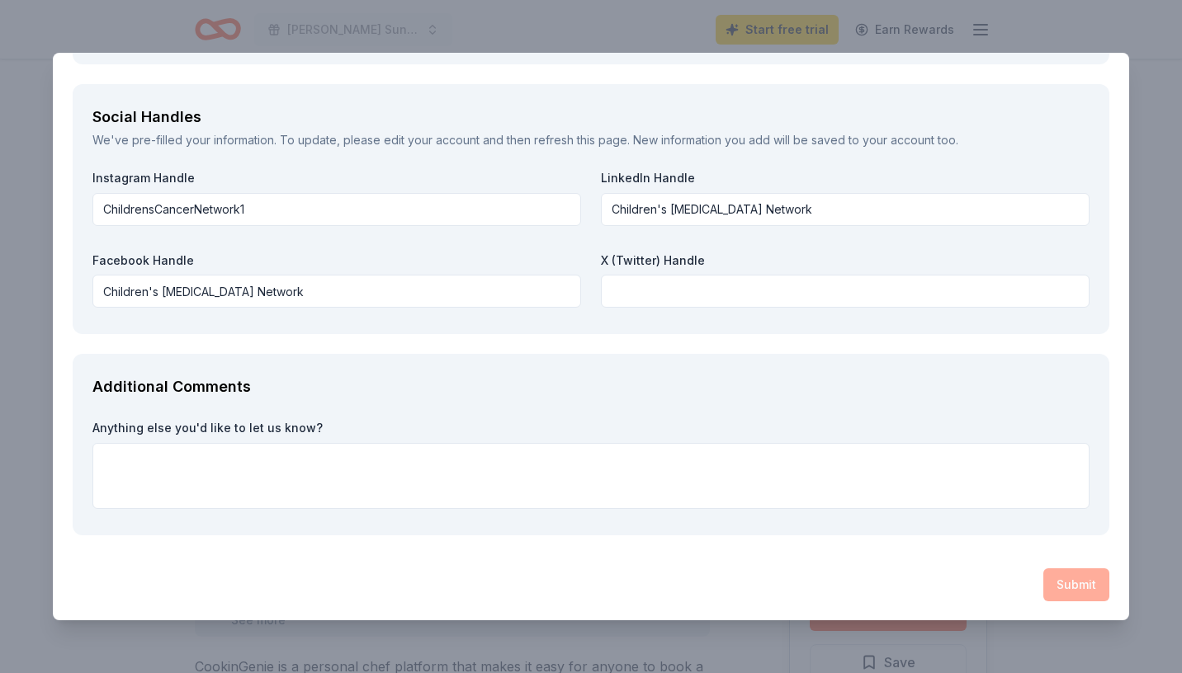
scroll to position [1890, 0]
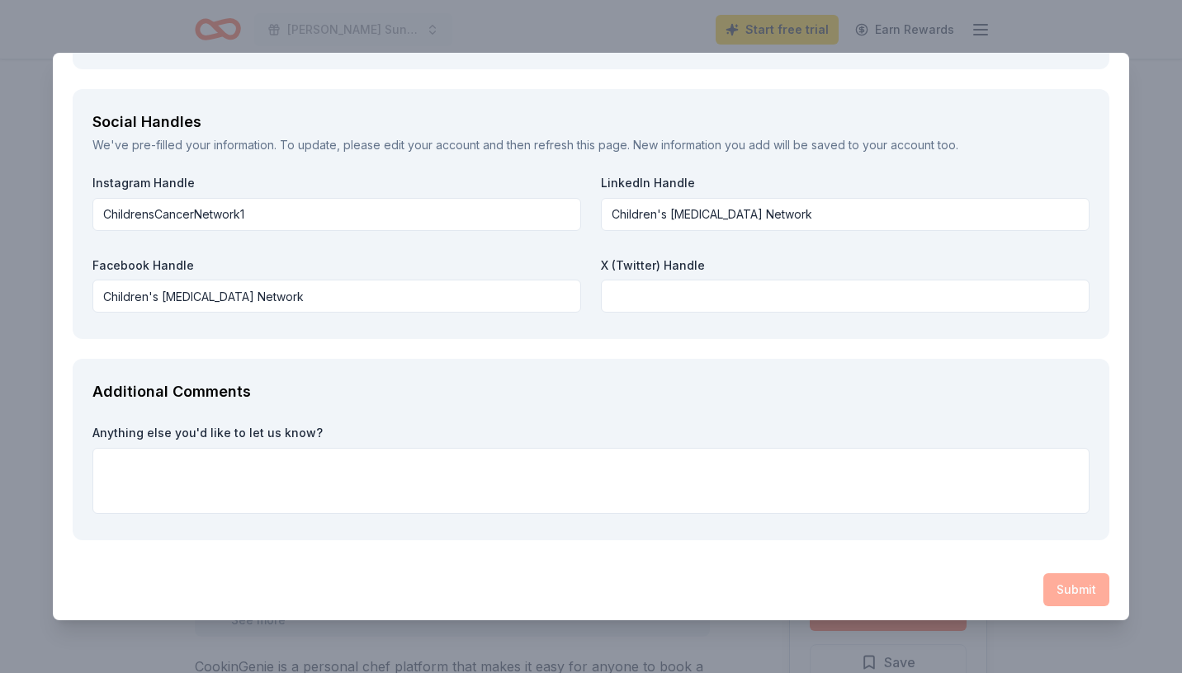
type textarea "We are interested in CookinGenie because its unique in-home dining experiences …"
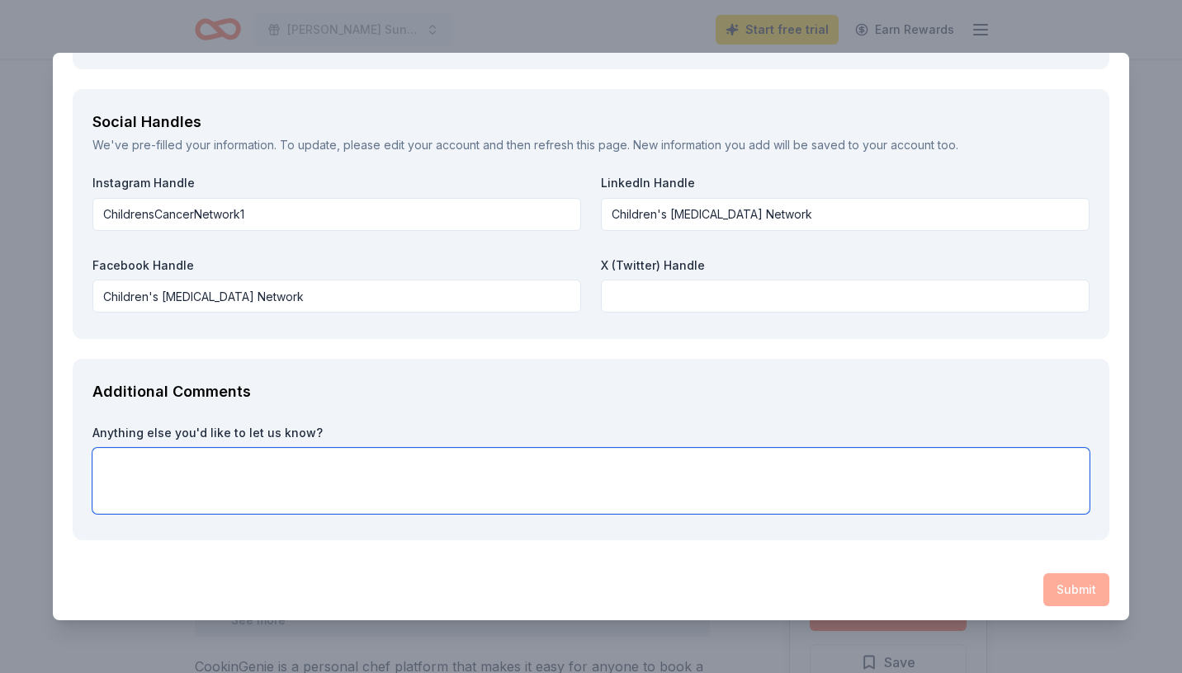
click at [667, 498] on textarea at bounding box center [590, 481] width 997 height 66
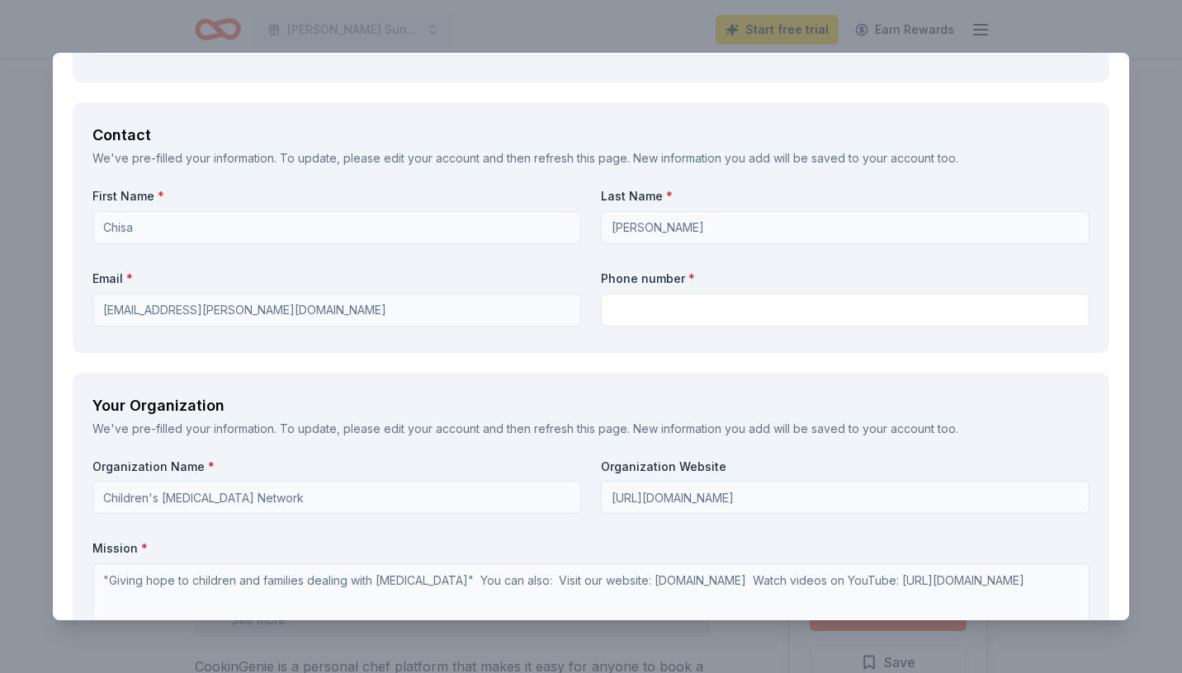
scroll to position [1010, 0]
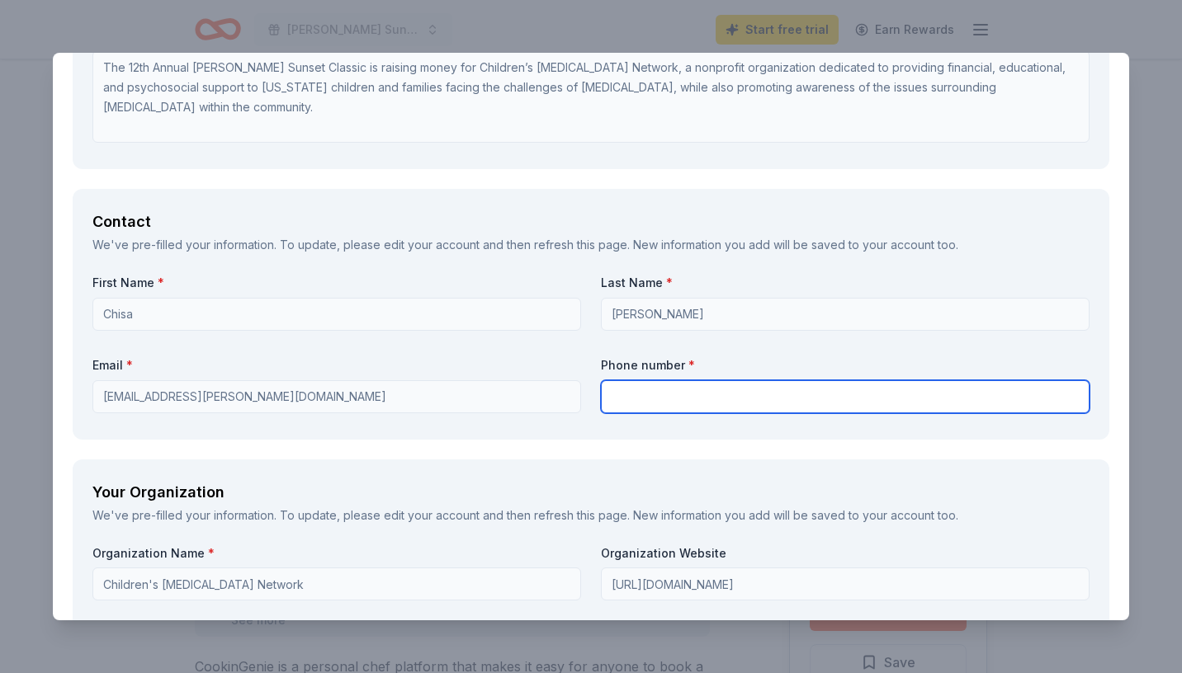
click at [640, 408] on input "text" at bounding box center [845, 396] width 488 height 33
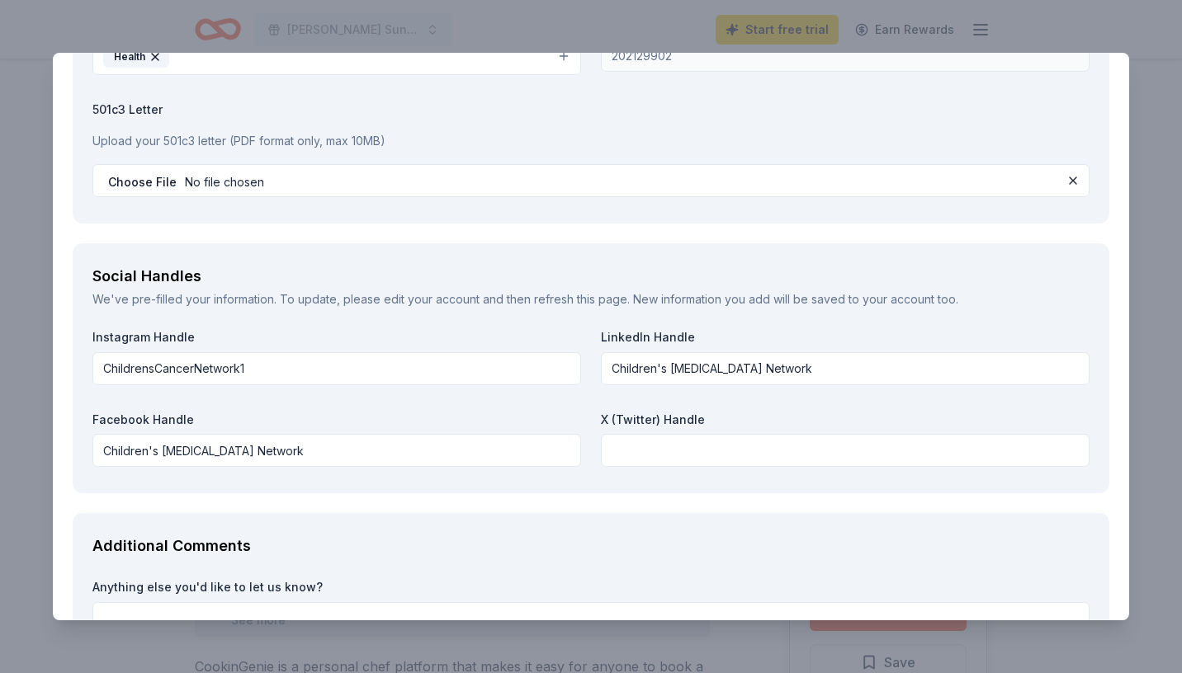
scroll to position [1895, 0]
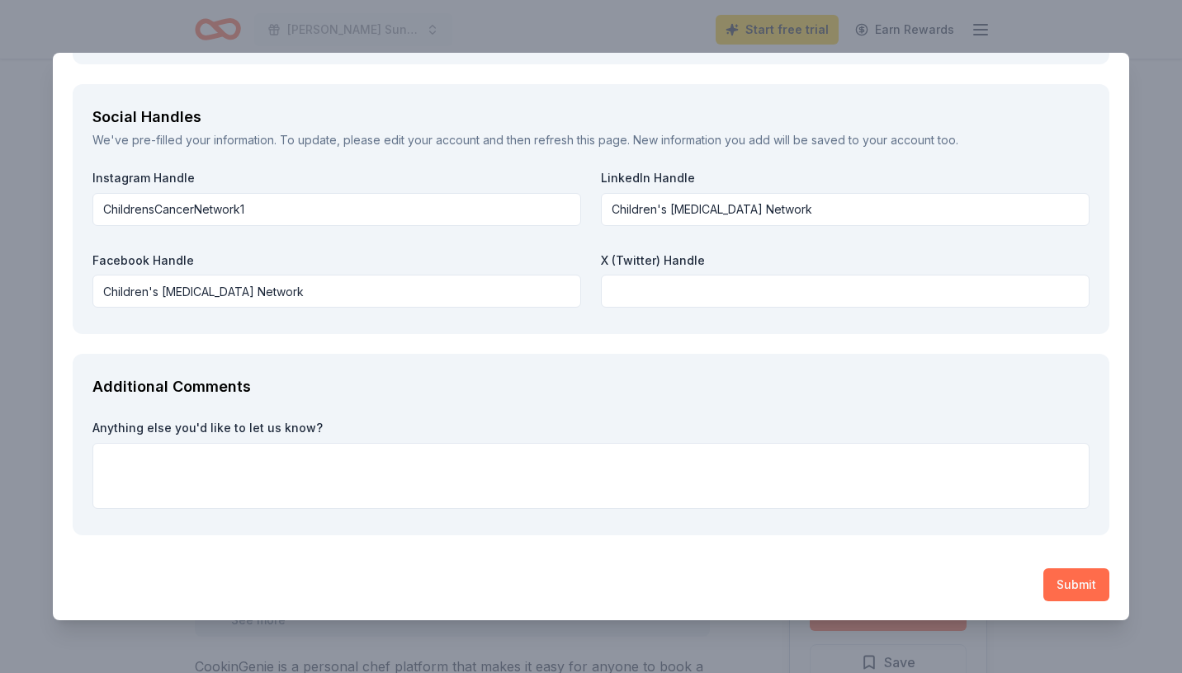
type input "480-398-1564"
click at [1092, 585] on button "Submit" at bounding box center [1076, 585] width 66 height 33
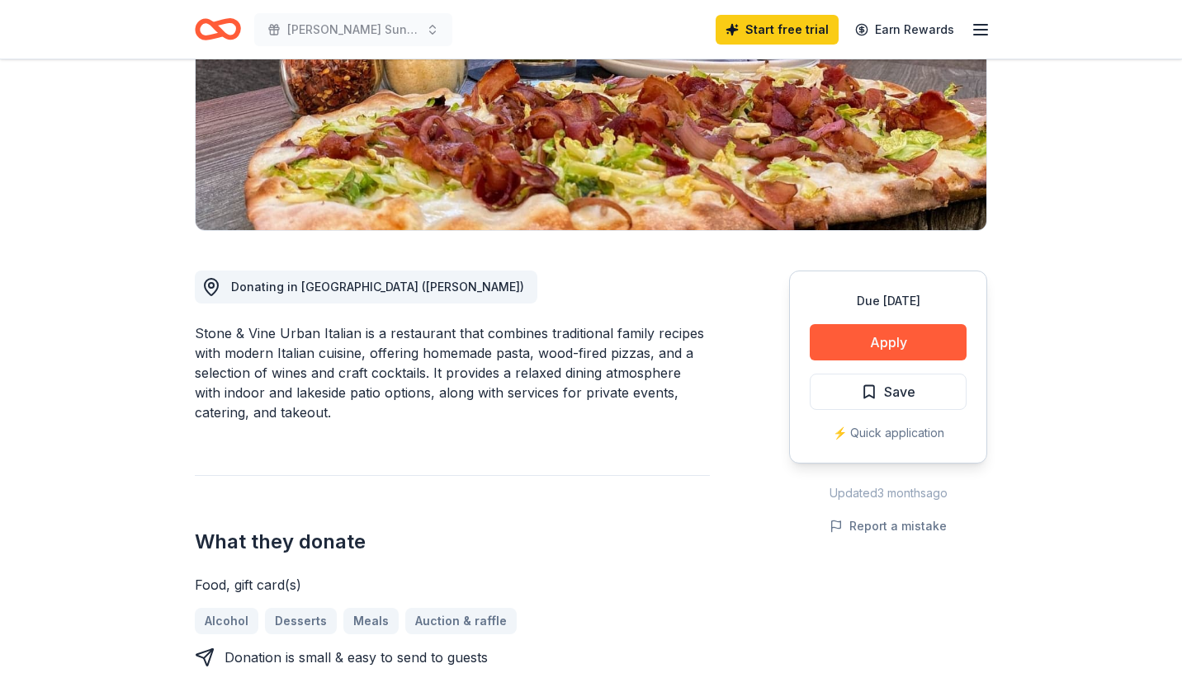
scroll to position [267, 0]
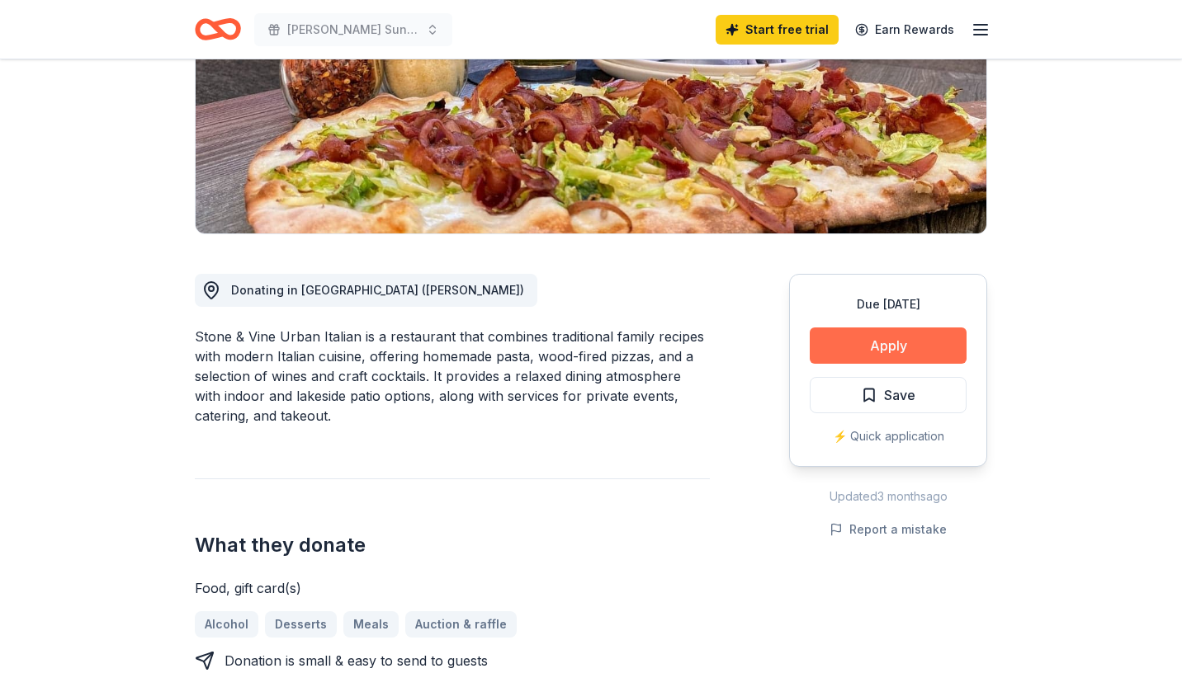
click at [905, 341] on button "Apply" at bounding box center [887, 346] width 157 height 36
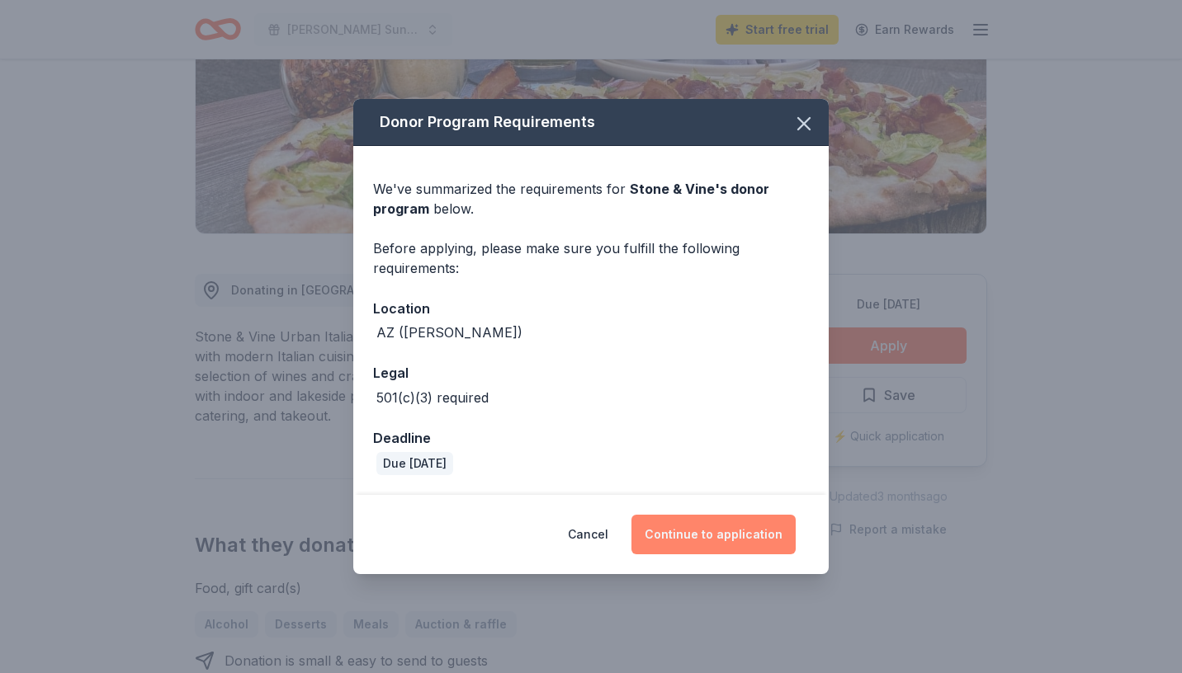
click at [691, 541] on button "Continue to application" at bounding box center [713, 535] width 164 height 40
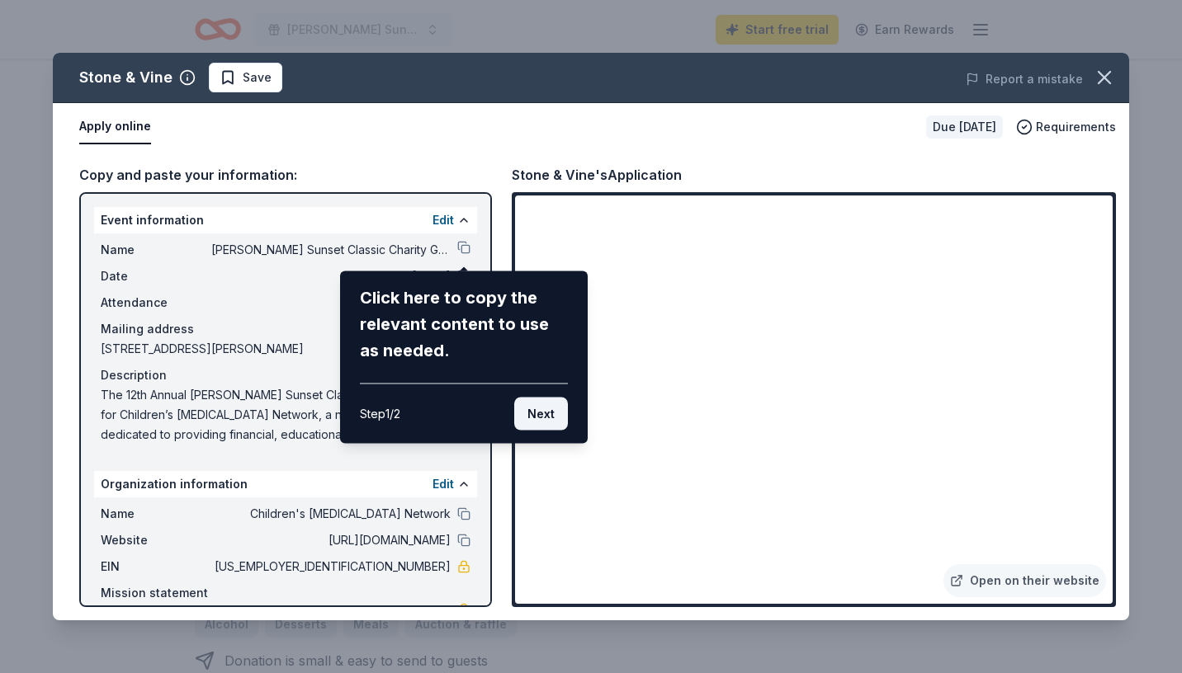
click at [545, 413] on button "Next" at bounding box center [541, 414] width 54 height 33
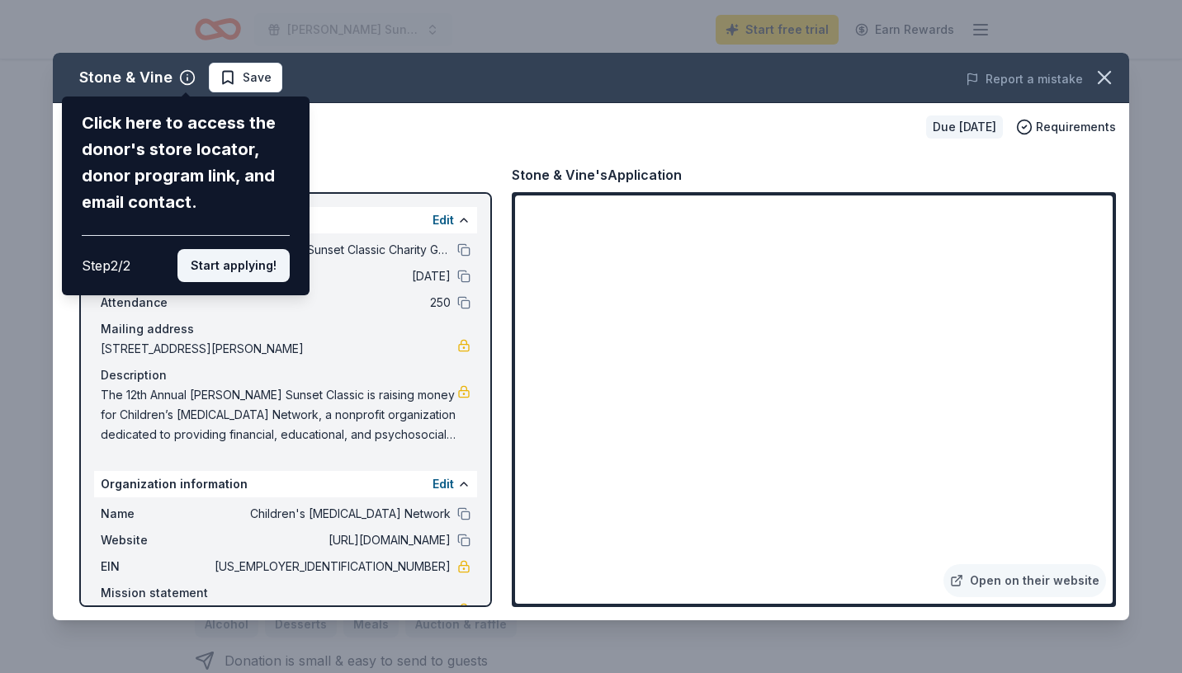
click at [270, 265] on button "Start applying!" at bounding box center [233, 265] width 112 height 33
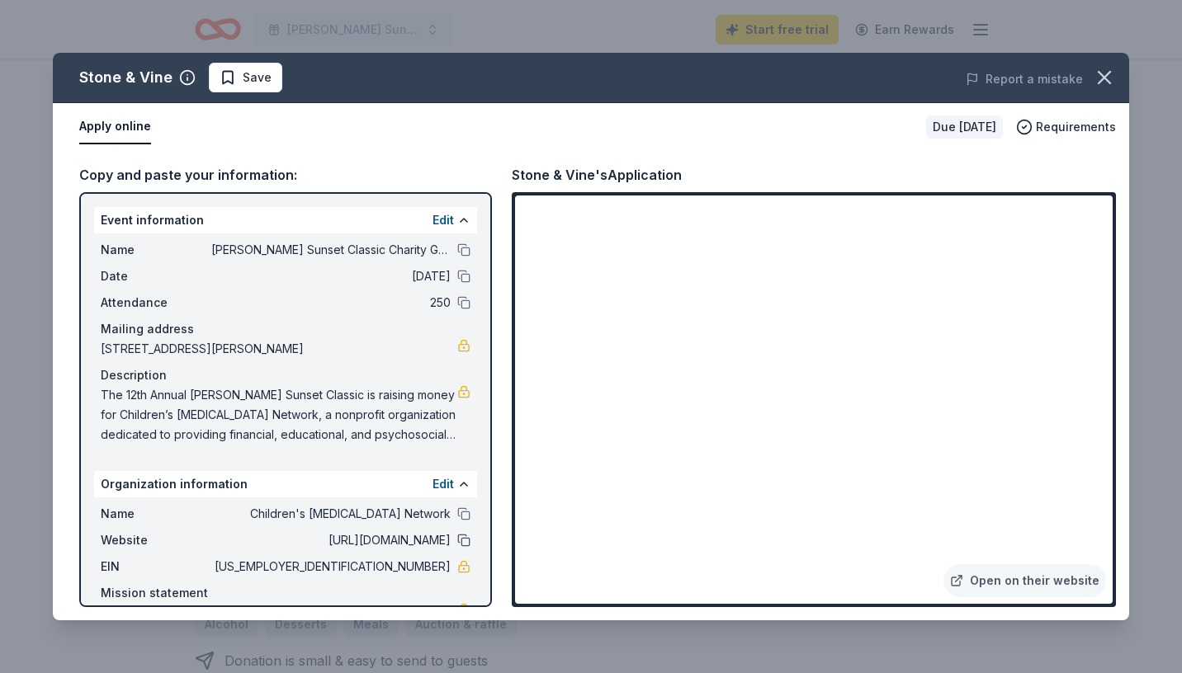
click at [464, 543] on button at bounding box center [463, 540] width 13 height 13
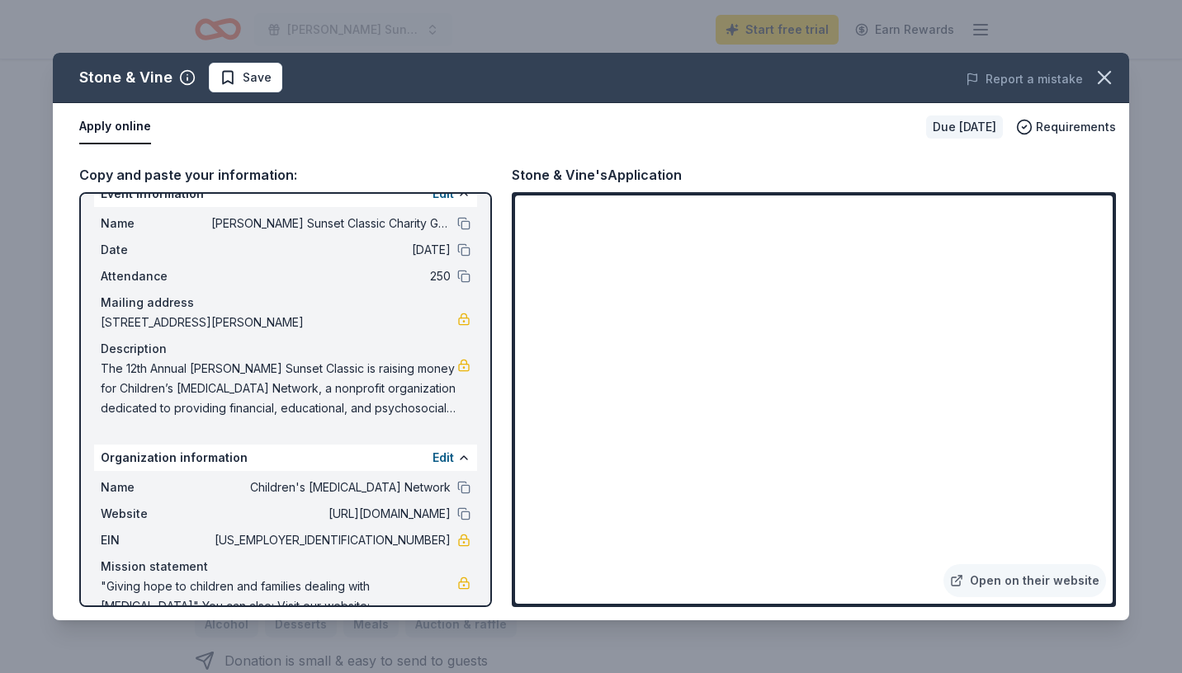
scroll to position [0, 0]
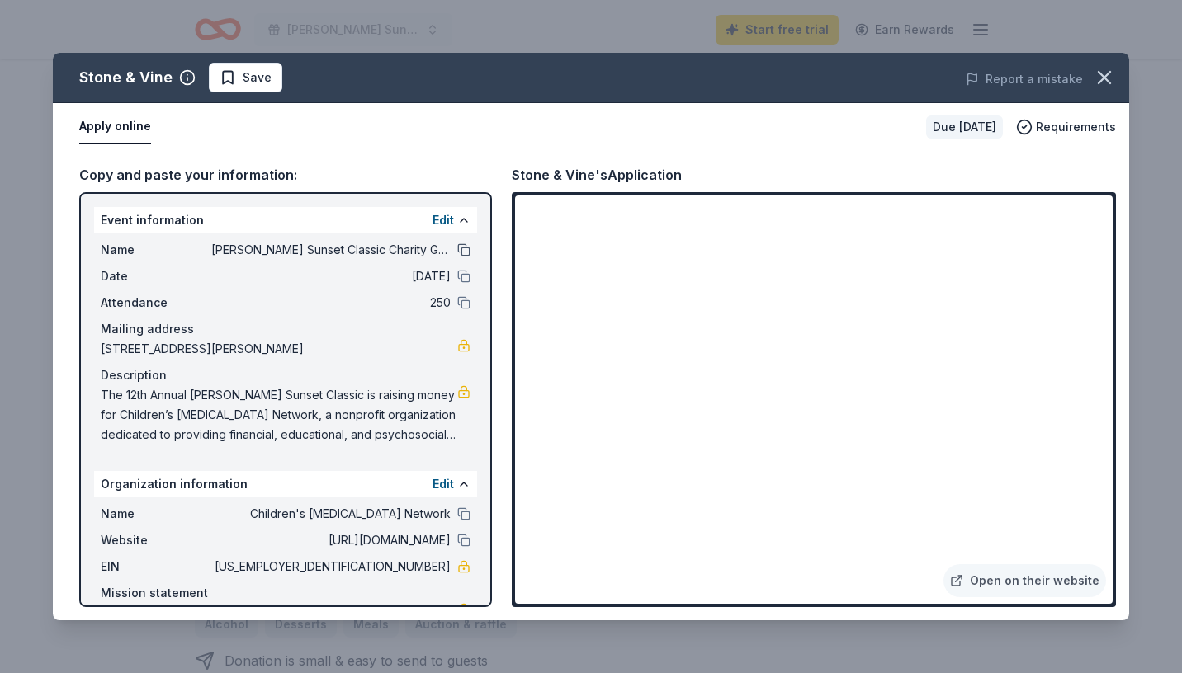
click at [464, 248] on button at bounding box center [463, 249] width 13 height 13
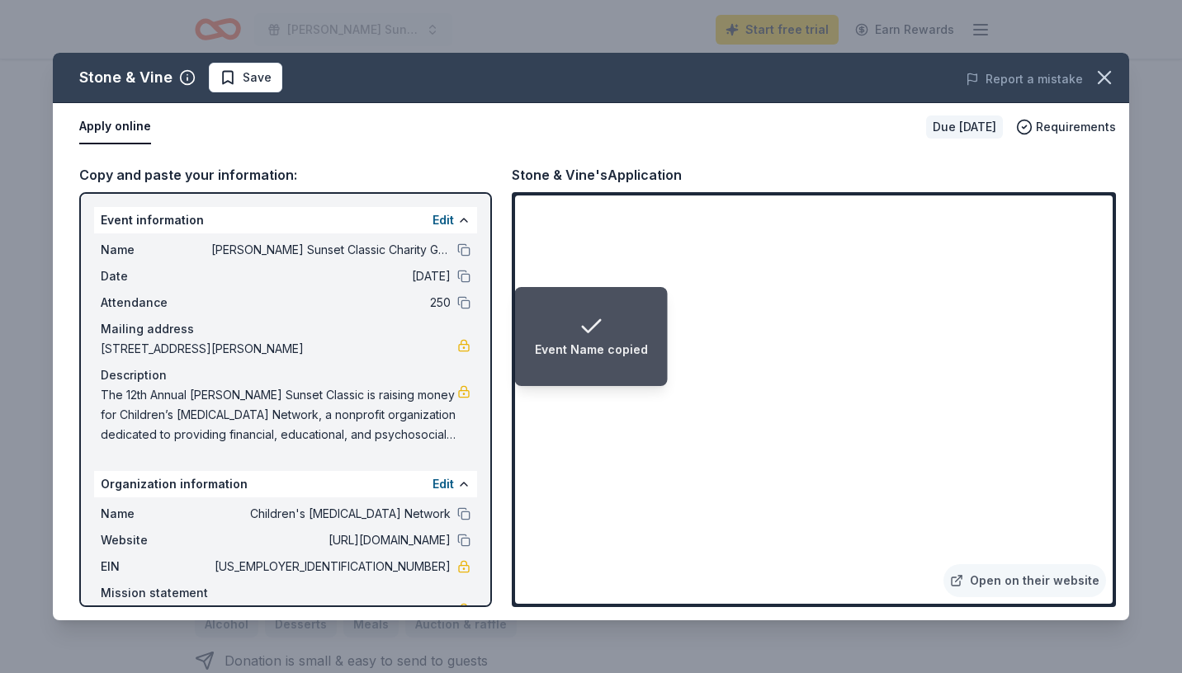
drag, startPoint x: 100, startPoint y: 389, endPoint x: 239, endPoint y: 423, distance: 143.5
click at [239, 423] on div "Name Tommy Bahama Sunset Classic Charity Golf Tournament Date 12/02/25 Attendan…" at bounding box center [285, 343] width 383 height 218
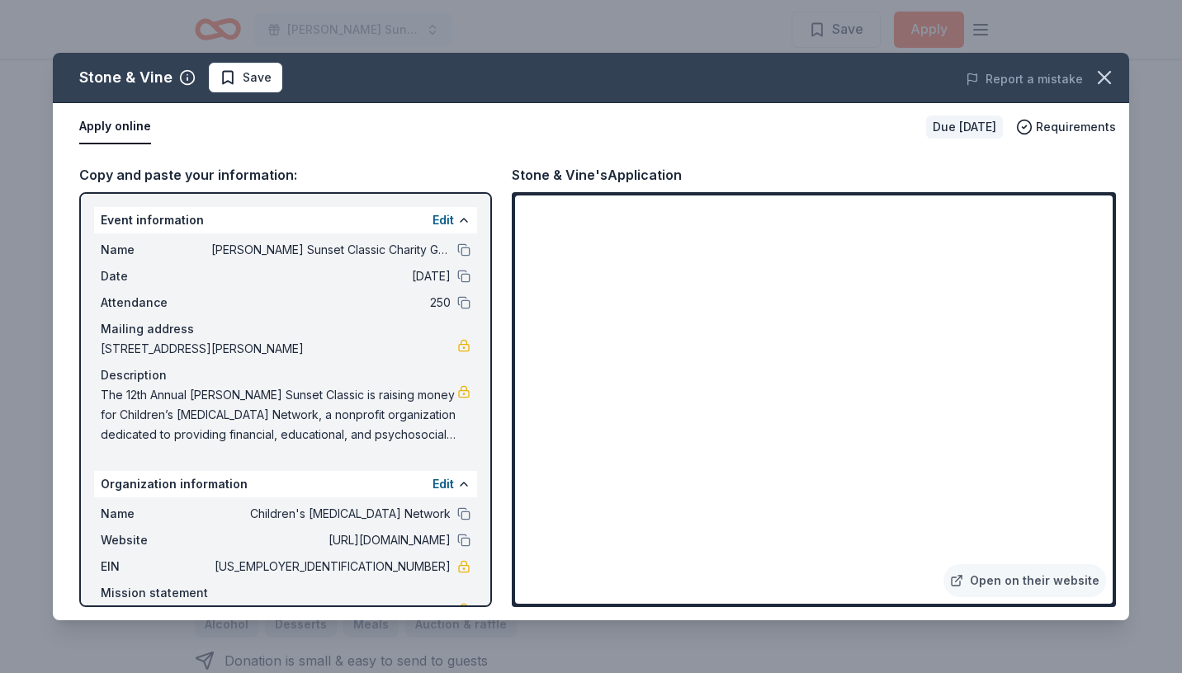
scroll to position [1541, 0]
click at [1111, 75] on icon "button" at bounding box center [1103, 77] width 23 height 23
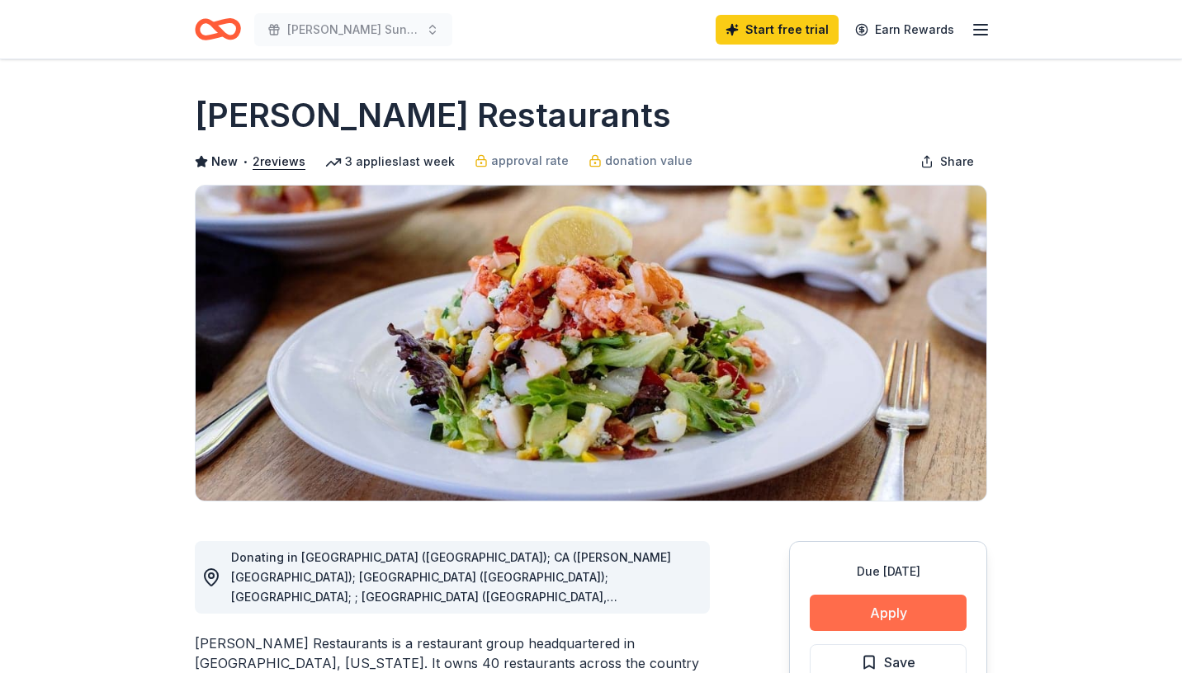
click at [918, 617] on button "Apply" at bounding box center [887, 613] width 157 height 36
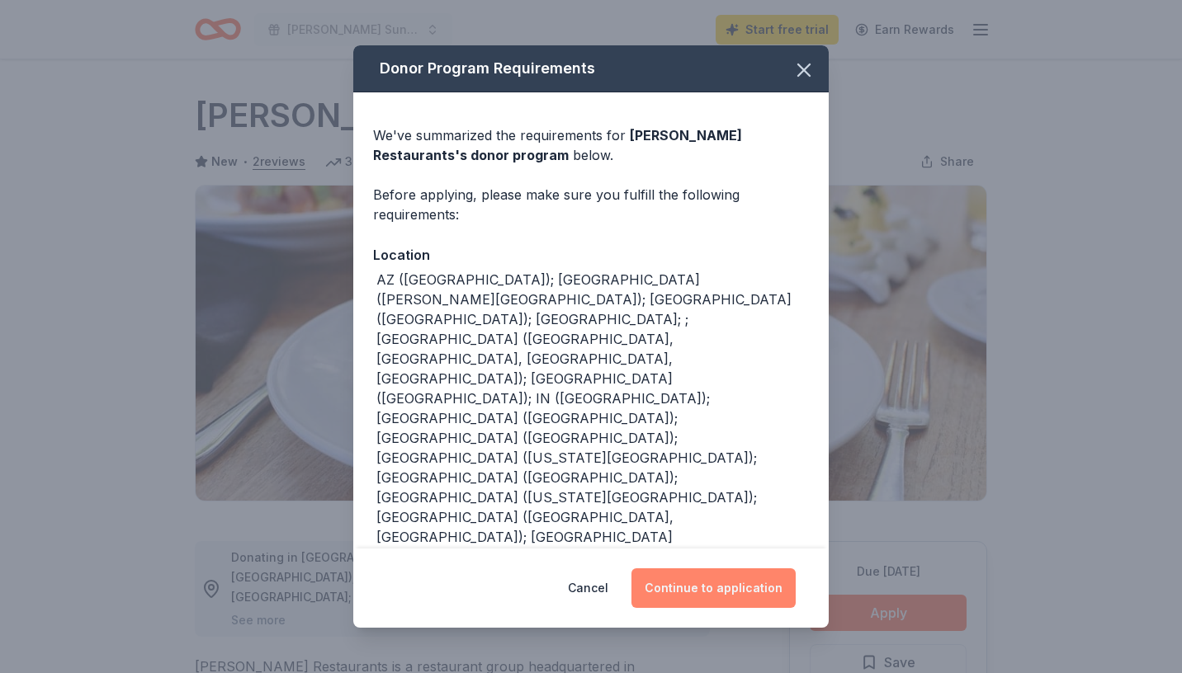
click at [687, 581] on button "Continue to application" at bounding box center [713, 589] width 164 height 40
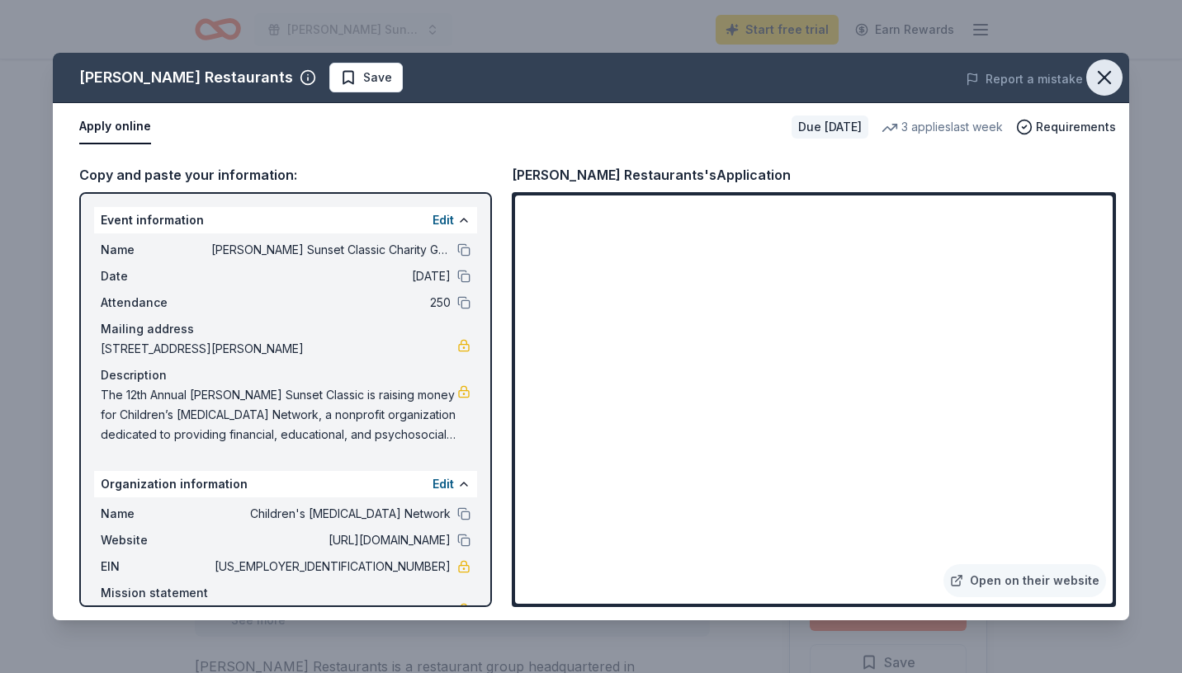
click at [1104, 76] on icon "button" at bounding box center [1104, 78] width 12 height 12
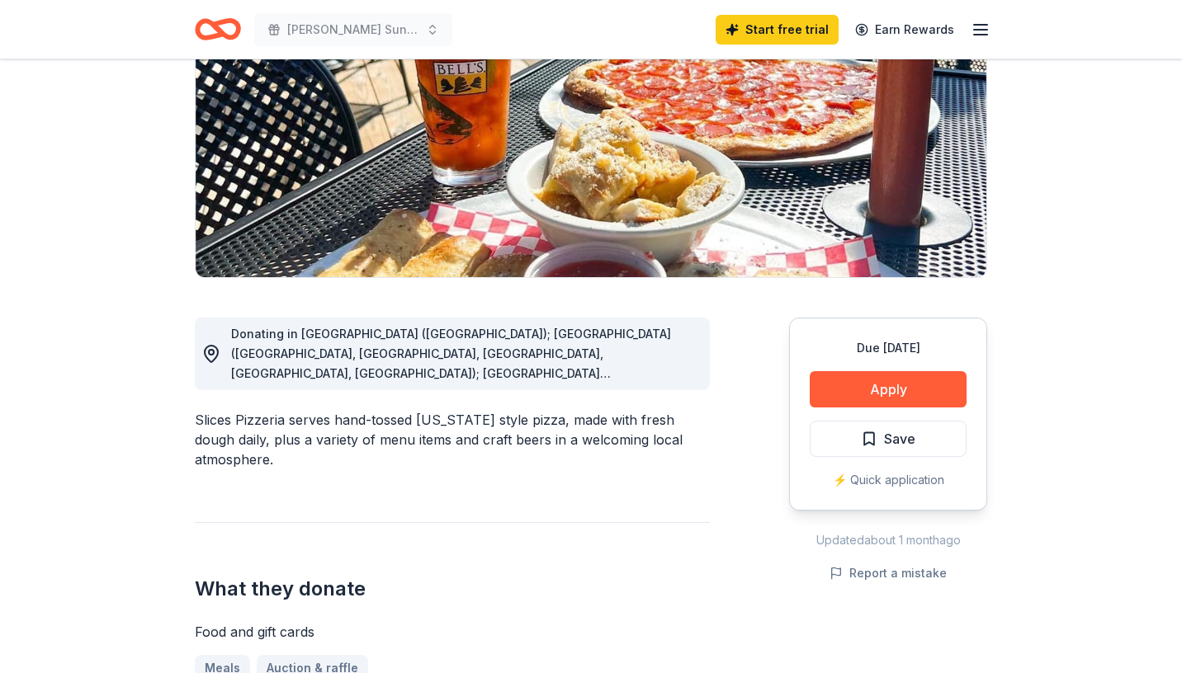
scroll to position [276, 0]
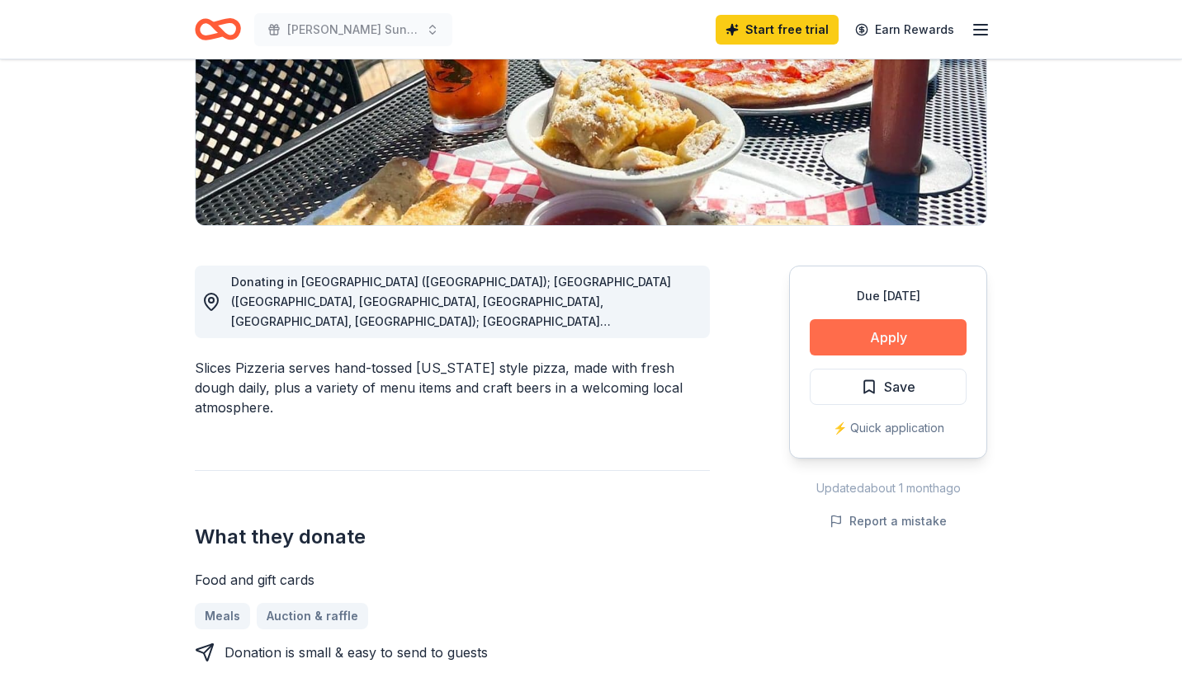
click at [875, 333] on button "Apply" at bounding box center [887, 337] width 157 height 36
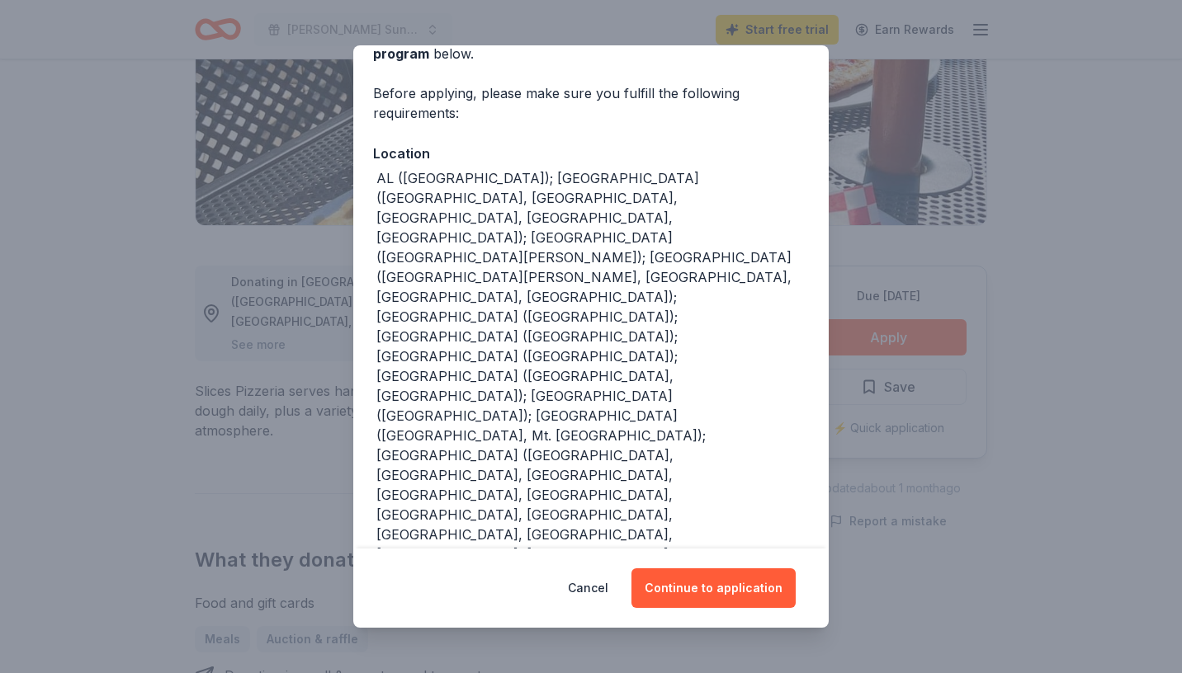
scroll to position [225, 0]
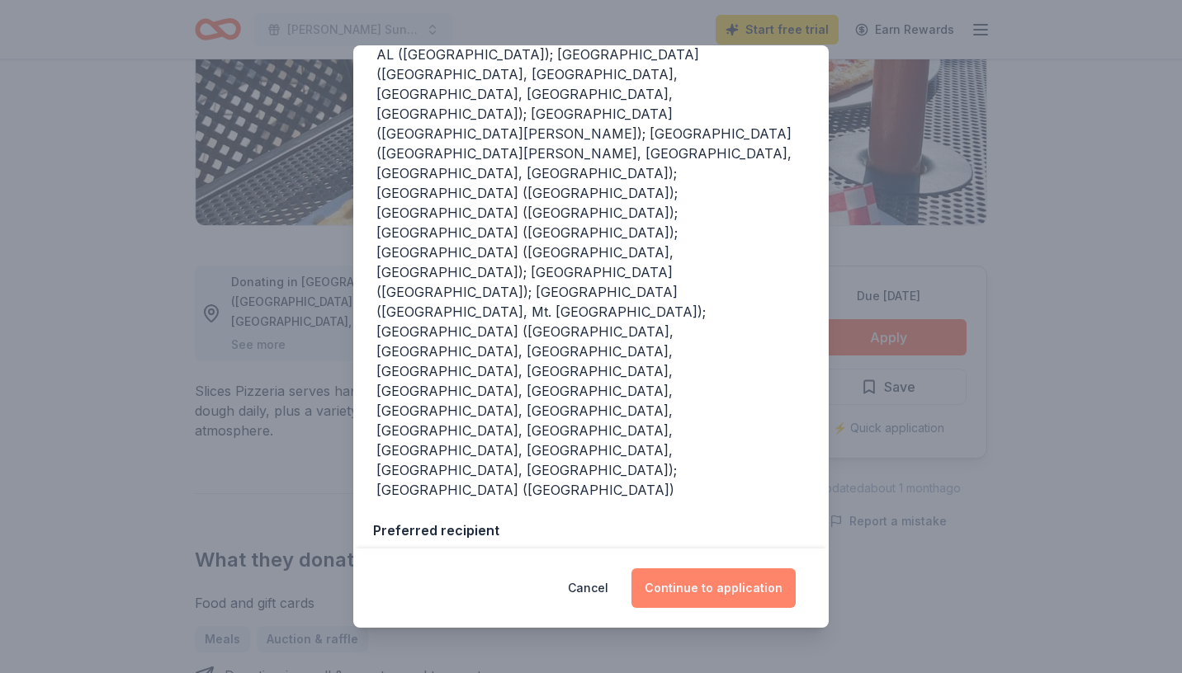
click at [686, 591] on button "Continue to application" at bounding box center [713, 589] width 164 height 40
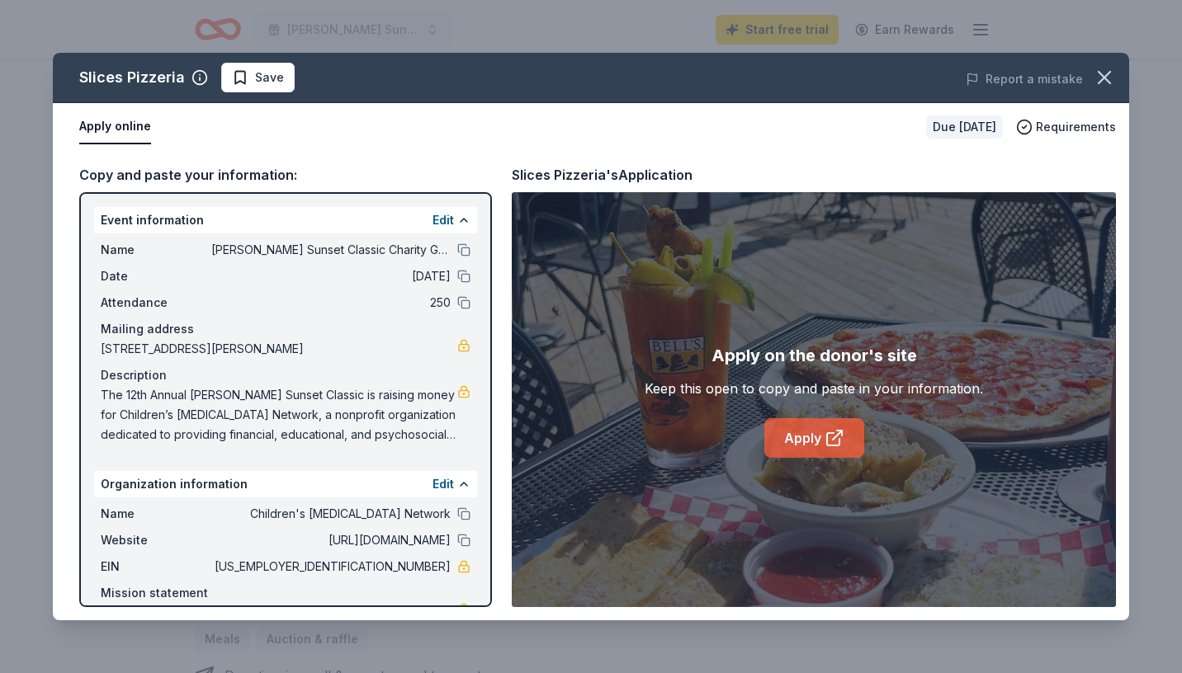
click at [796, 437] on link "Apply" at bounding box center [814, 438] width 100 height 40
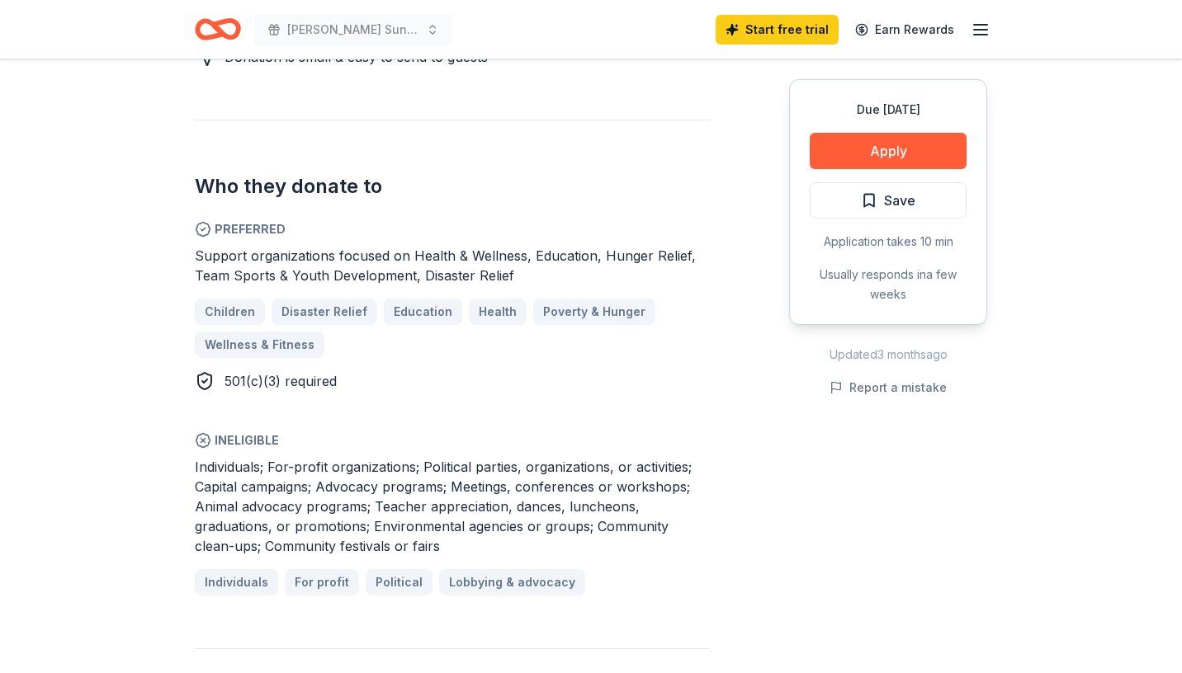
scroll to position [844, 0]
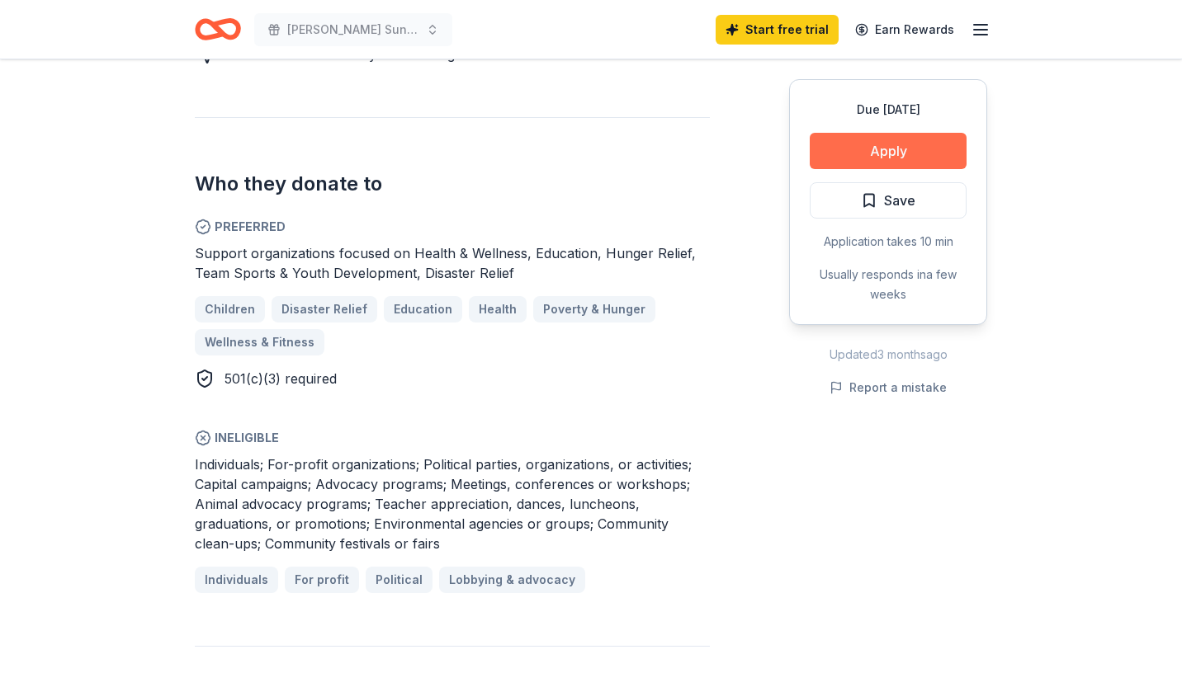
click at [875, 165] on button "Apply" at bounding box center [887, 151] width 157 height 36
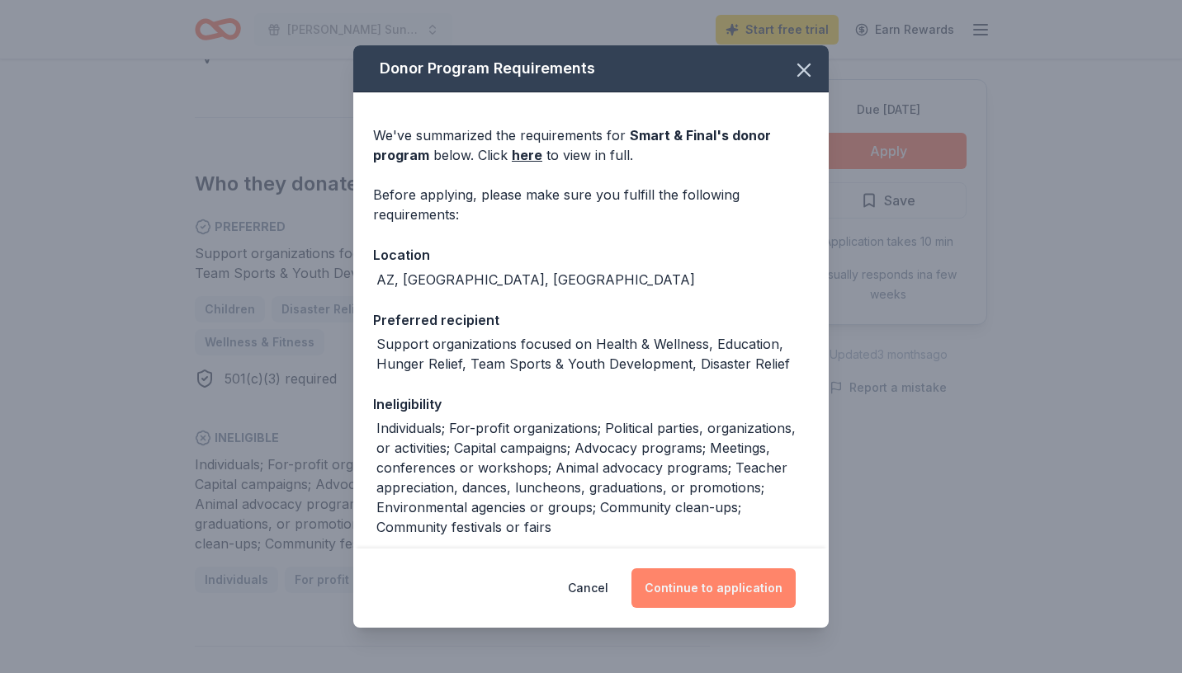
click at [715, 589] on button "Continue to application" at bounding box center [713, 589] width 164 height 40
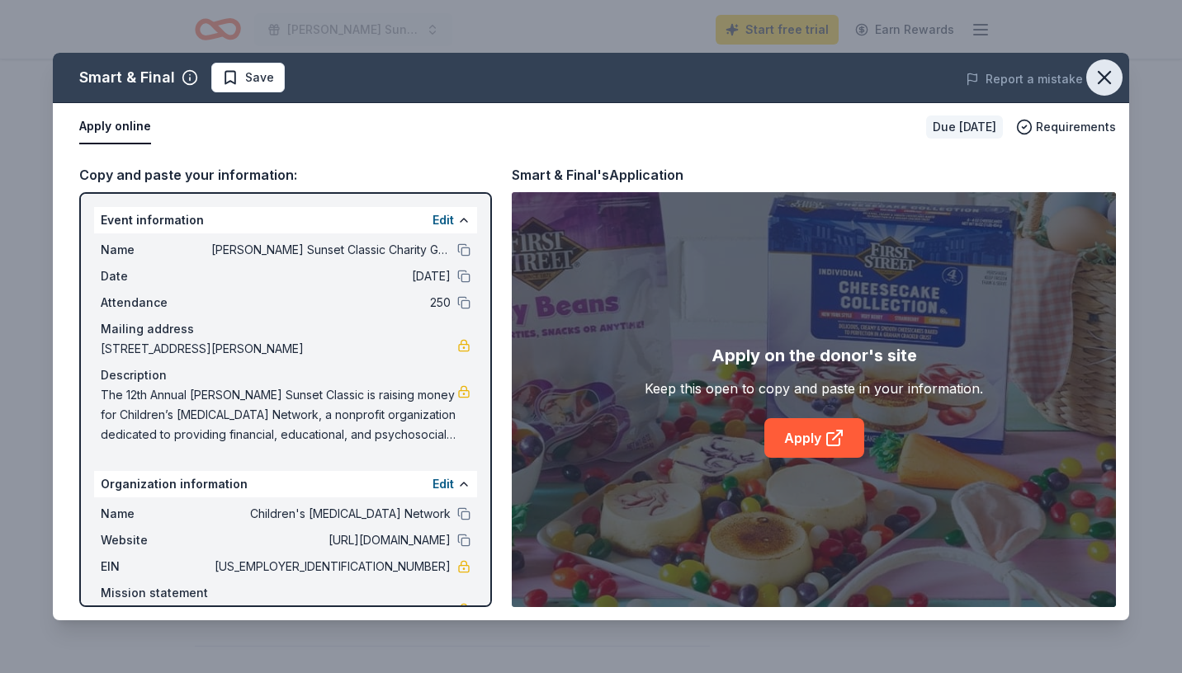
click at [1097, 79] on icon "button" at bounding box center [1103, 77] width 23 height 23
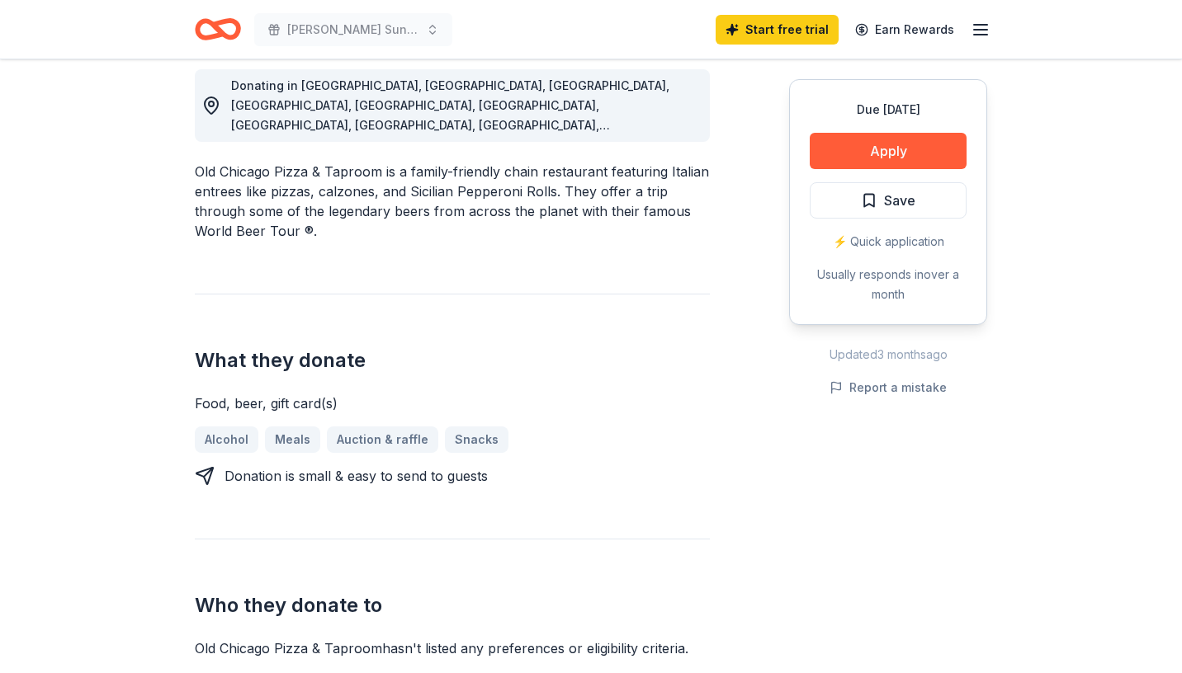
scroll to position [458, 0]
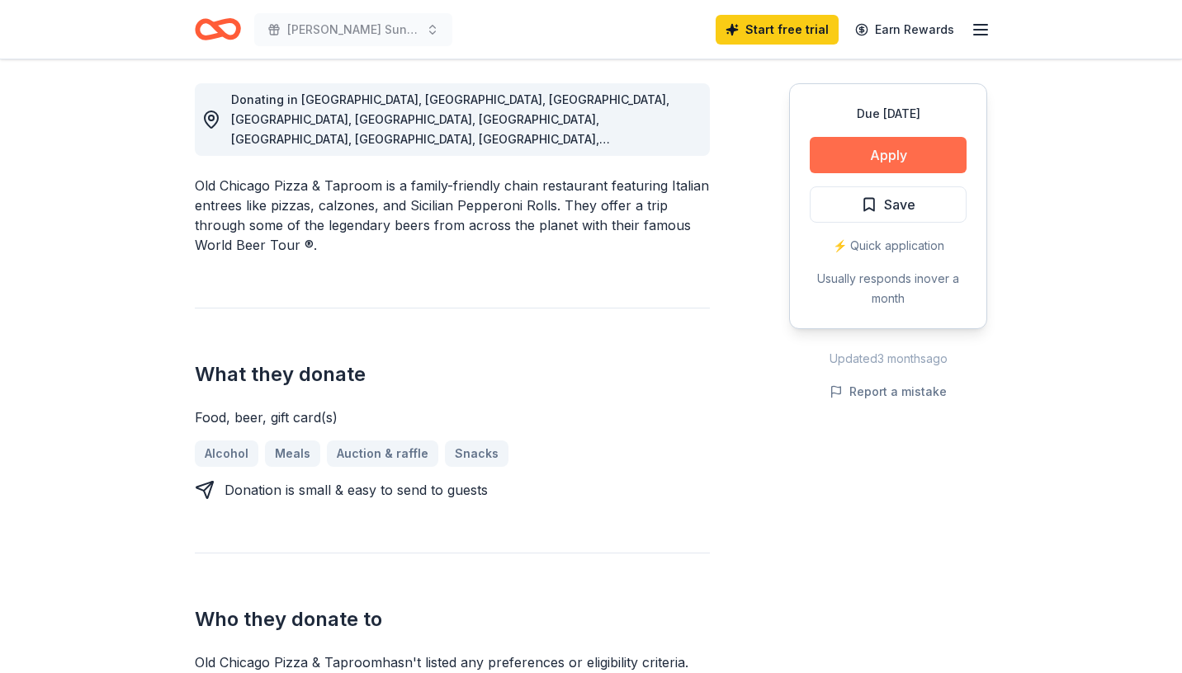
click at [898, 163] on button "Apply" at bounding box center [887, 155] width 157 height 36
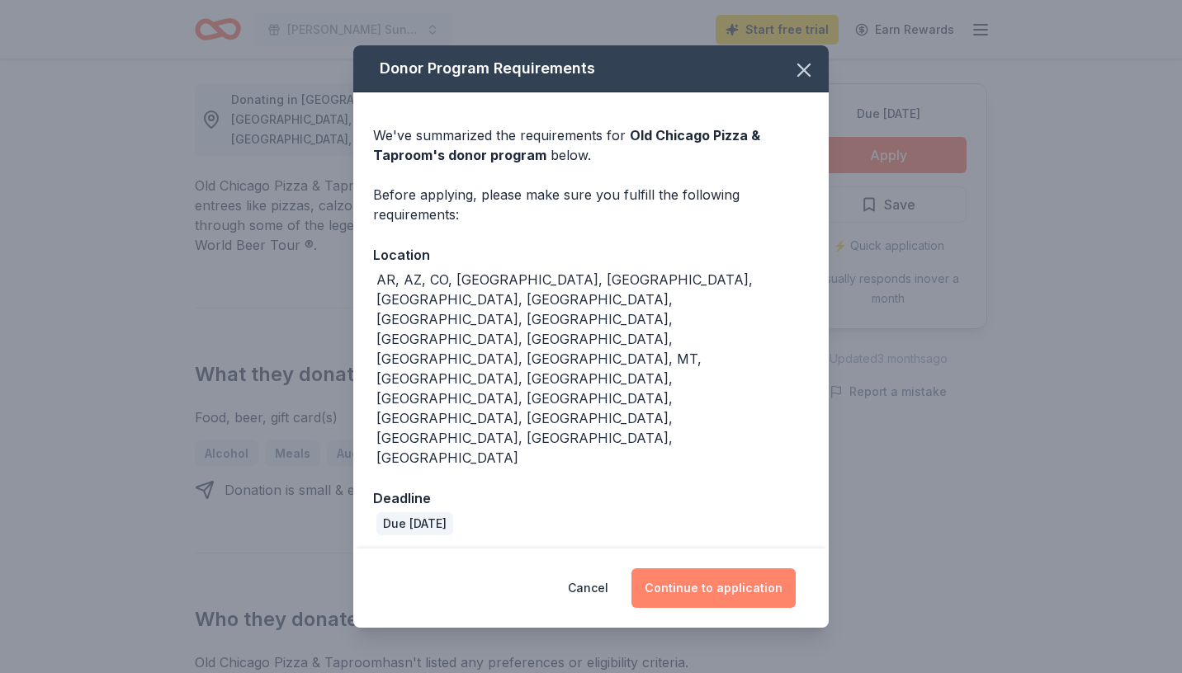
click at [683, 569] on button "Continue to application" at bounding box center [713, 589] width 164 height 40
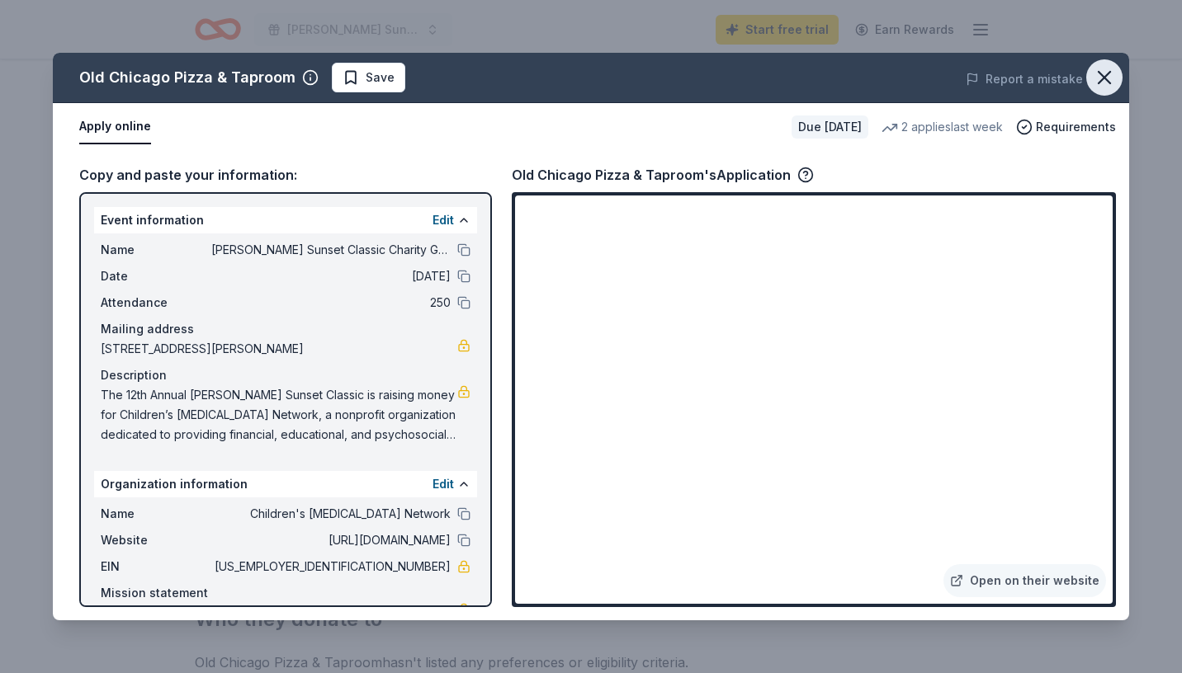
click at [1103, 75] on icon "button" at bounding box center [1103, 77] width 23 height 23
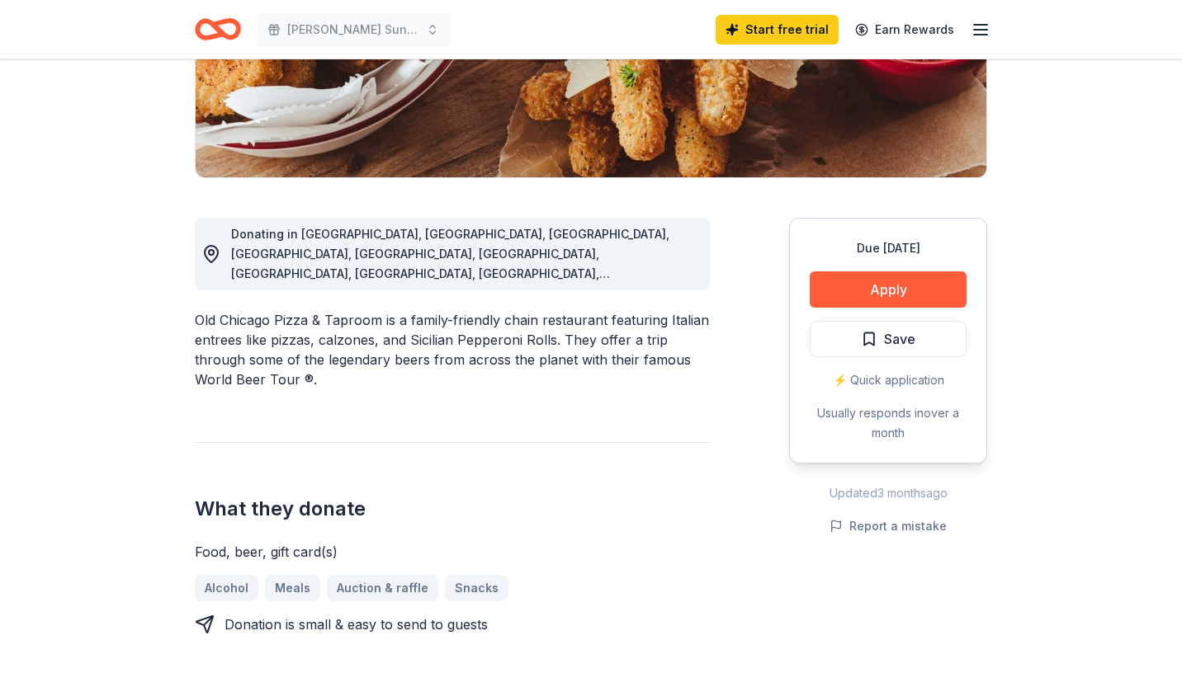
scroll to position [0, 0]
